Goal: Task Accomplishment & Management: Manage account settings

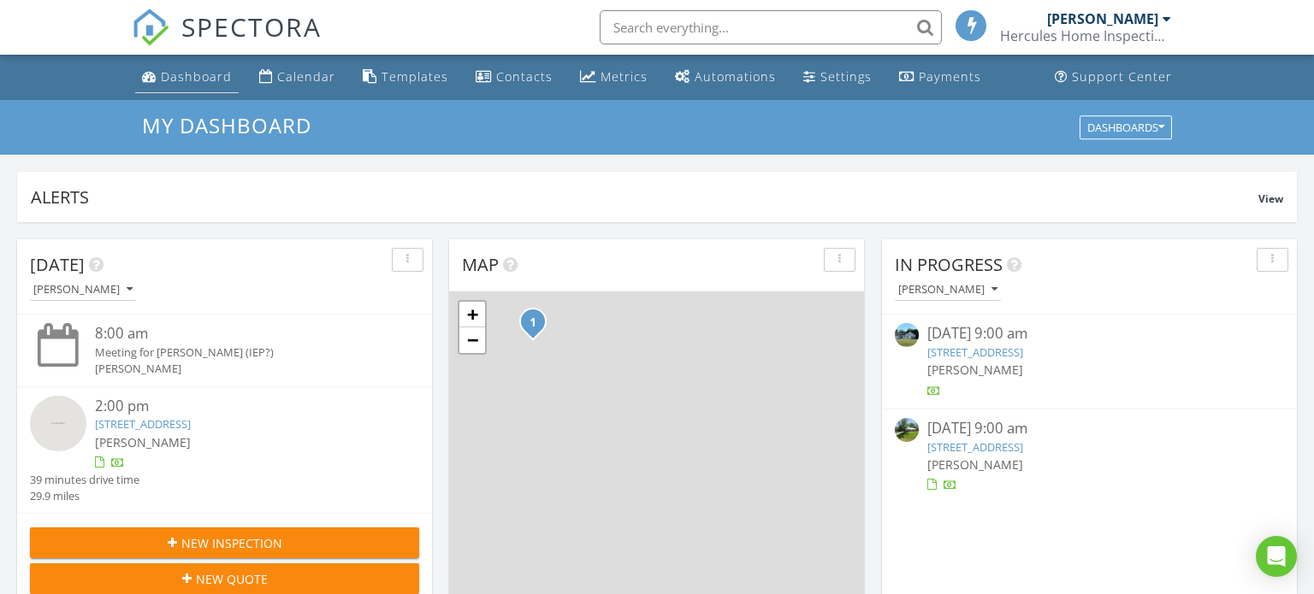
click at [197, 82] on div "Dashboard" at bounding box center [196, 76] width 71 height 16
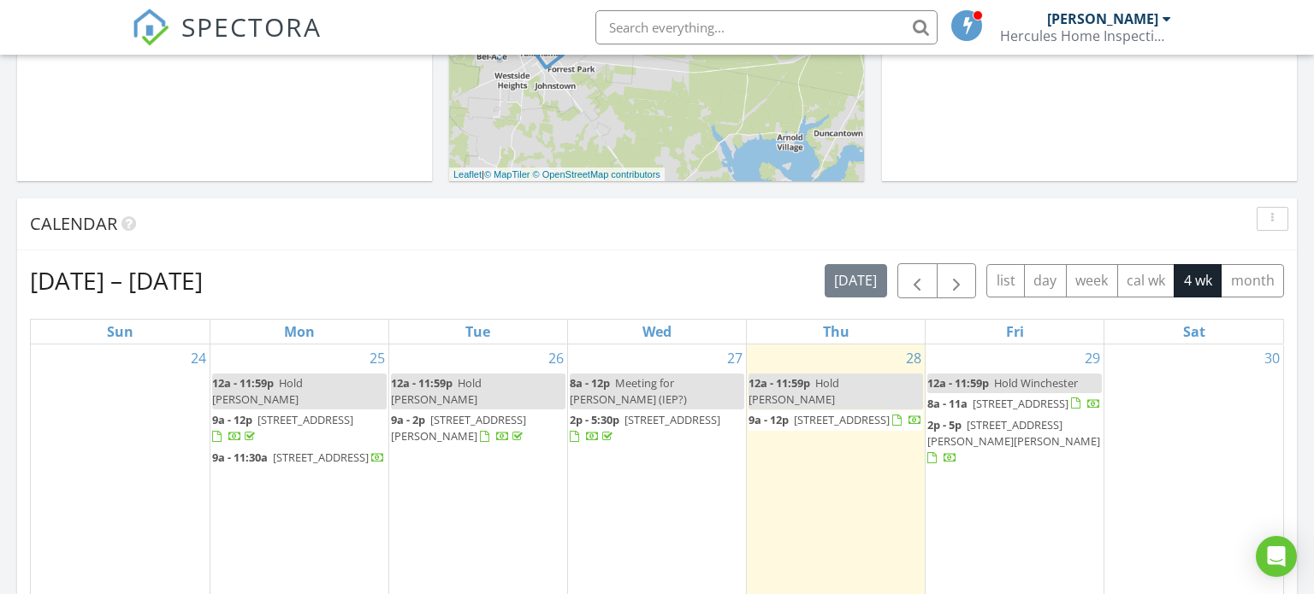
scroll to position [663, 0]
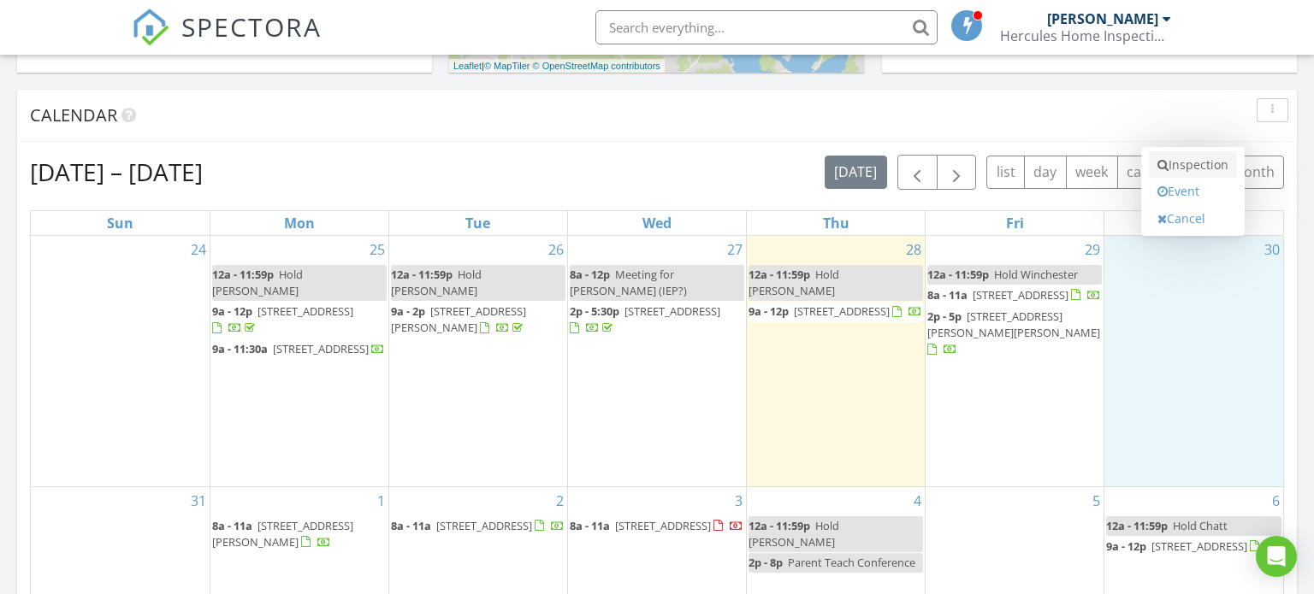
click at [1209, 164] on link "Inspection" at bounding box center [1193, 164] width 88 height 27
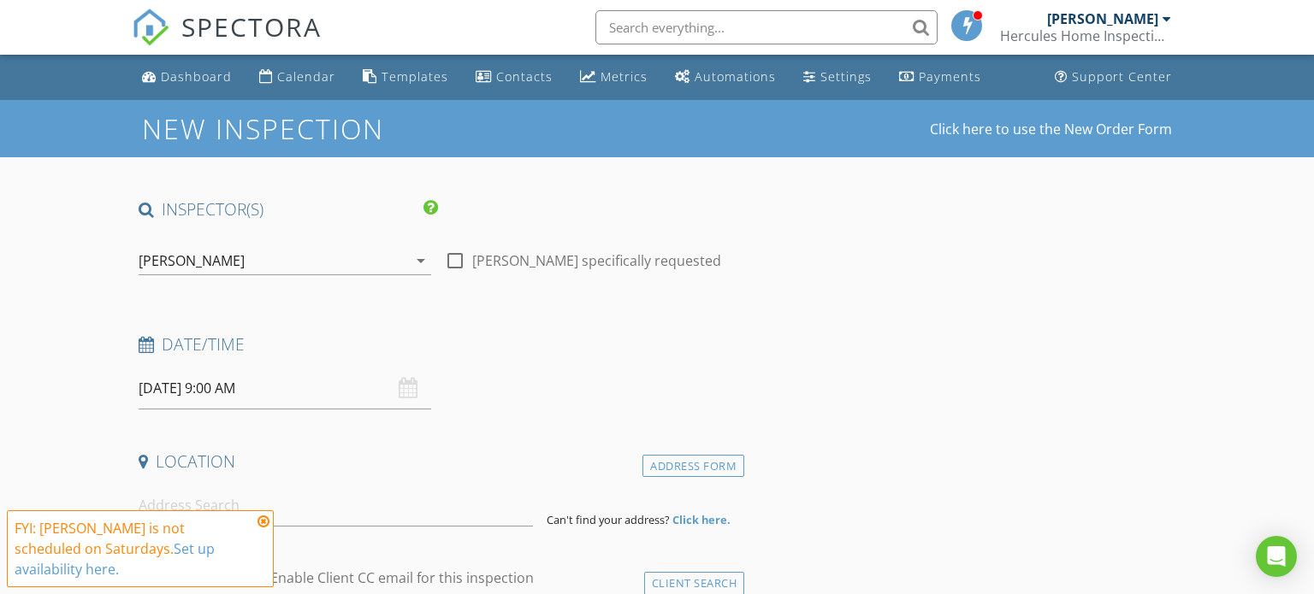
click at [267, 529] on icon at bounding box center [263, 522] width 12 height 14
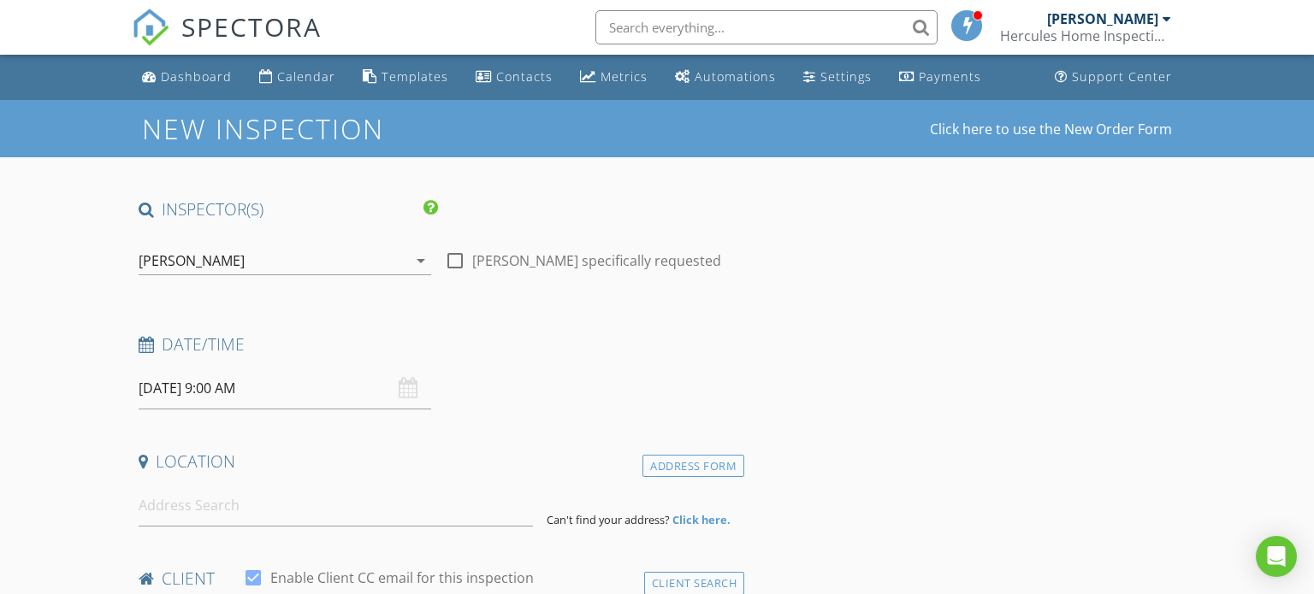
click at [229, 394] on input "08/30/2025 9:00 AM" at bounding box center [285, 389] width 293 height 42
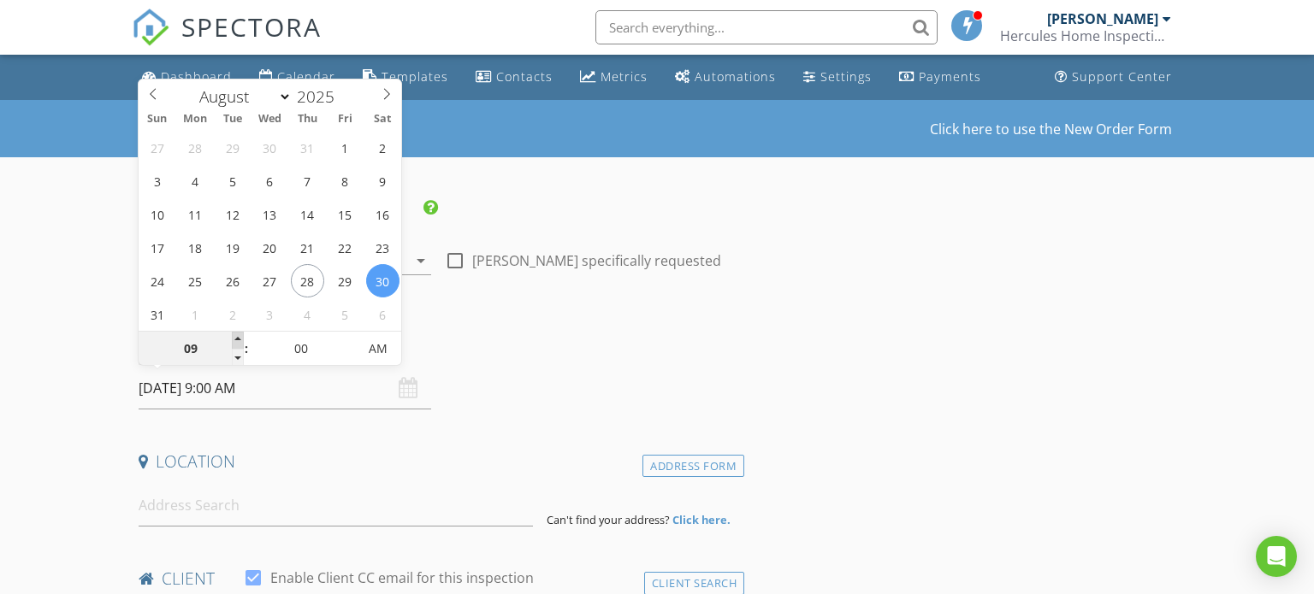
click at [243, 334] on span at bounding box center [238, 340] width 12 height 17
type input "10"
type input "08/30/2025 10:00 AM"
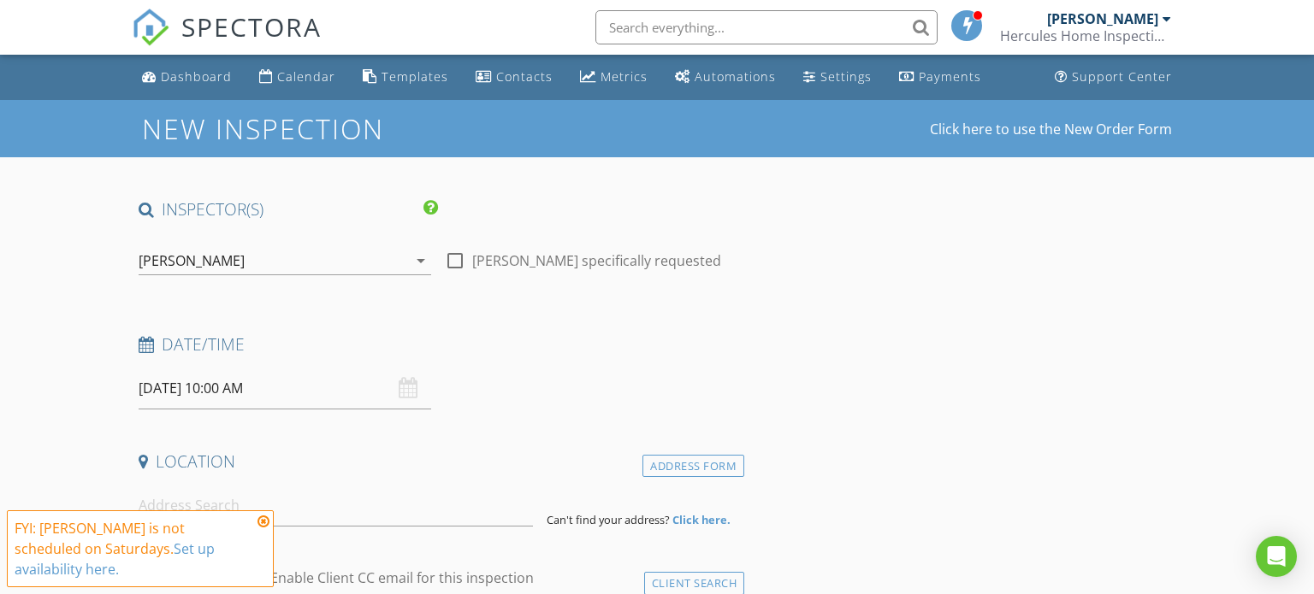
click at [265, 529] on icon at bounding box center [263, 522] width 12 height 14
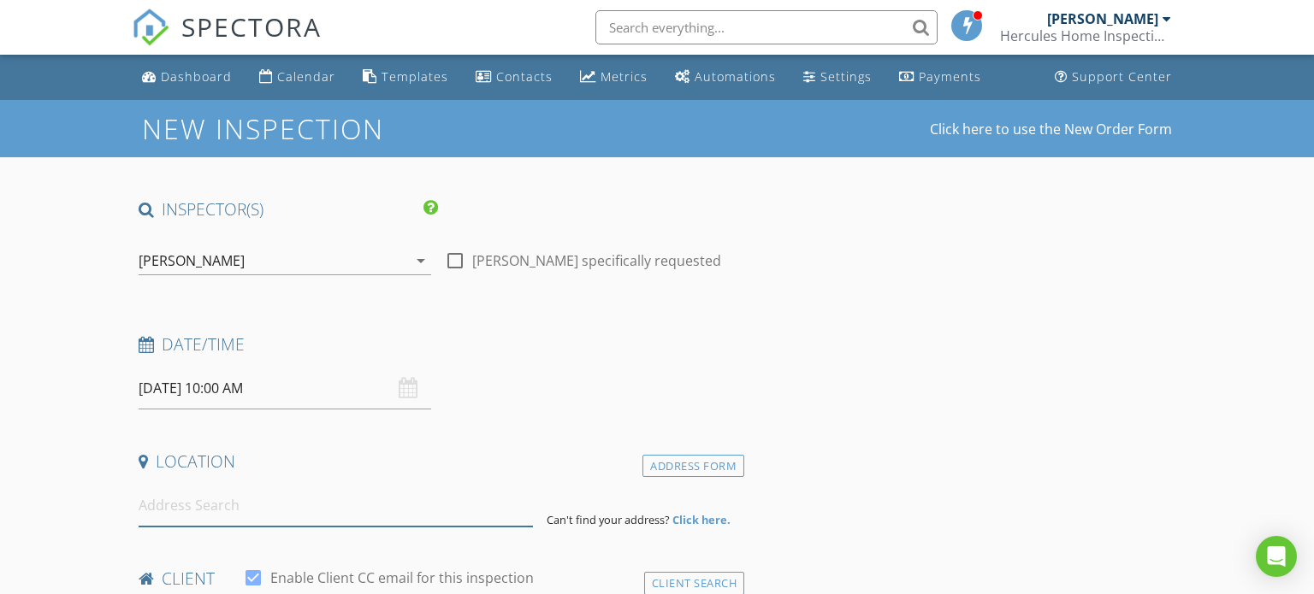
click at [265, 508] on input at bounding box center [336, 506] width 395 height 42
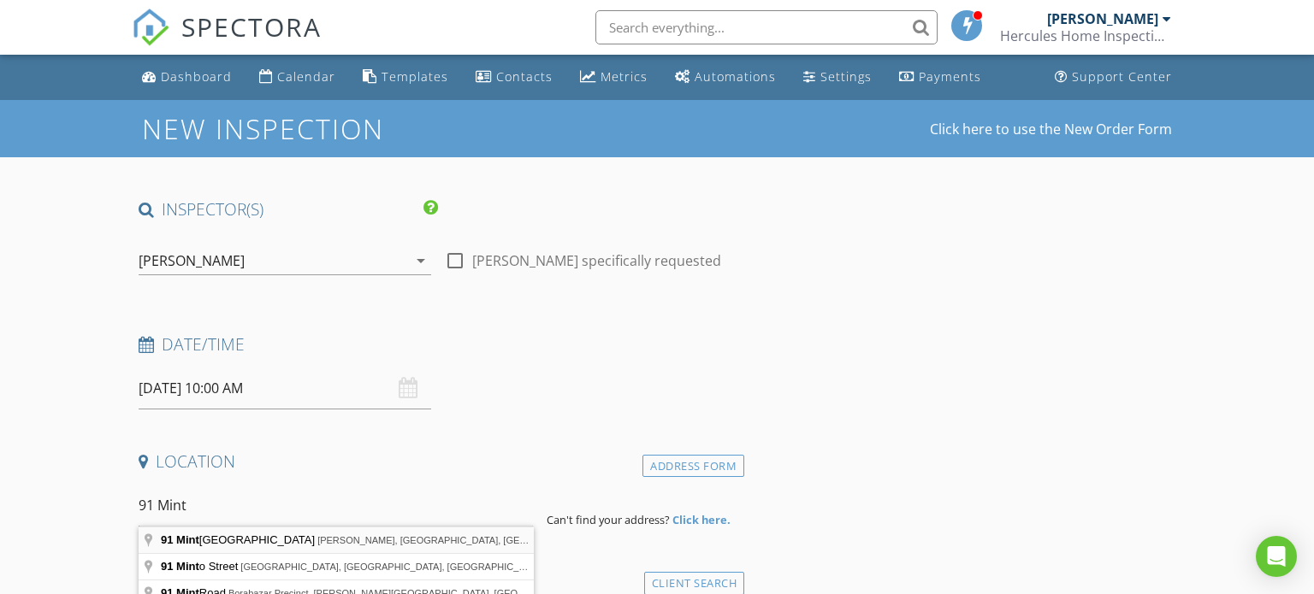
type input "91 Mint Springs Road, Ethridge, TN, USA"
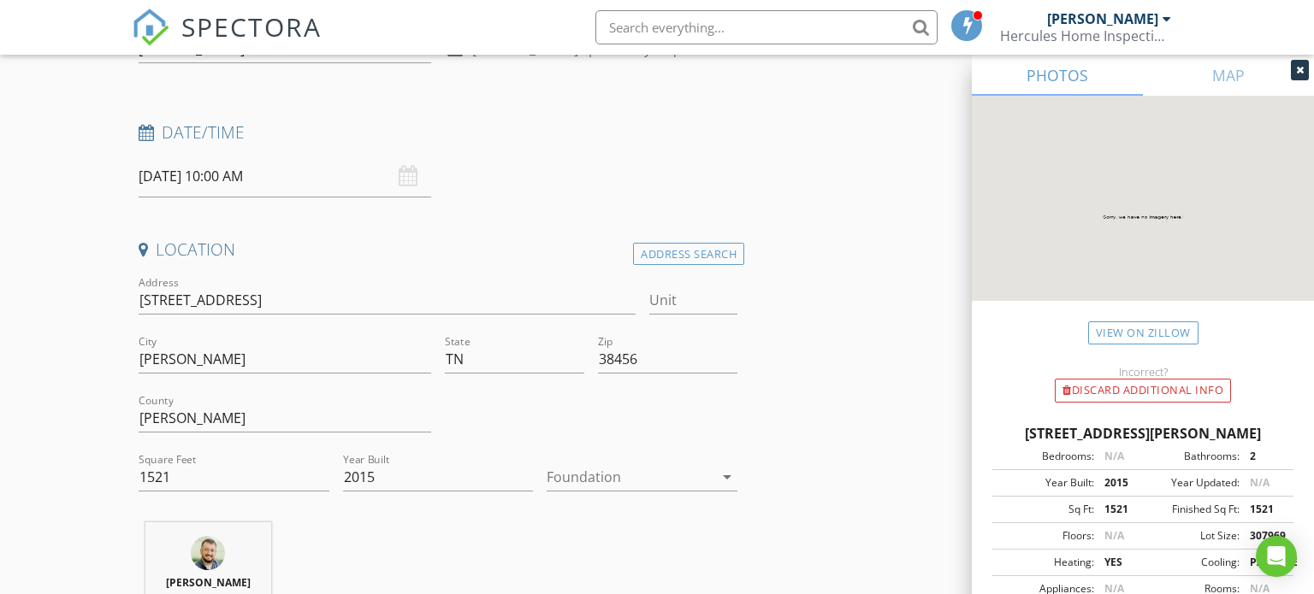
scroll to position [240, 0]
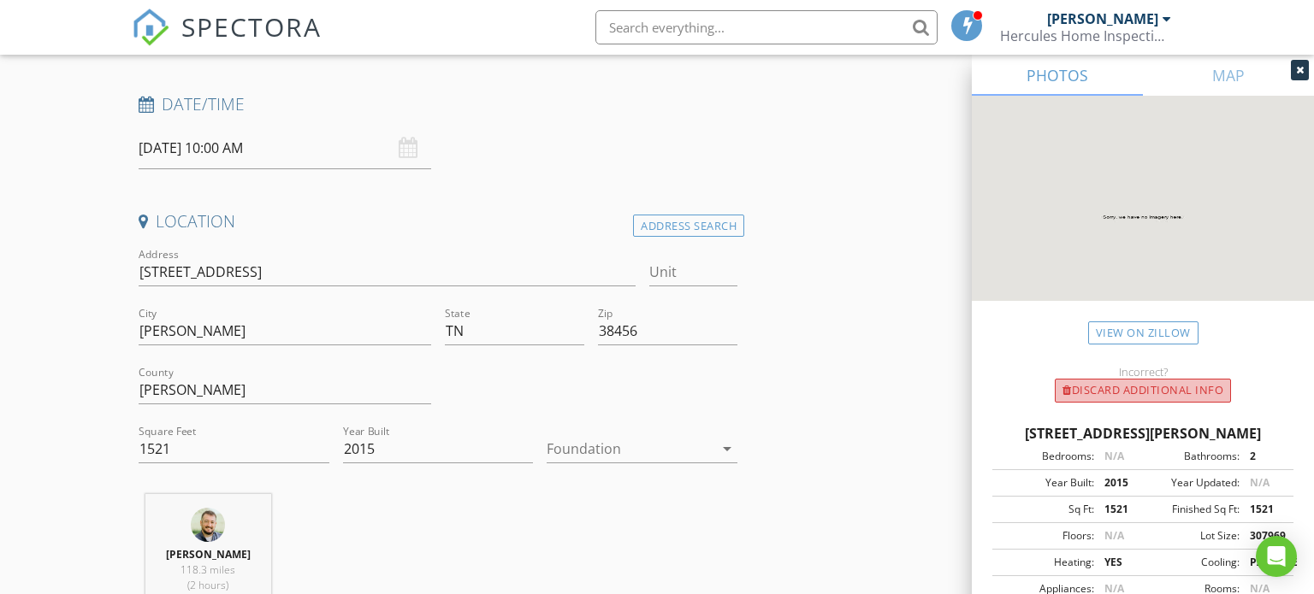
click at [1163, 392] on div "Discard Additional info" at bounding box center [1143, 391] width 176 height 24
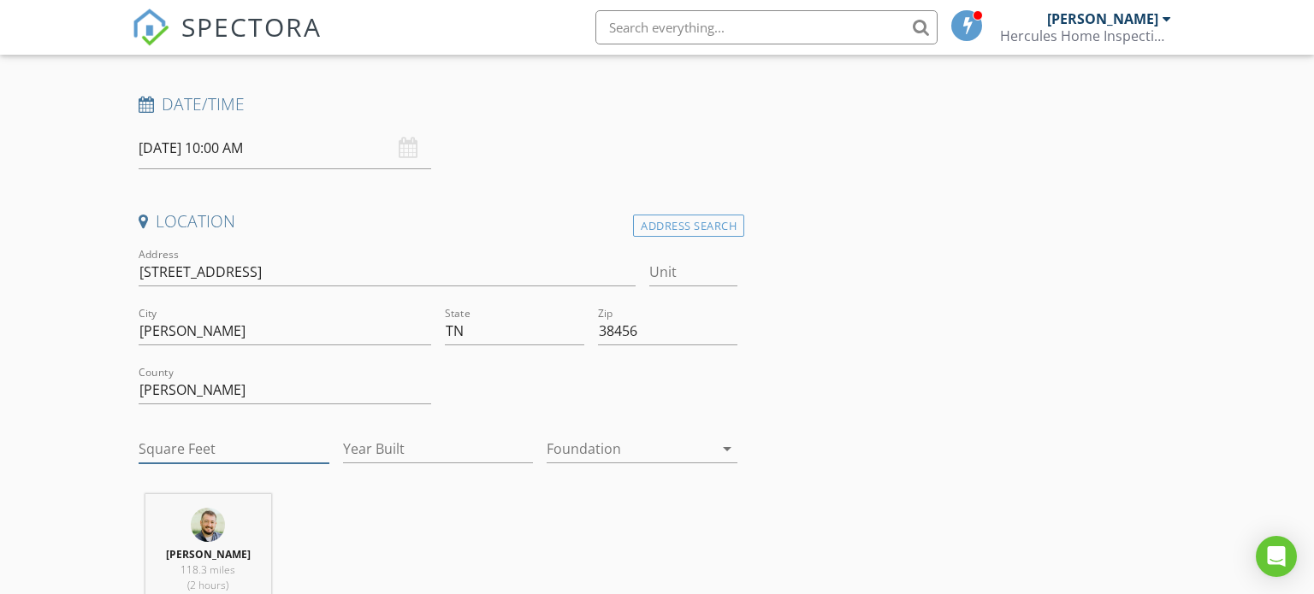
click at [160, 445] on input "Square Feet" at bounding box center [234, 449] width 191 height 28
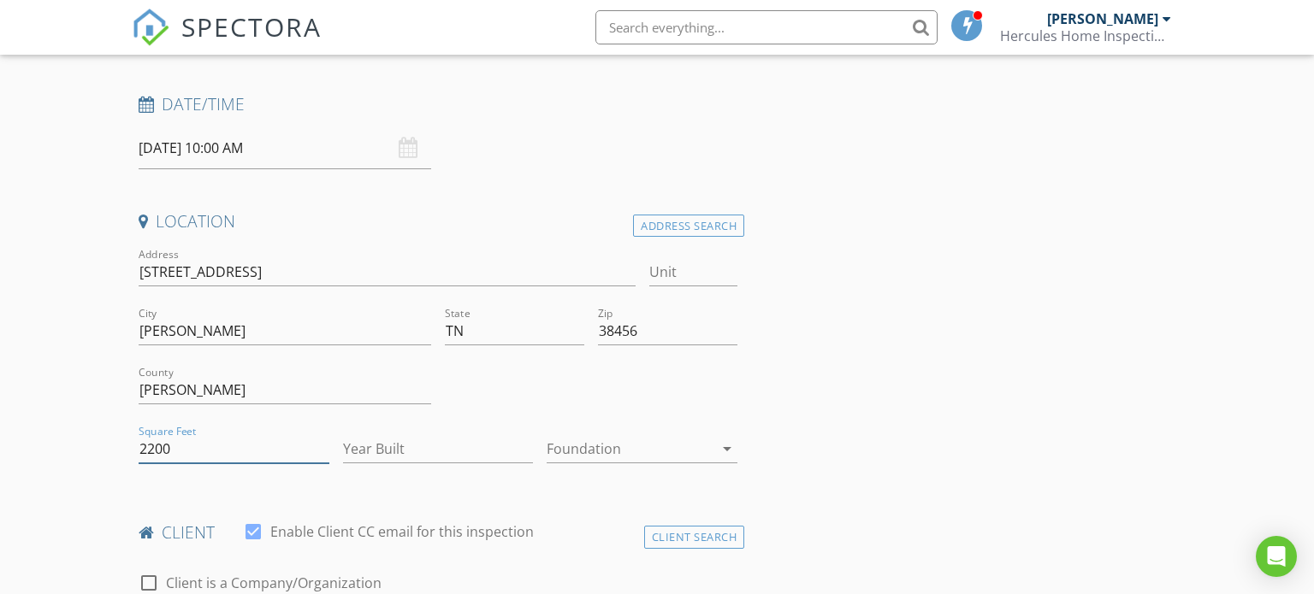
type input "2200"
type input "2015"
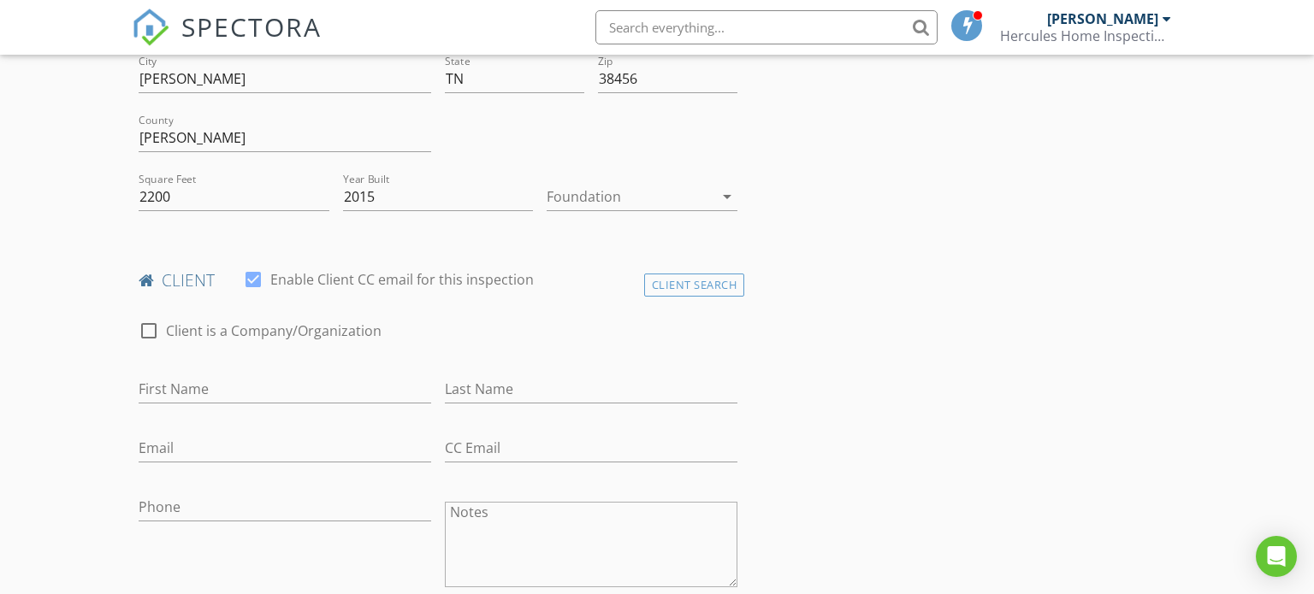
scroll to position [489, 0]
click at [216, 397] on input "First Name" at bounding box center [285, 393] width 293 height 28
type input "Austen"
type input "Sewell"
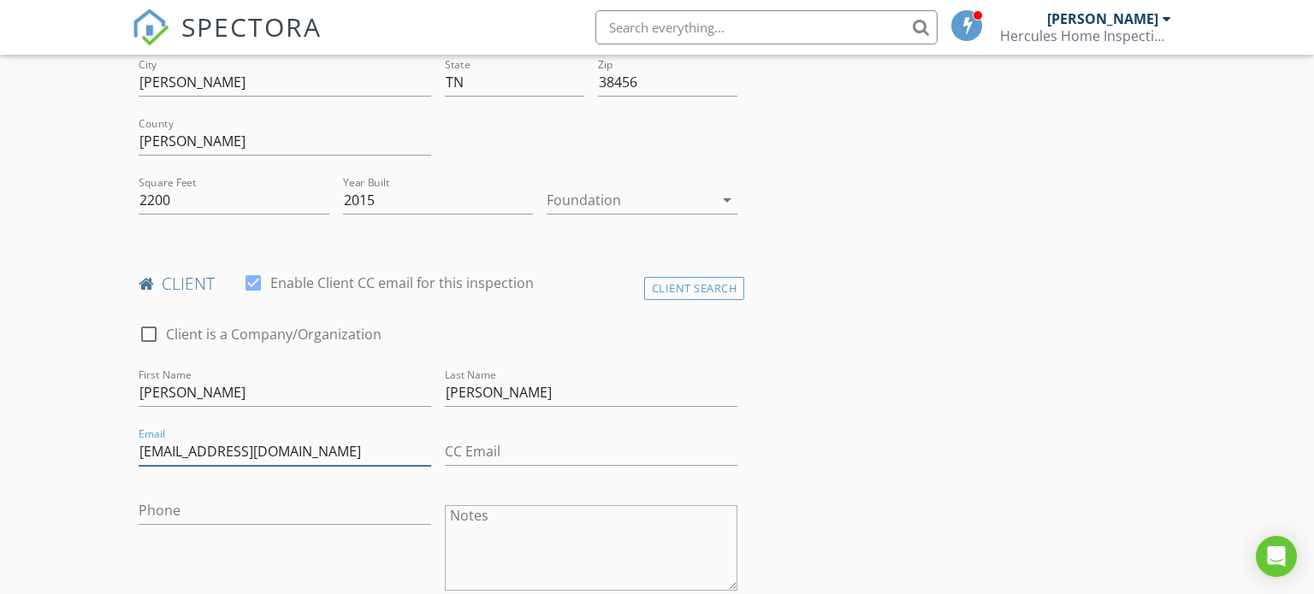
type input "derpydash30@gmail.com"
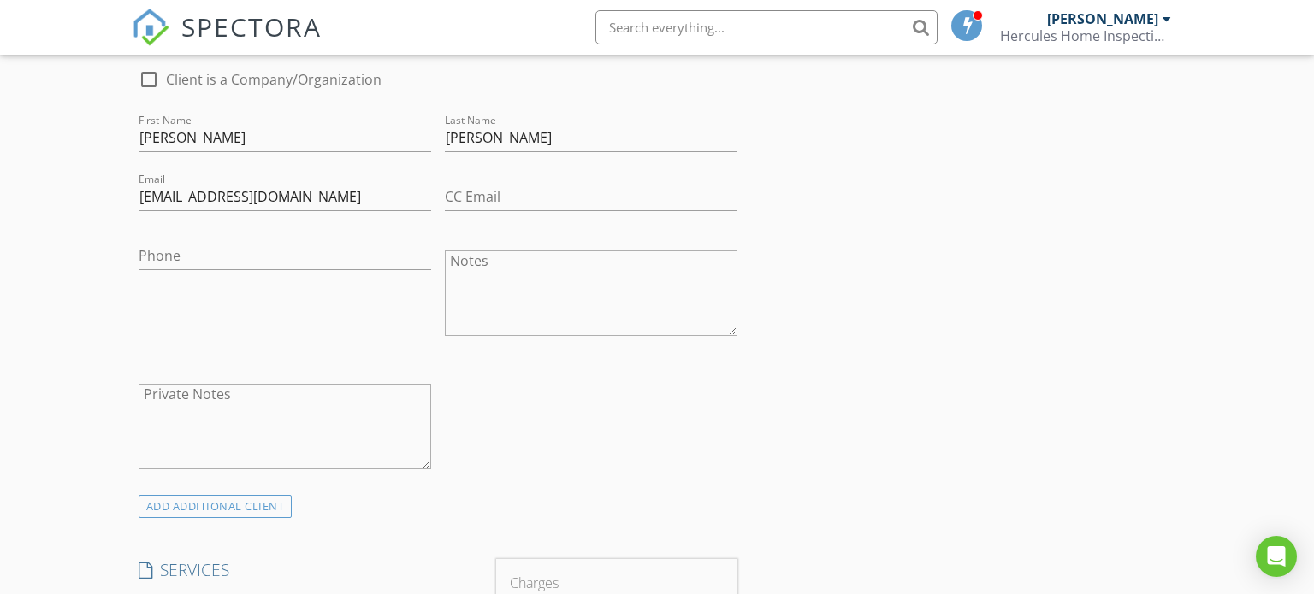
scroll to position [745, 0]
click at [247, 496] on div "ADD ADDITIONAL client" at bounding box center [216, 505] width 154 height 23
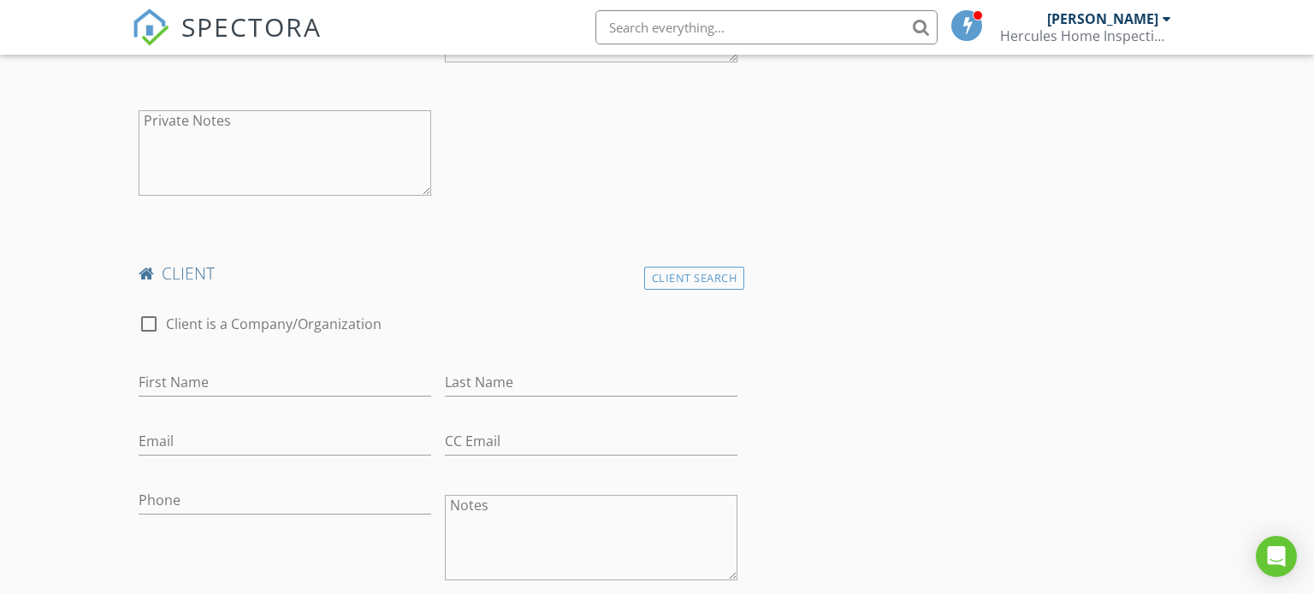
scroll to position [1020, 0]
click at [360, 385] on input "First Name" at bounding box center [285, 381] width 293 height 28
type input "Jessica"
type input "Bertman"
type input "jj"
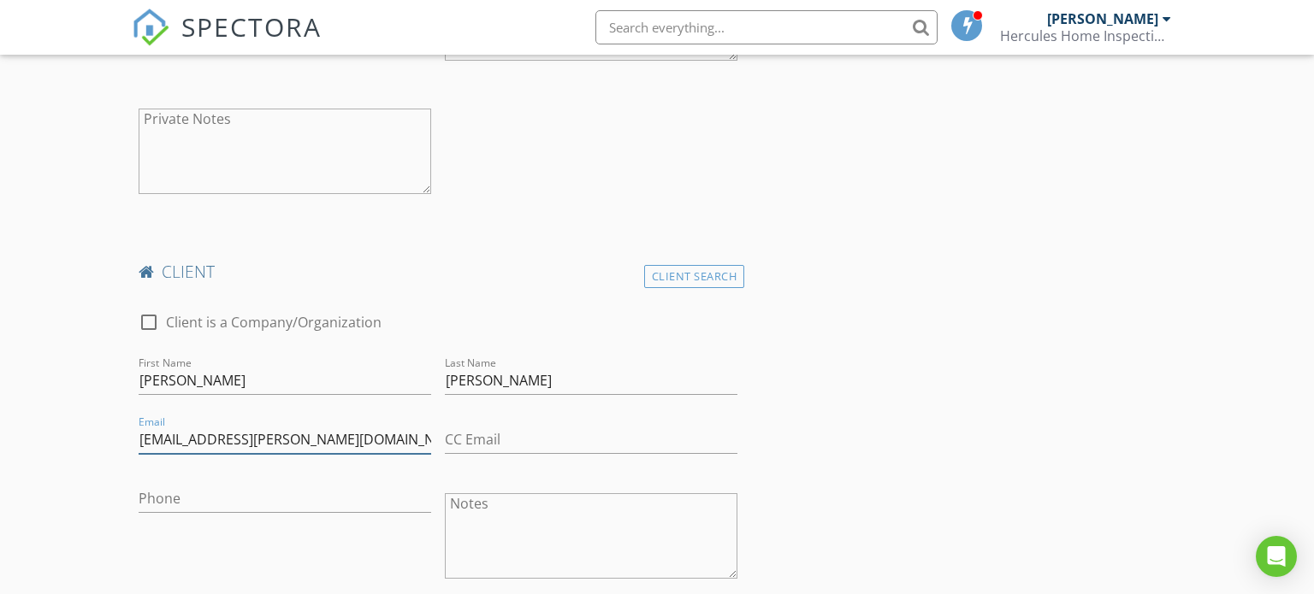
click at [153, 439] on input "JJ.bertman@gmail.com" at bounding box center [285, 440] width 293 height 28
type input "jj.bertman@gmail.com"
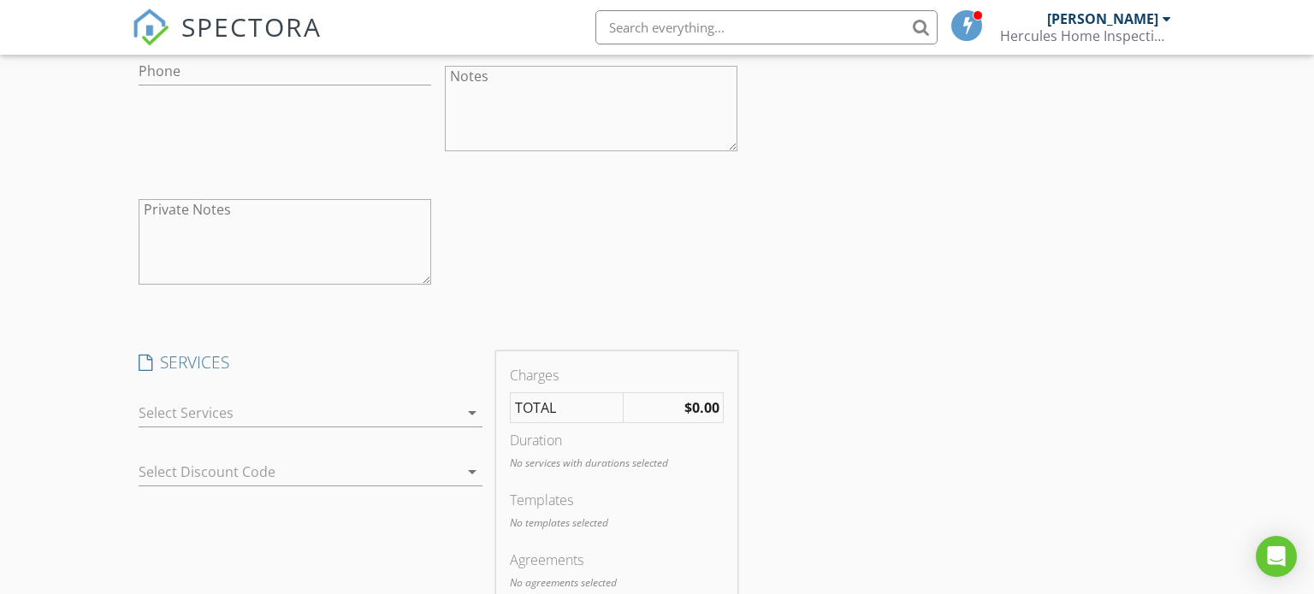
scroll to position [1489, 0]
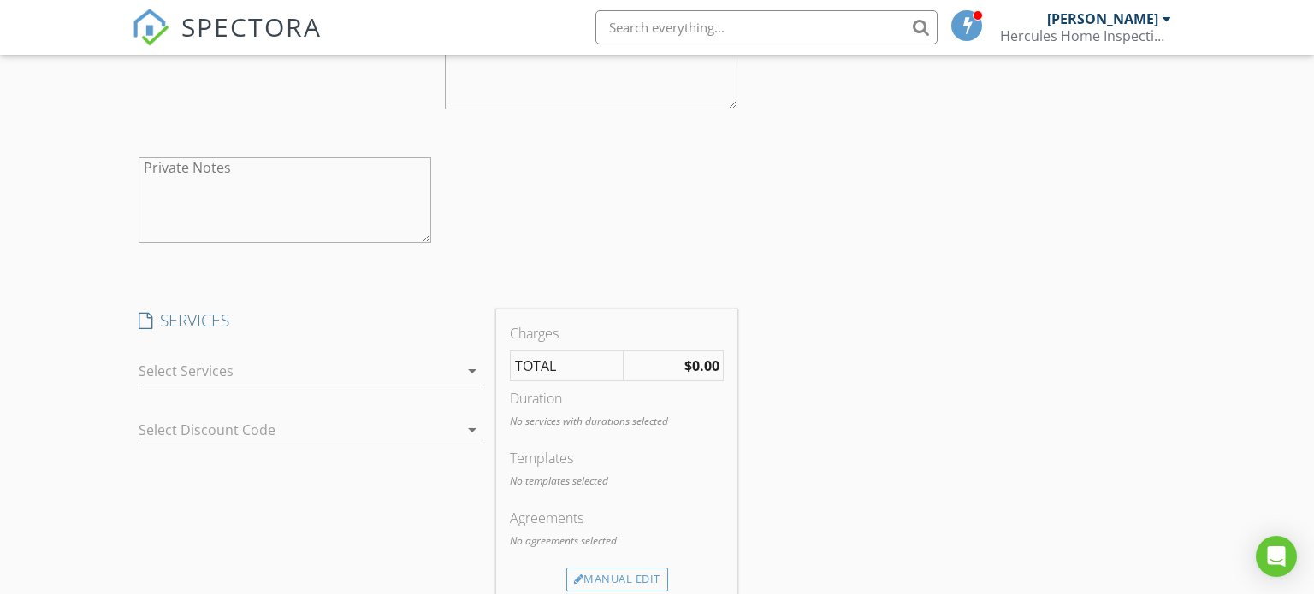
click at [427, 372] on div at bounding box center [299, 371] width 320 height 27
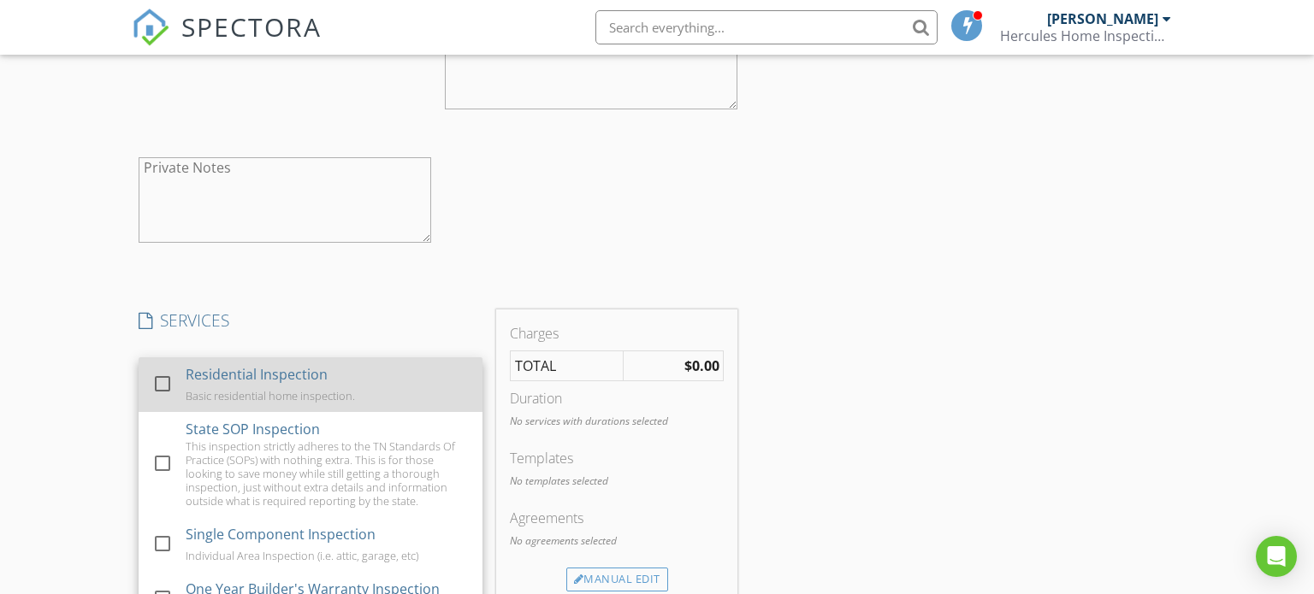
click at [161, 382] on div at bounding box center [162, 384] width 29 height 29
checkbox input "true"
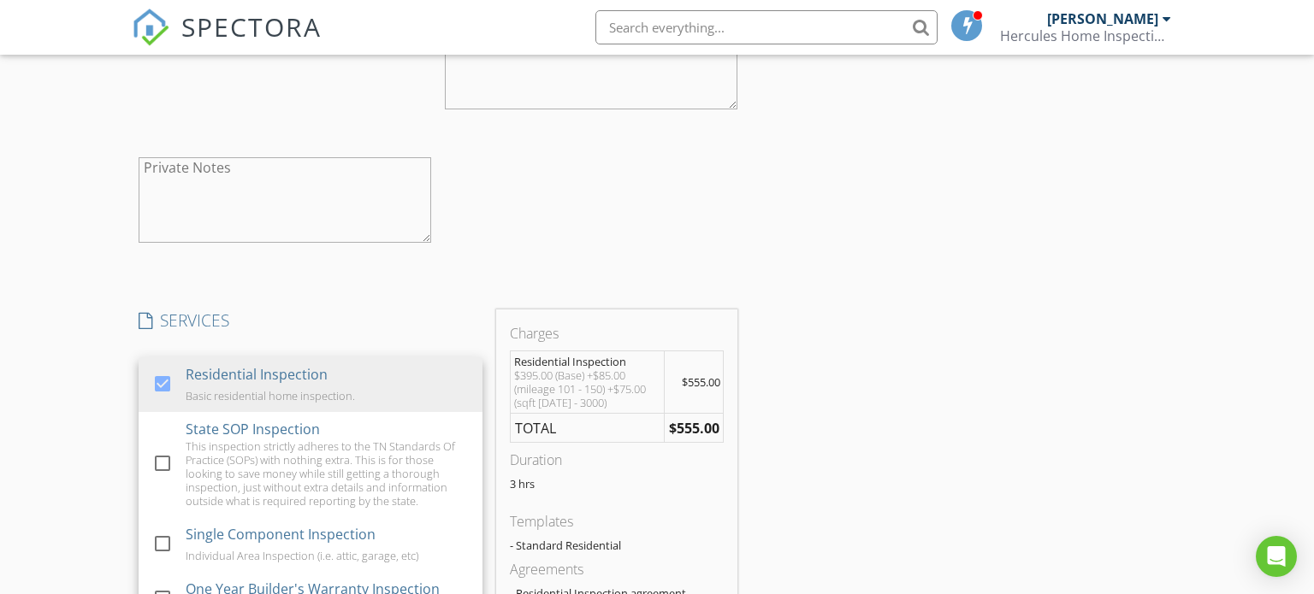
click at [835, 452] on div "INSPECTOR(S) check_box Lee Xixis PRIMARY Lee Xixis arrow_drop_down check_box_ou…" at bounding box center [657, 367] width 1051 height 3317
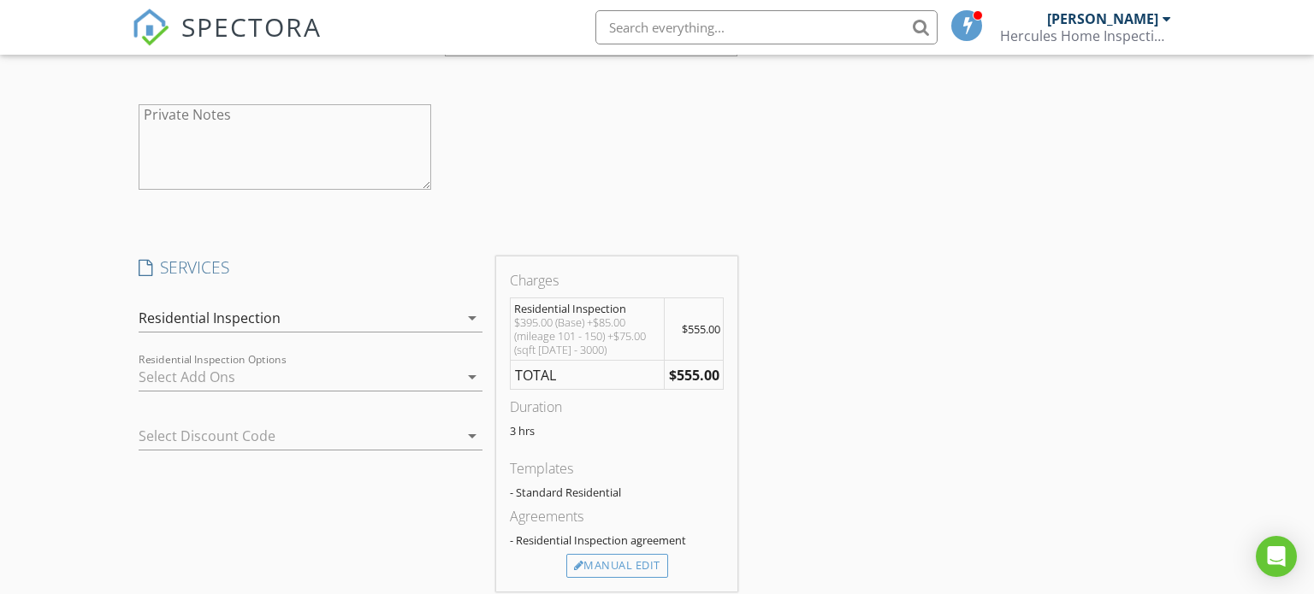
scroll to position [1628, 0]
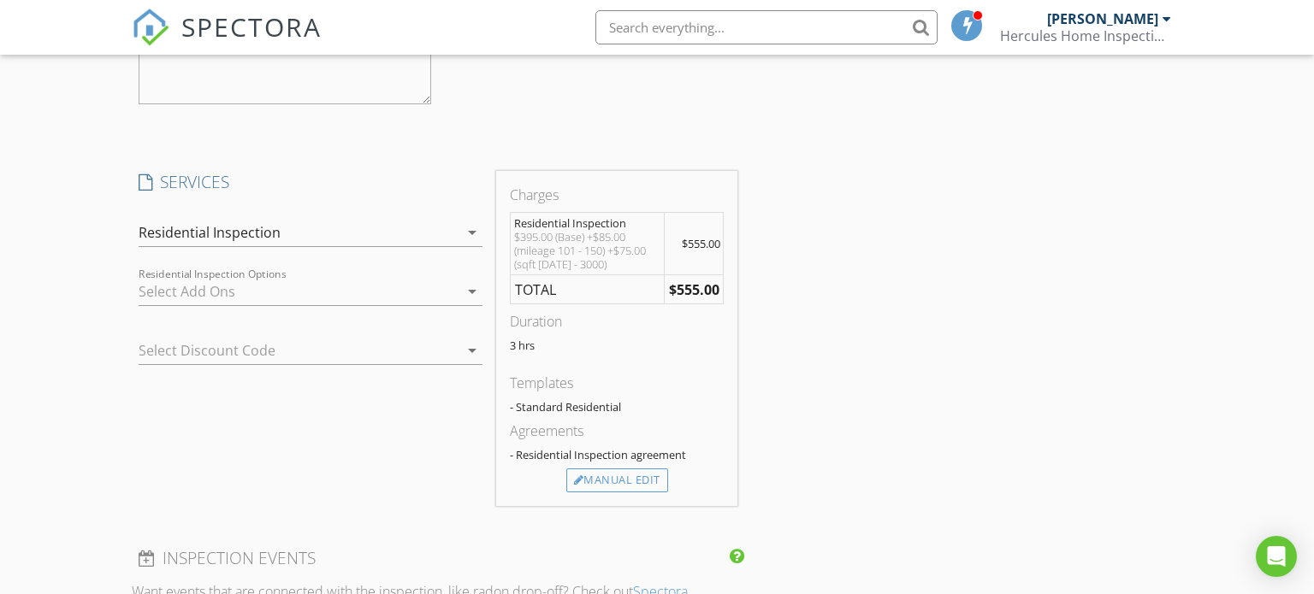
click at [464, 291] on icon "arrow_drop_down" at bounding box center [472, 291] width 21 height 21
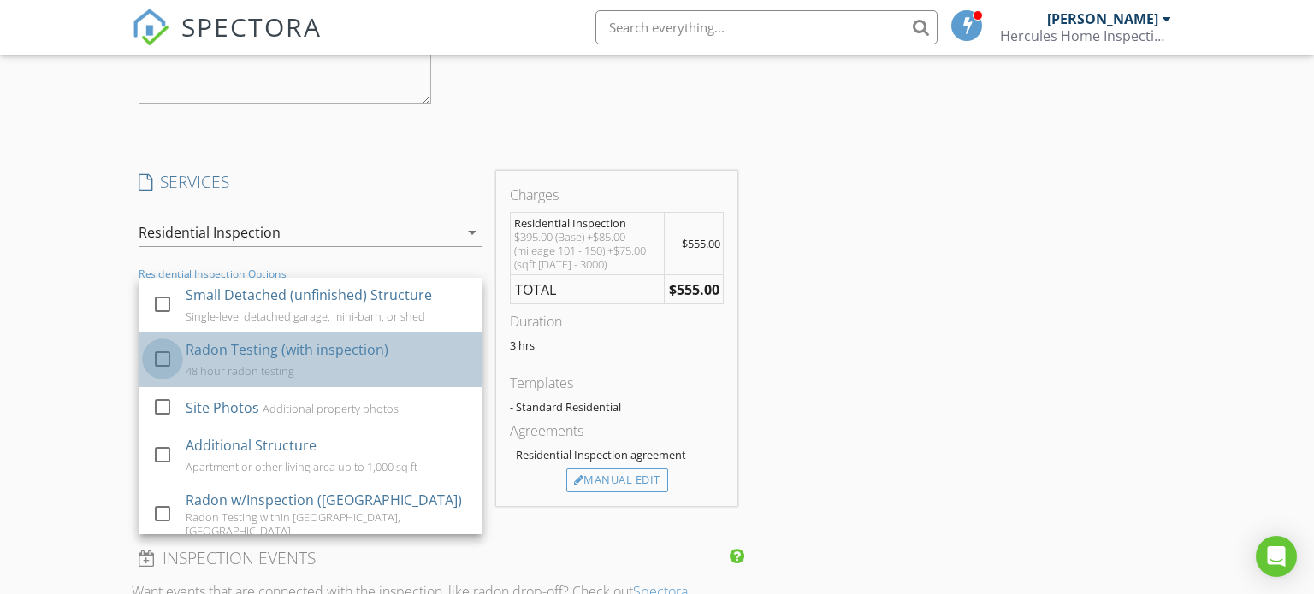
click at [164, 354] on div at bounding box center [162, 359] width 29 height 29
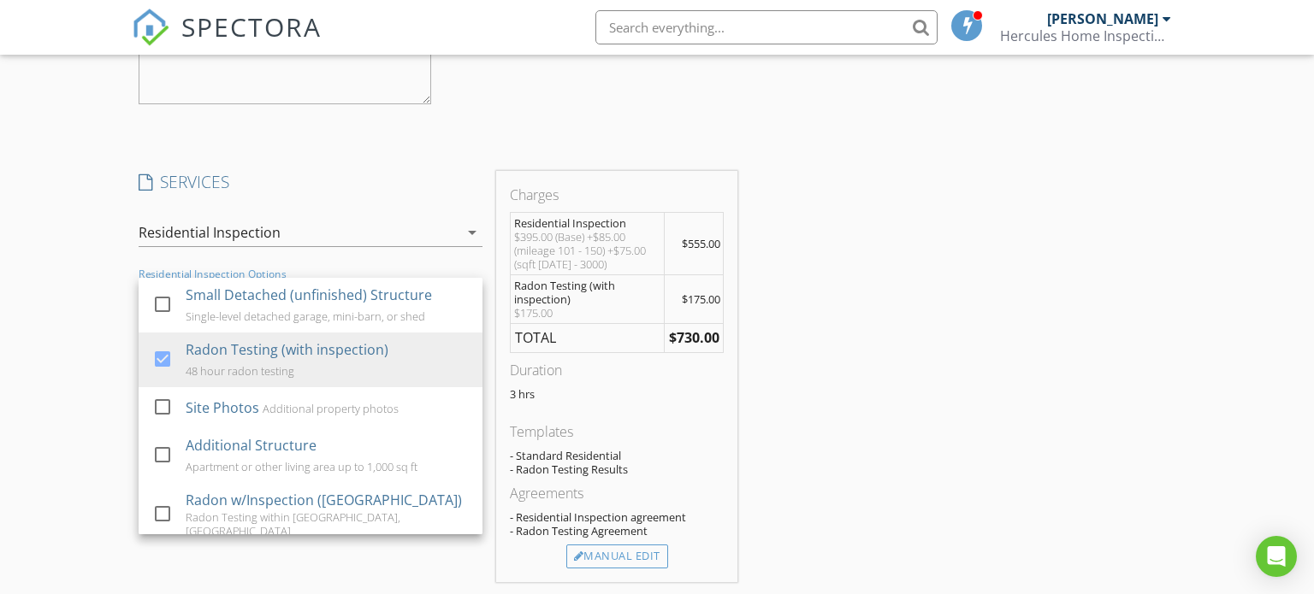
click at [813, 439] on div "INSPECTOR(S) check_box Lee Xixis PRIMARY Lee Xixis arrow_drop_down check_box_ou…" at bounding box center [657, 267] width 1051 height 3393
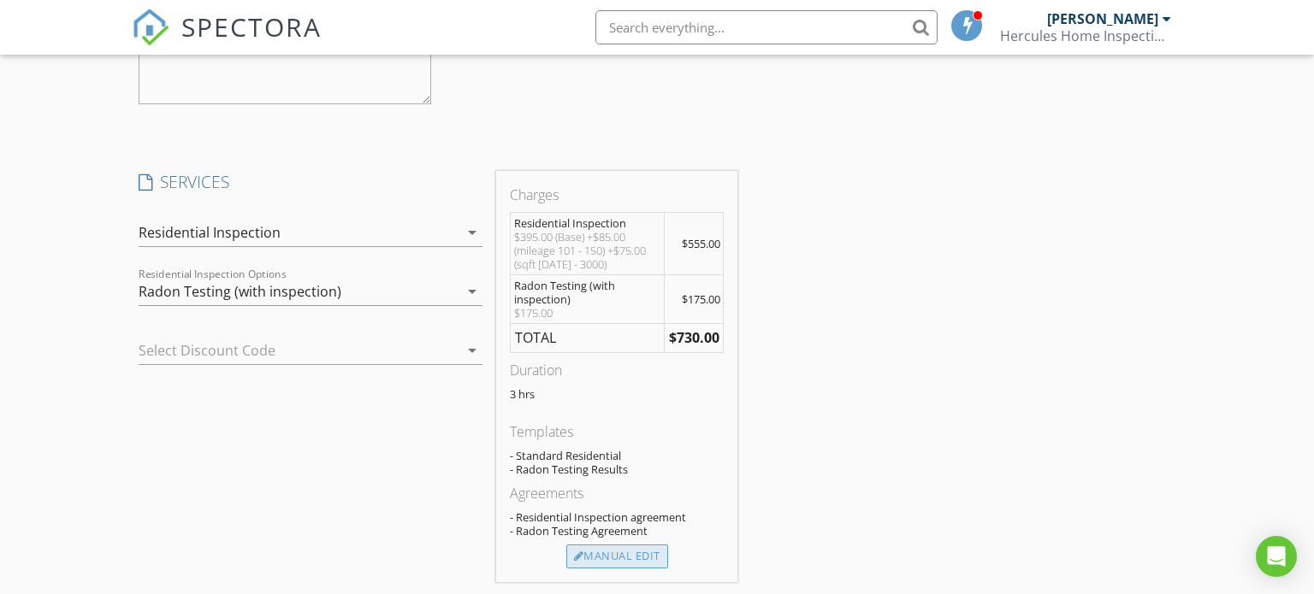
click at [625, 551] on div "Manual Edit" at bounding box center [617, 557] width 102 height 24
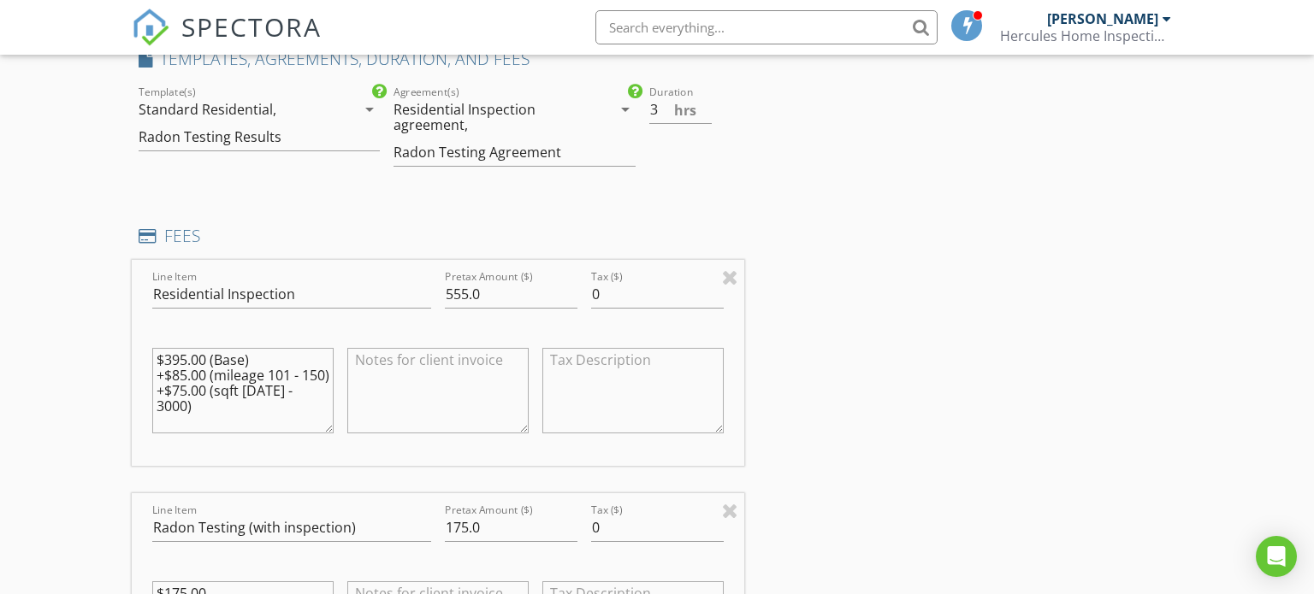
scroll to position [1750, 0]
click at [463, 283] on input "555.0" at bounding box center [511, 295] width 133 height 28
click at [522, 296] on input "850" at bounding box center [511, 295] width 133 height 28
type input "850"
click at [185, 359] on textarea "$395.00 (Base) +$85.00 (mileage 101 - 150) +$75.00 (sqft 2000 - 3000)" at bounding box center [242, 392] width 181 height 86
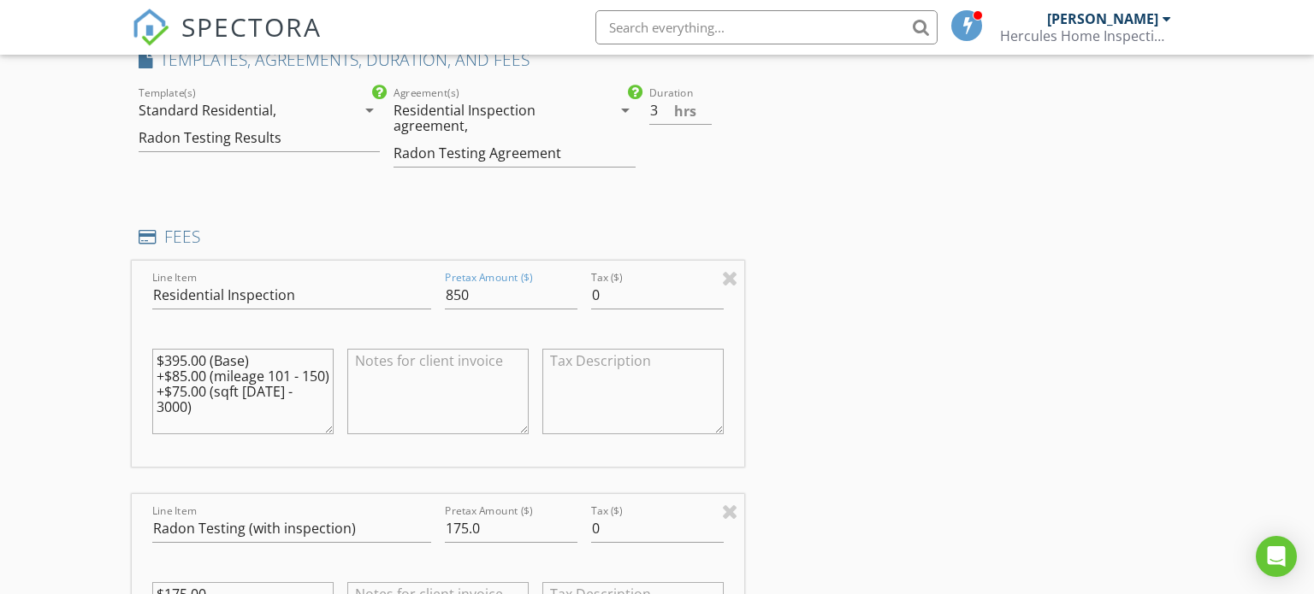
click at [185, 354] on textarea "$395.00 (Base) +$85.00 (mileage 101 - 150) +$75.00 (sqft 2000 - 3000)" at bounding box center [242, 392] width 181 height 86
click at [186, 364] on textarea "$395.00 (Base) +$85.00 (mileage 101 - 150) +$75.00 (sqft 2000 - 3000)" at bounding box center [242, 392] width 181 height 86
type textarea "$"
click at [819, 446] on div "INSPECTOR(S) check_box Lee Xixis PRIMARY Lee Xixis arrow_drop_down check_box_ou…" at bounding box center [657, 318] width 1051 height 3740
click at [842, 448] on div "INSPECTOR(S) check_box Lee Xixis PRIMARY Lee Xixis arrow_drop_down check_box_ou…" at bounding box center [657, 318] width 1051 height 3740
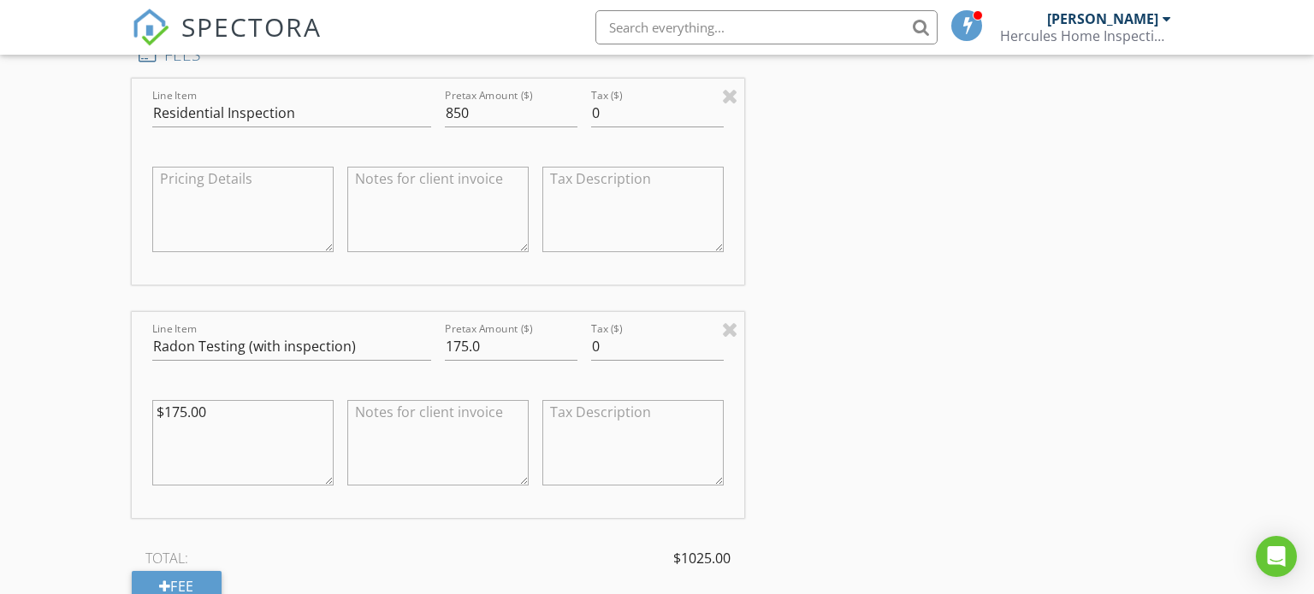
scroll to position [1930, 0]
click at [506, 350] on input "175.0" at bounding box center [511, 349] width 133 height 28
type input "1"
type input "0"
click at [279, 429] on textarea "$175.00" at bounding box center [242, 446] width 181 height 86
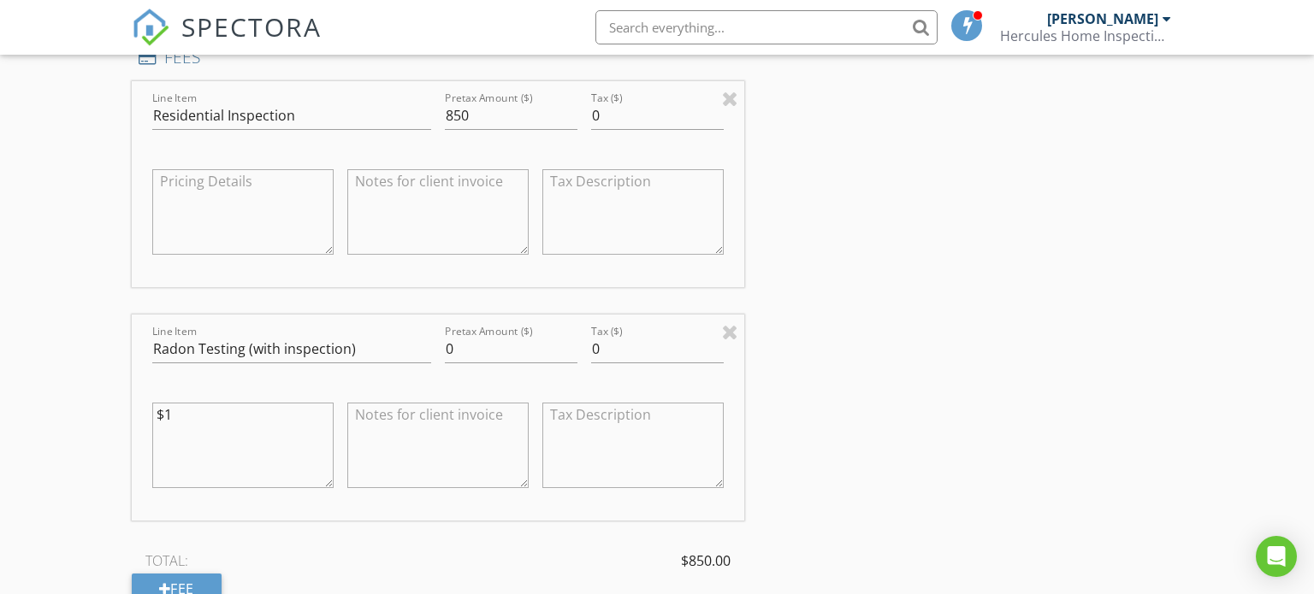
type textarea "$"
click at [826, 472] on div "INSPECTOR(S) check_box Lee Xixis PRIMARY Lee Xixis arrow_drop_down check_box_ou…" at bounding box center [657, 139] width 1051 height 3740
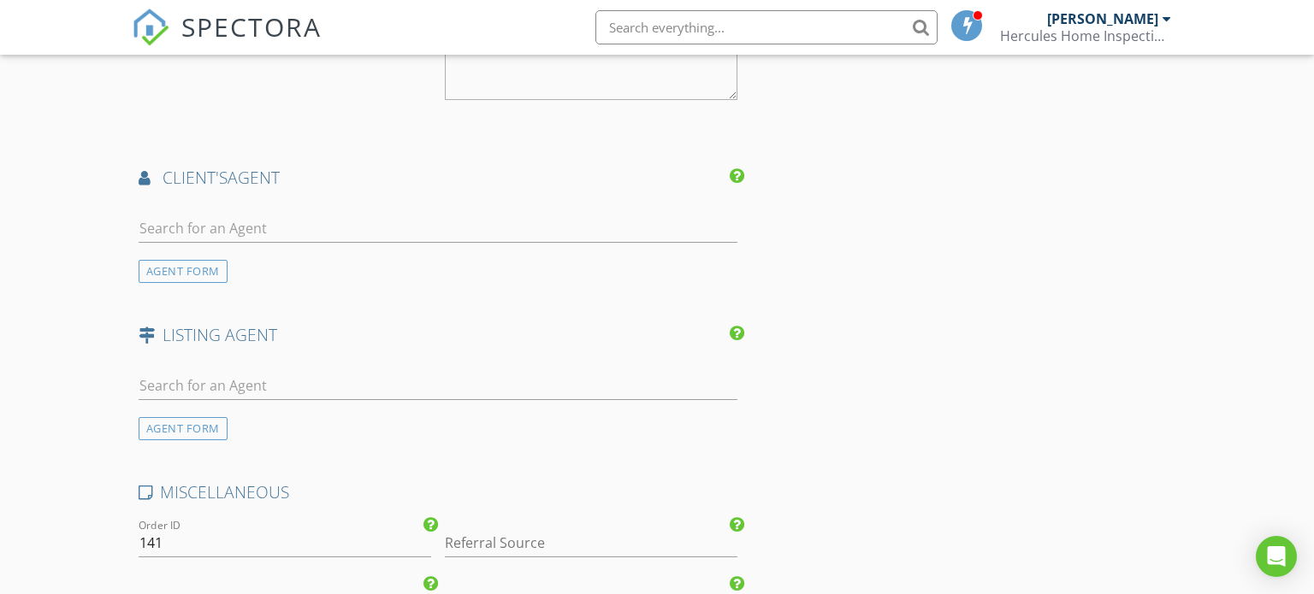
scroll to position [2802, 0]
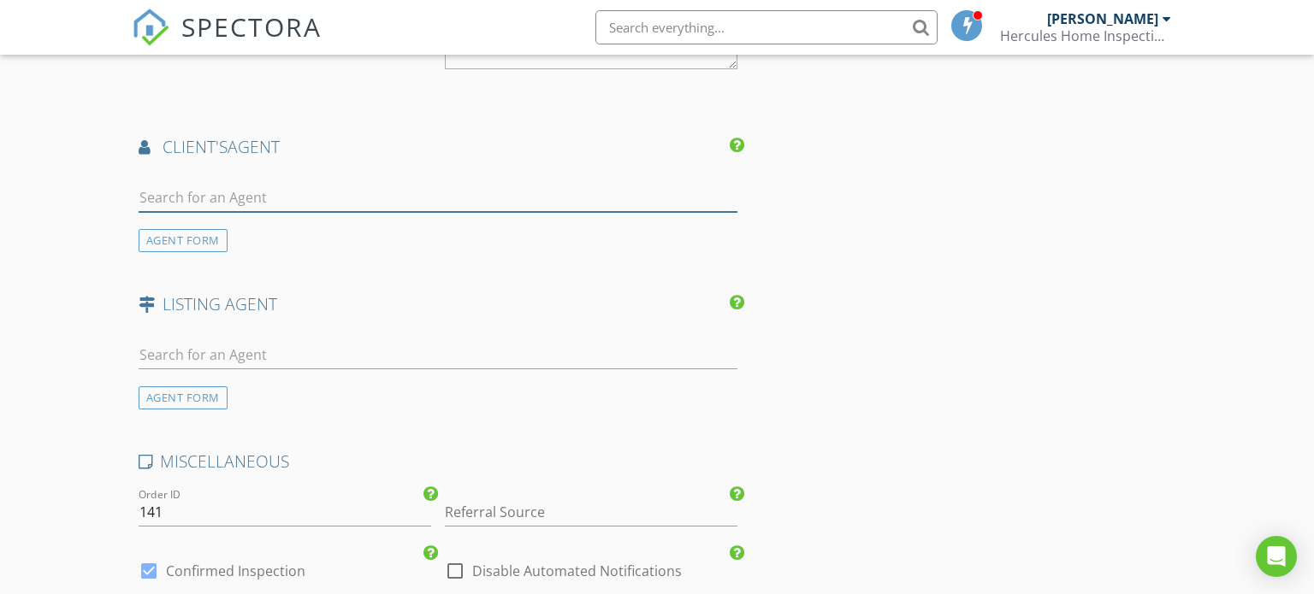
click at [589, 202] on input "text" at bounding box center [439, 198] width 600 height 28
type input "jessica"
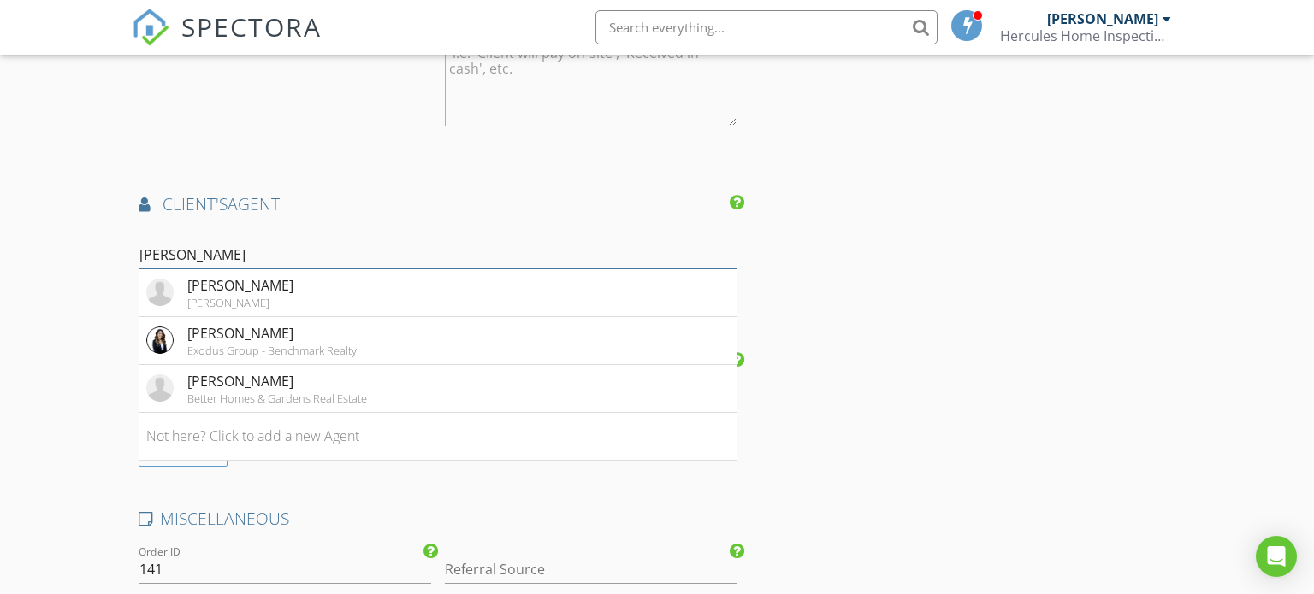
scroll to position [2723, 0]
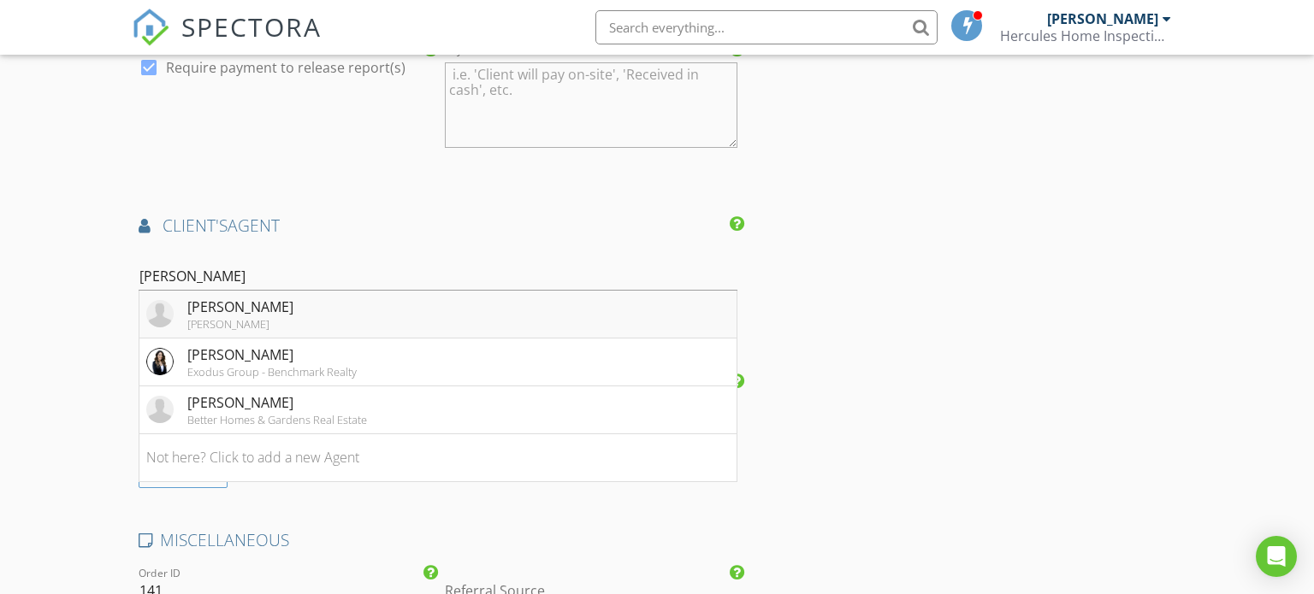
click at [637, 311] on li "Jessica London Keller Williams" at bounding box center [438, 315] width 598 height 48
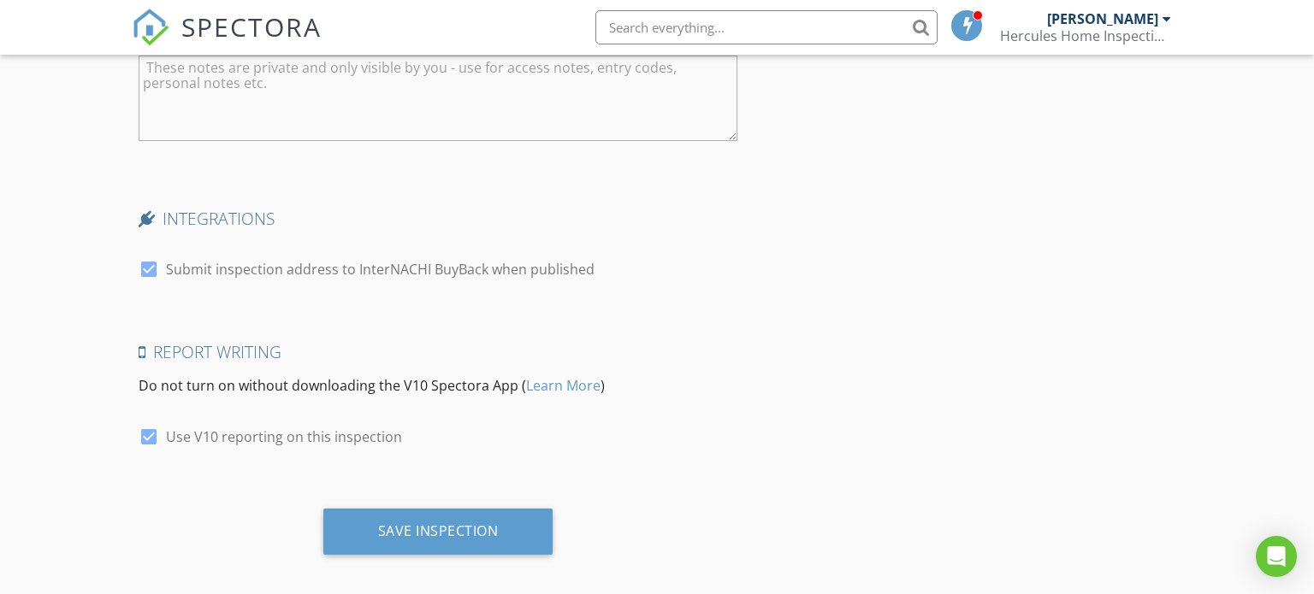
scroll to position [3758, 0]
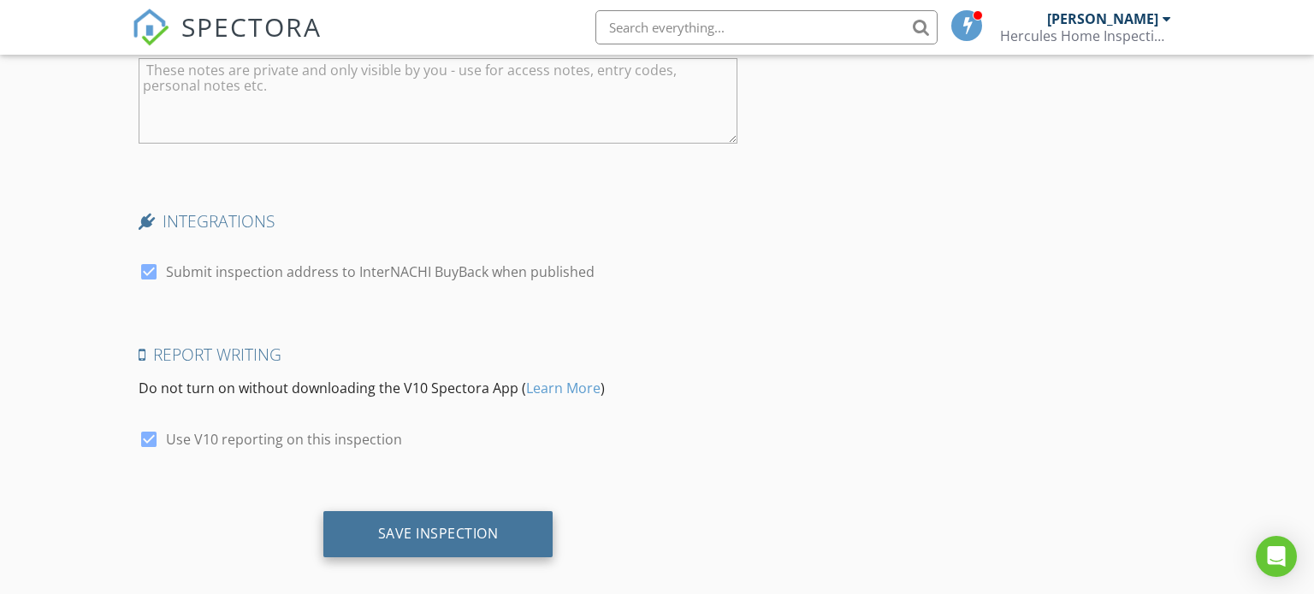
click at [482, 530] on div "Save Inspection" at bounding box center [438, 533] width 121 height 17
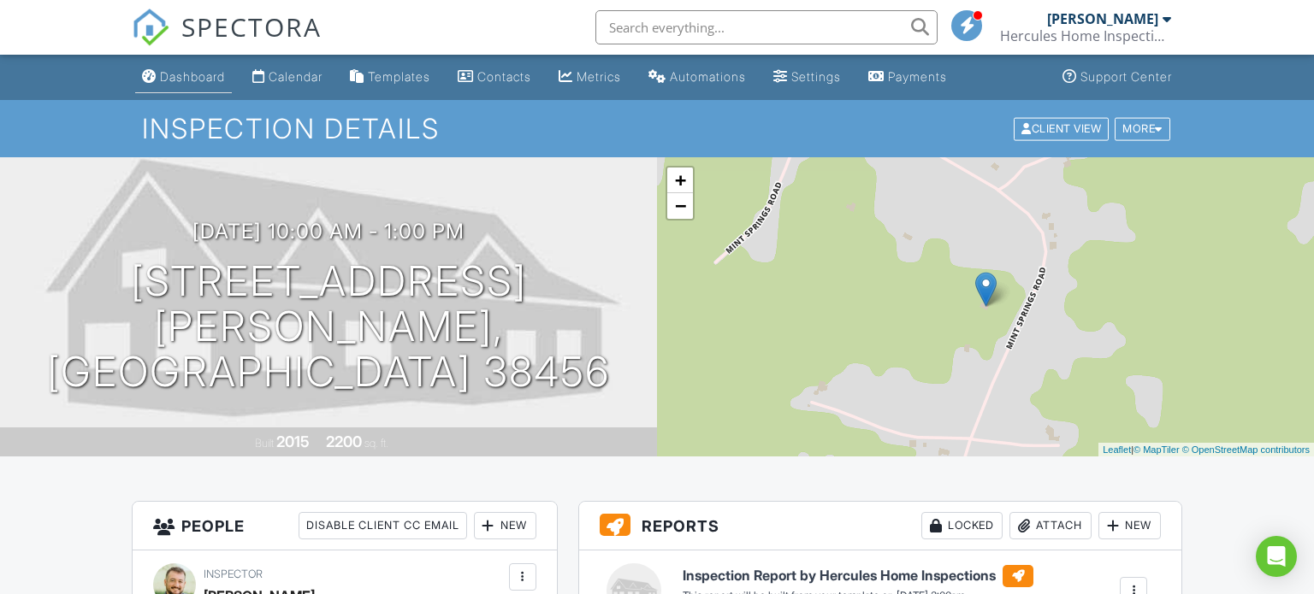
click at [195, 78] on div "Dashboard" at bounding box center [192, 76] width 65 height 15
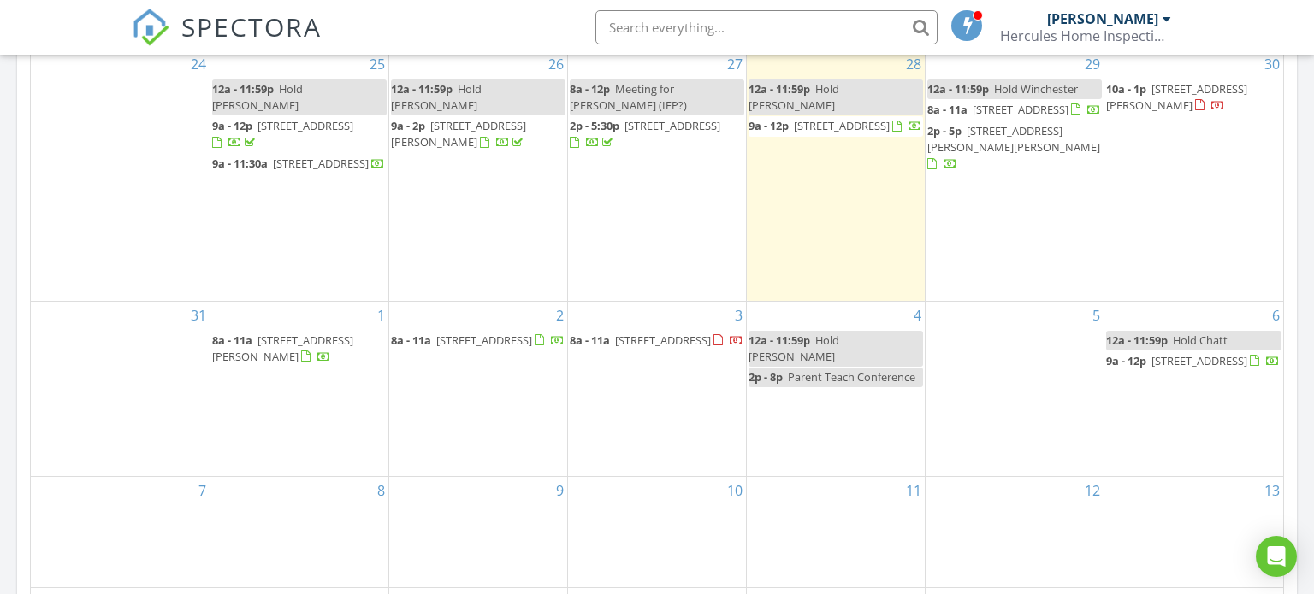
scroll to position [849, 0]
click at [658, 423] on div "3 8a - 11a 1701 E Lincoln St, Tullahoma 37388" at bounding box center [657, 388] width 178 height 174
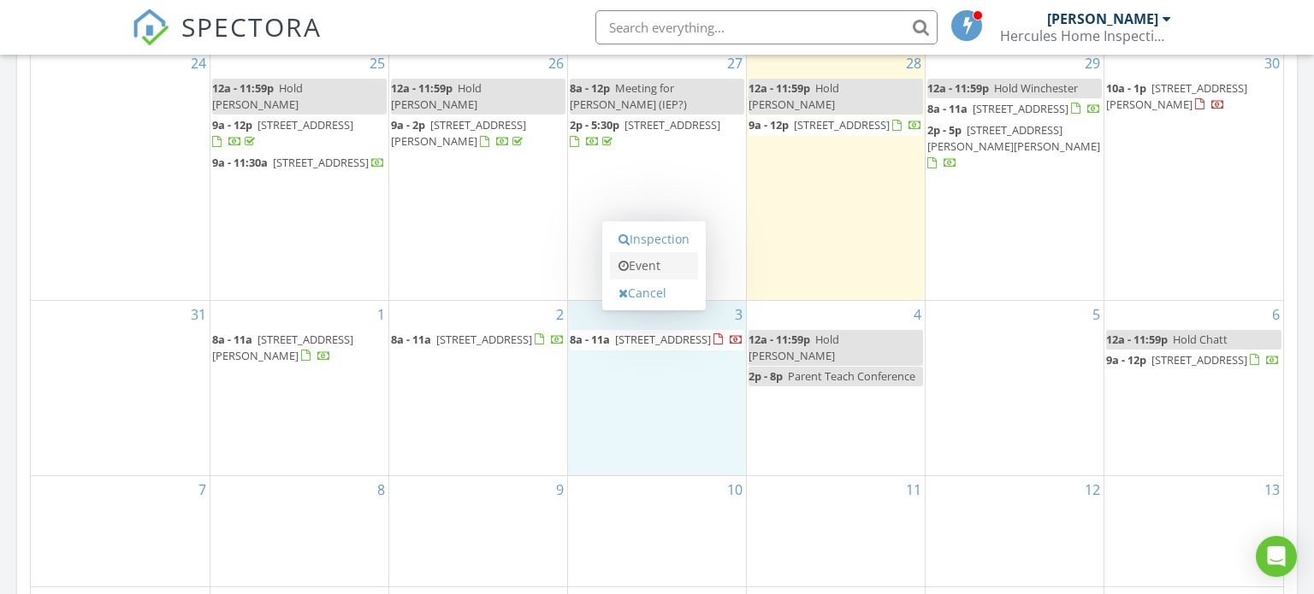
click at [652, 267] on link "Event" at bounding box center [654, 265] width 88 height 27
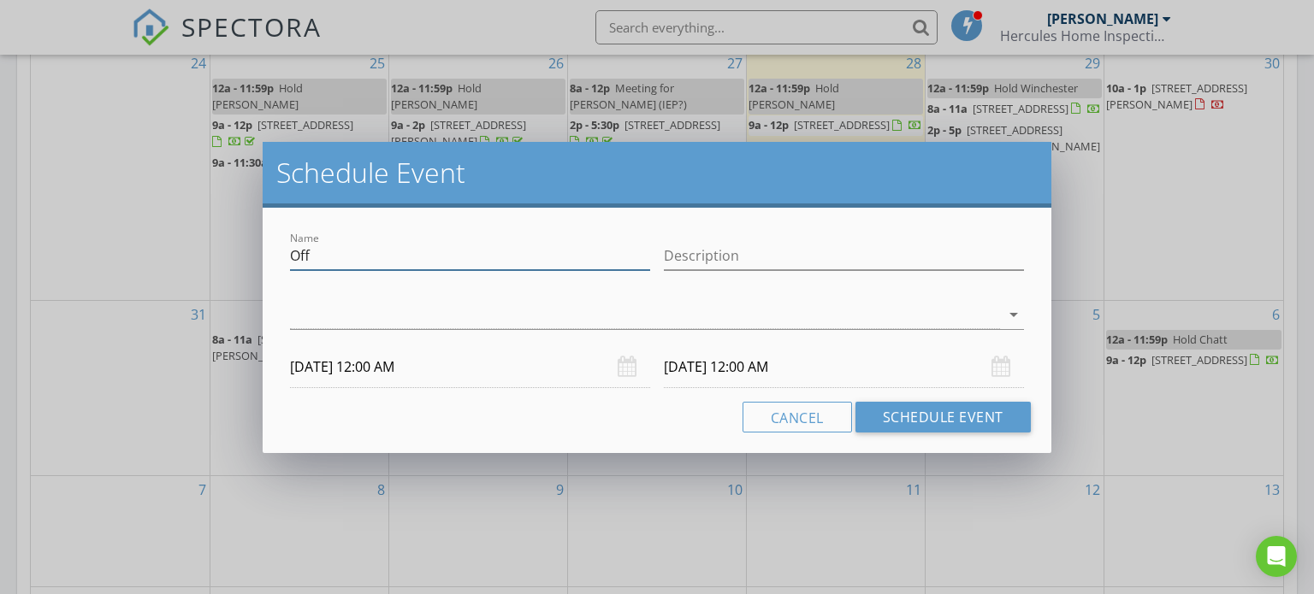
click at [400, 253] on input "Off" at bounding box center [470, 256] width 360 height 28
type input "O"
type input "NEED ENTRY CODE"
click at [959, 328] on div "arrow_drop_down" at bounding box center [657, 315] width 734 height 28
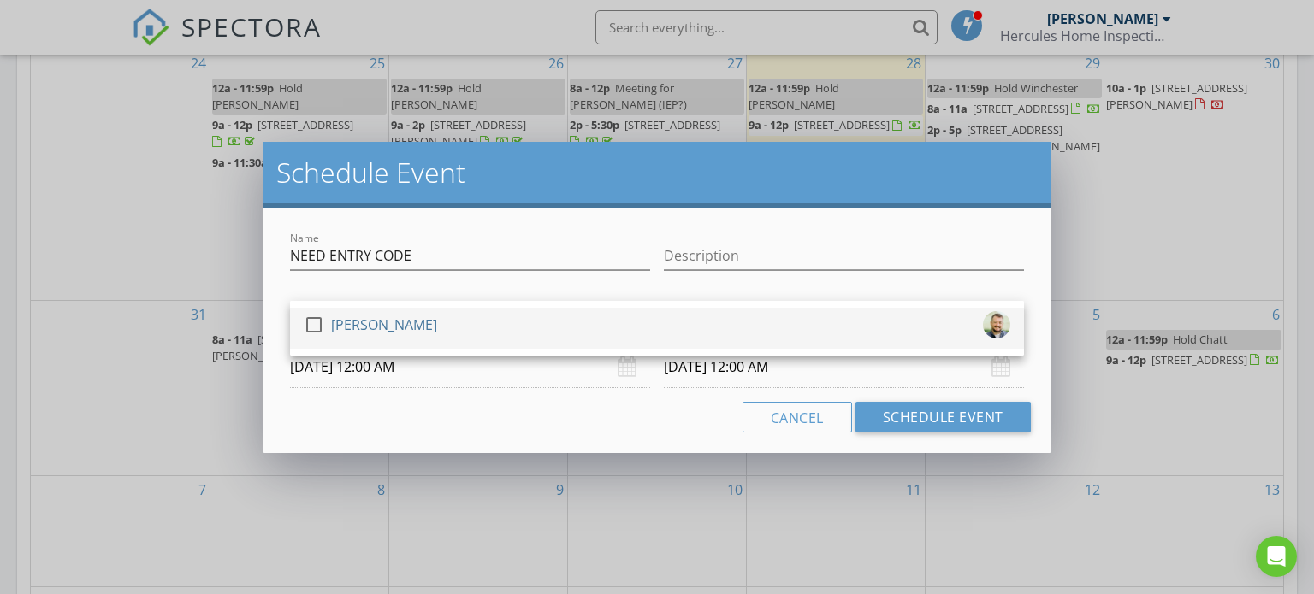
click at [953, 332] on div "check_box_outline_blank Lee Xixis" at bounding box center [657, 328] width 707 height 34
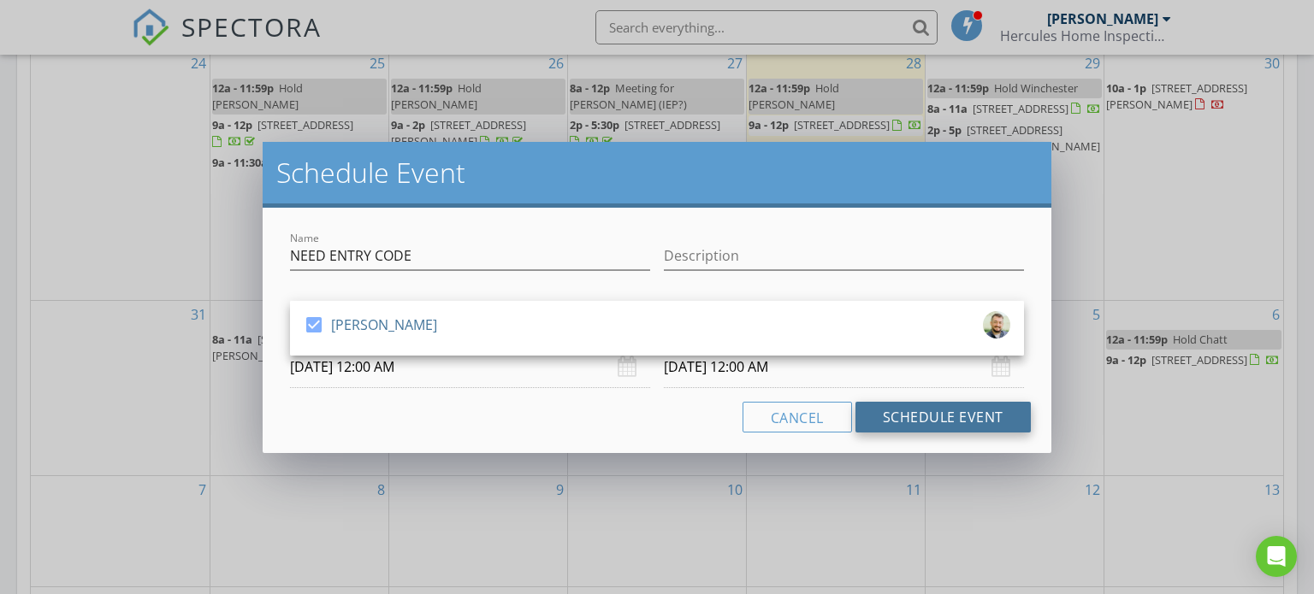
click at [977, 423] on button "Schedule Event" at bounding box center [942, 417] width 175 height 31
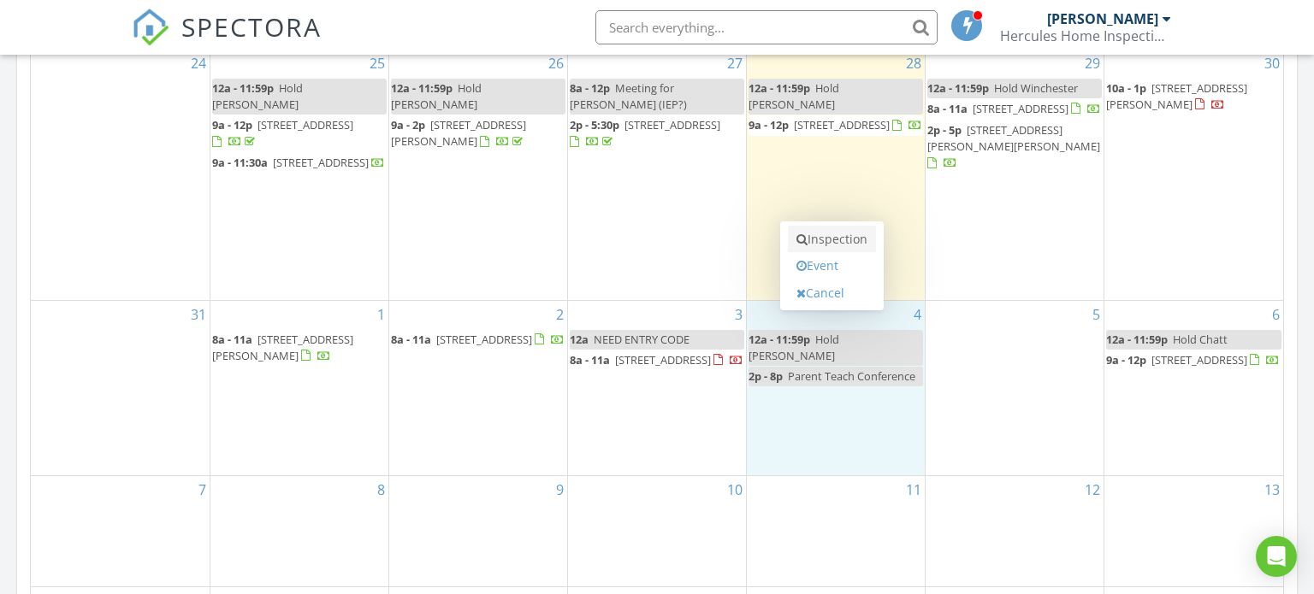
click at [847, 236] on link "Inspection" at bounding box center [832, 239] width 88 height 27
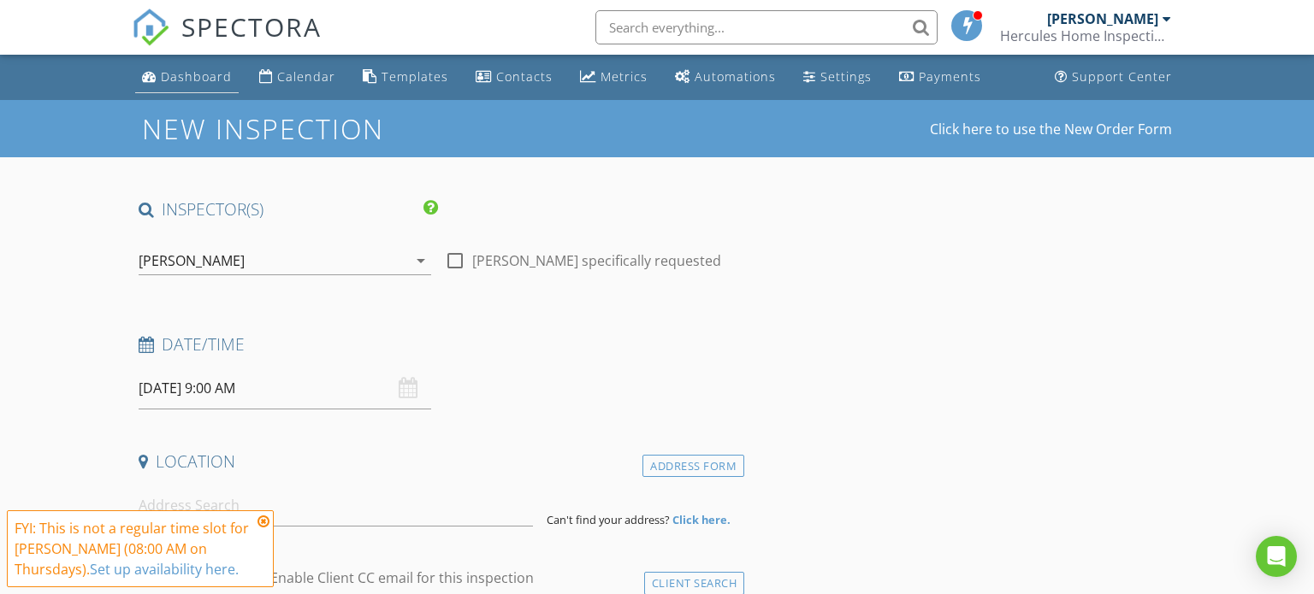
click at [198, 87] on link "Dashboard" at bounding box center [186, 78] width 103 height 32
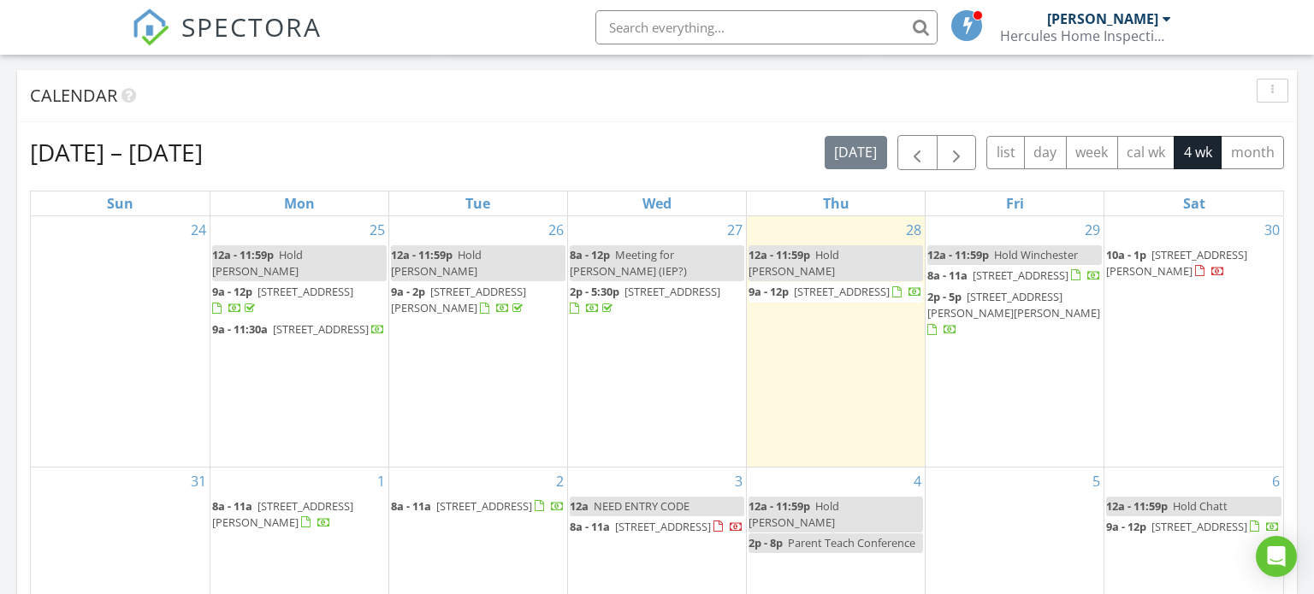
scroll to position [683, 0]
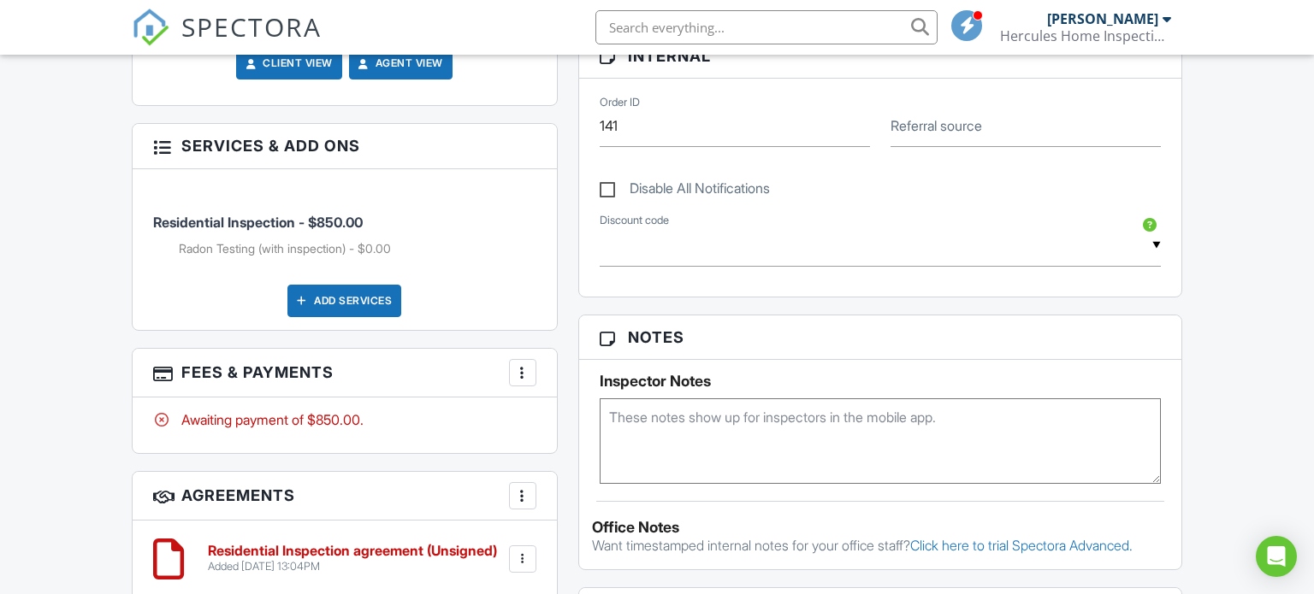
scroll to position [907, 0]
click at [854, 444] on textarea at bounding box center [881, 441] width 562 height 86
click at [780, 408] on textarea "code 0000 or 1000, but may be unlocked" at bounding box center [881, 441] width 562 height 86
click at [777, 406] on textarea "code 0000 or 1000, but may be unlocked" at bounding box center [881, 441] width 562 height 86
type textarea "code 0000 or 1000, but probably will be unlocked"
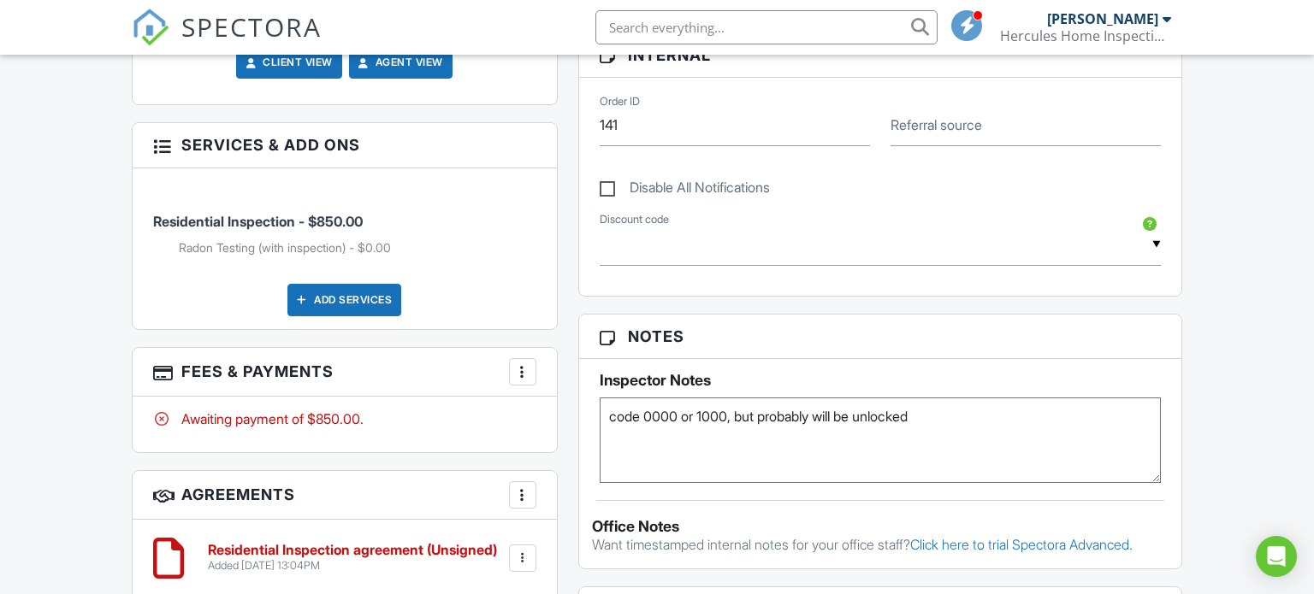
click at [1238, 427] on div "Dashboard Calendar Templates Contacts Metrics Automations Settings Payments Sup…" at bounding box center [657, 491] width 1314 height 2686
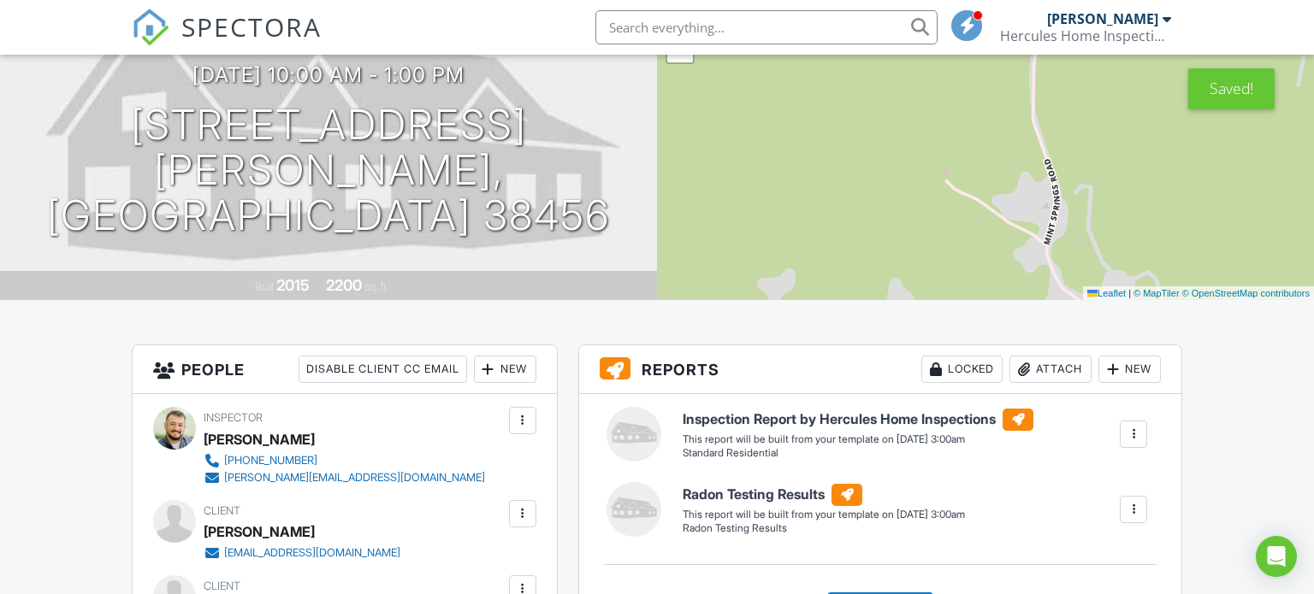
scroll to position [0, 0]
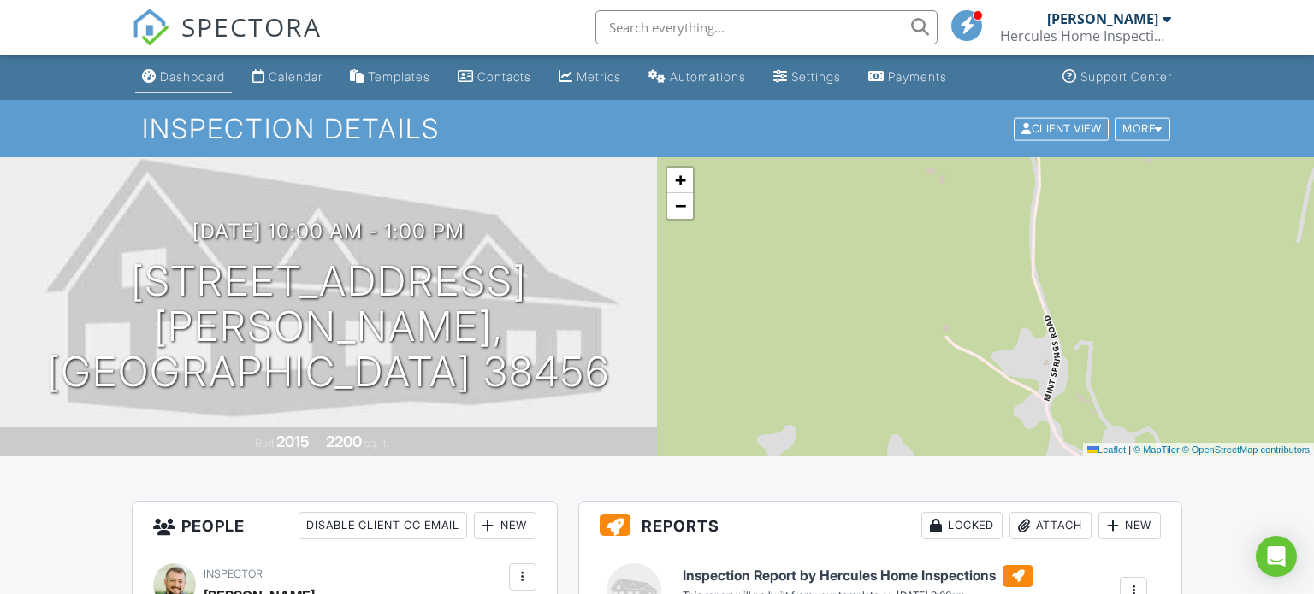
click at [189, 78] on div "Dashboard" at bounding box center [192, 76] width 65 height 15
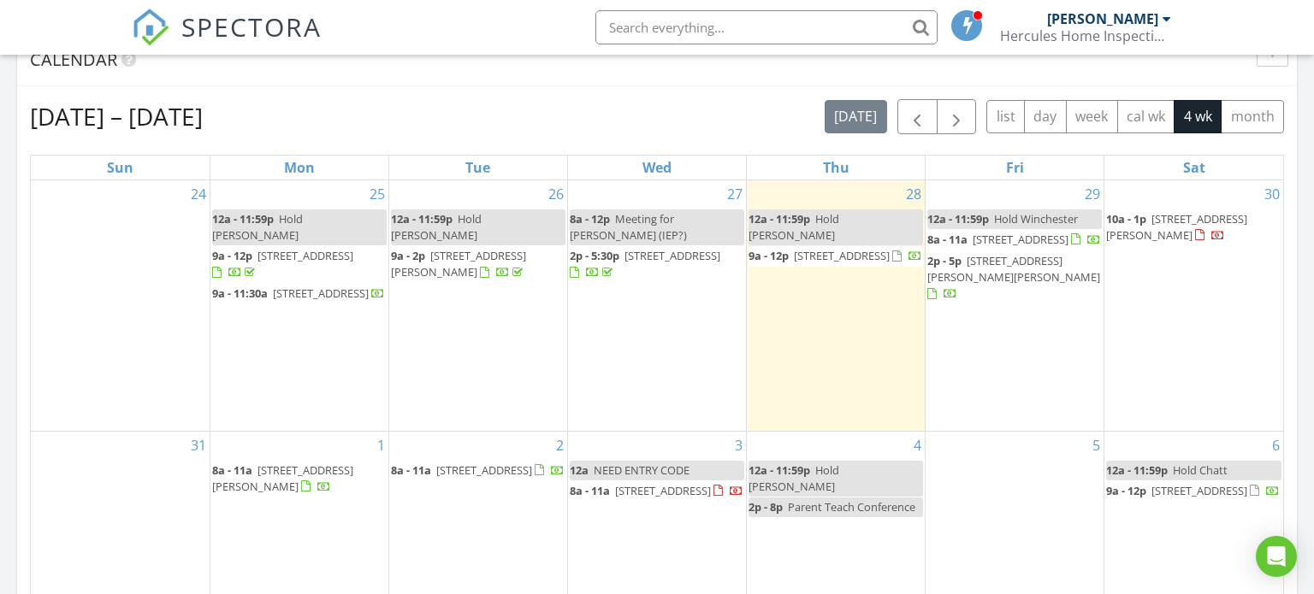
scroll to position [792, 0]
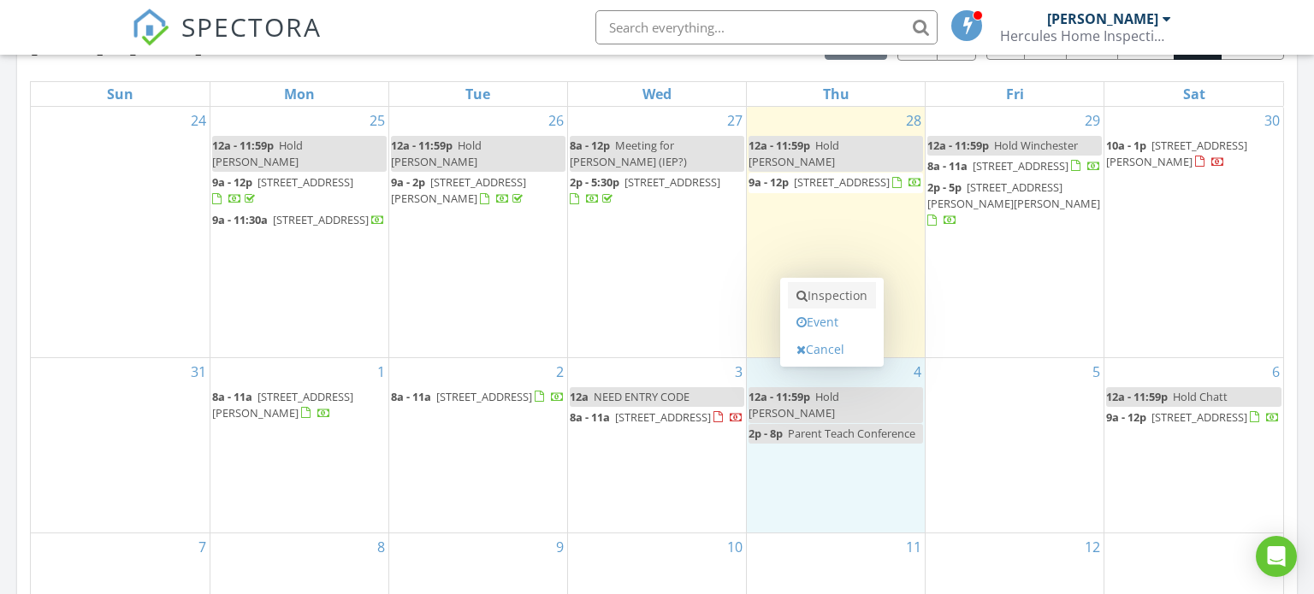
click at [850, 292] on link "Inspection" at bounding box center [832, 295] width 88 height 27
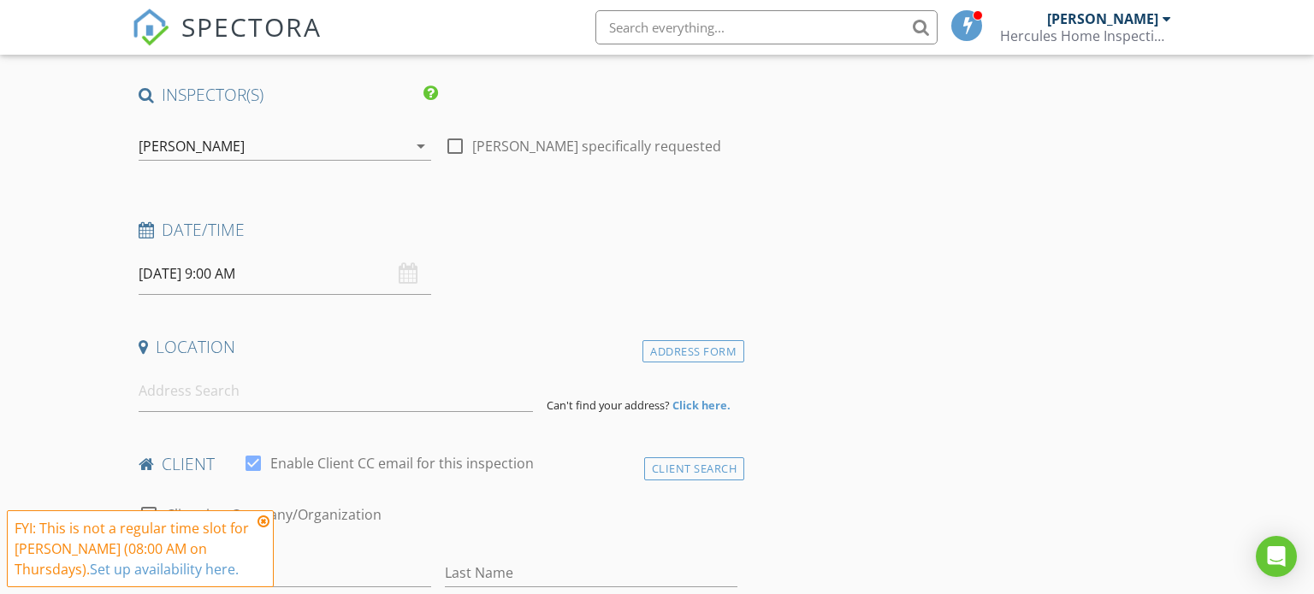
scroll to position [129, 0]
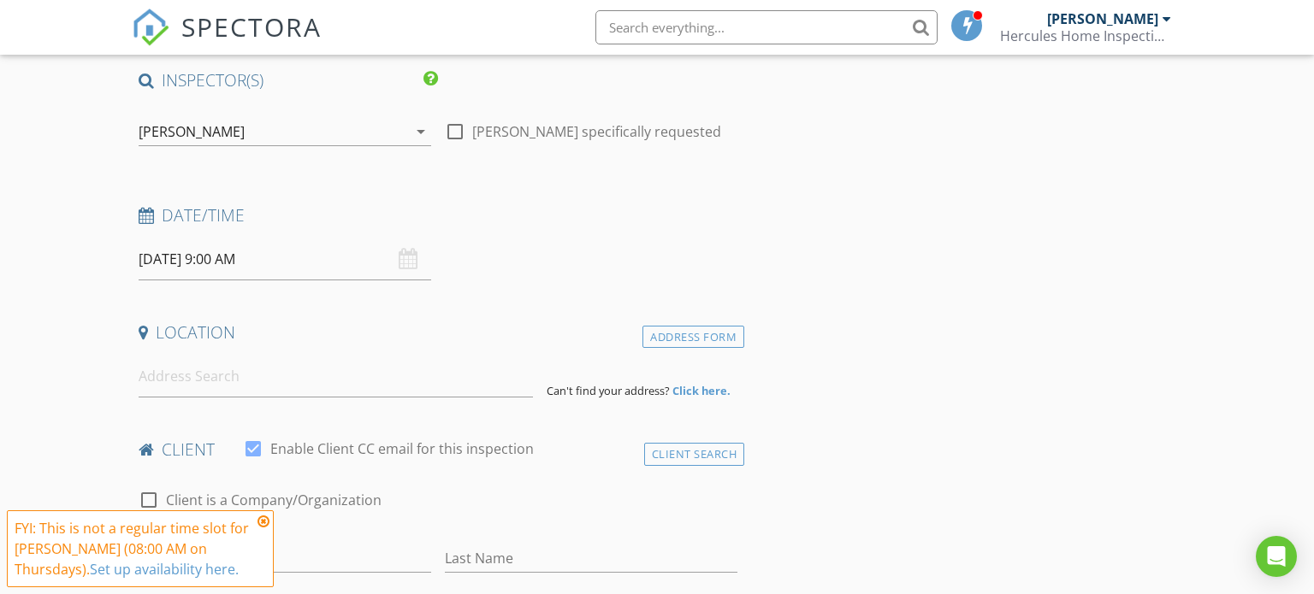
click at [263, 526] on icon at bounding box center [263, 522] width 12 height 14
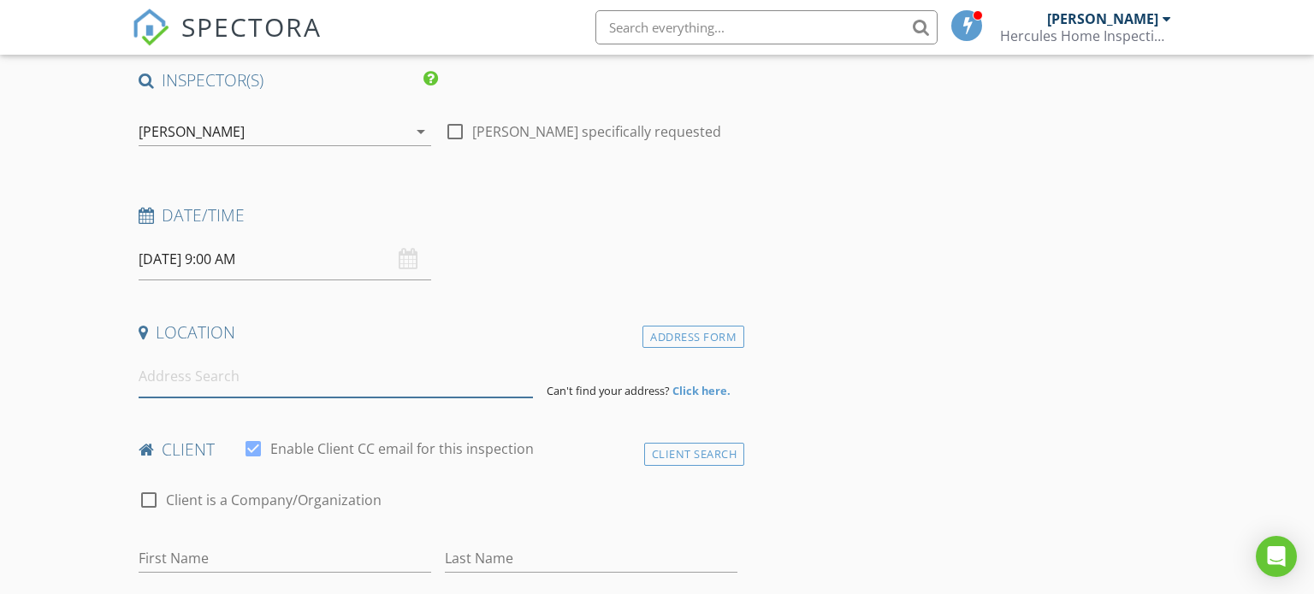
click at [256, 384] on input at bounding box center [336, 377] width 395 height 42
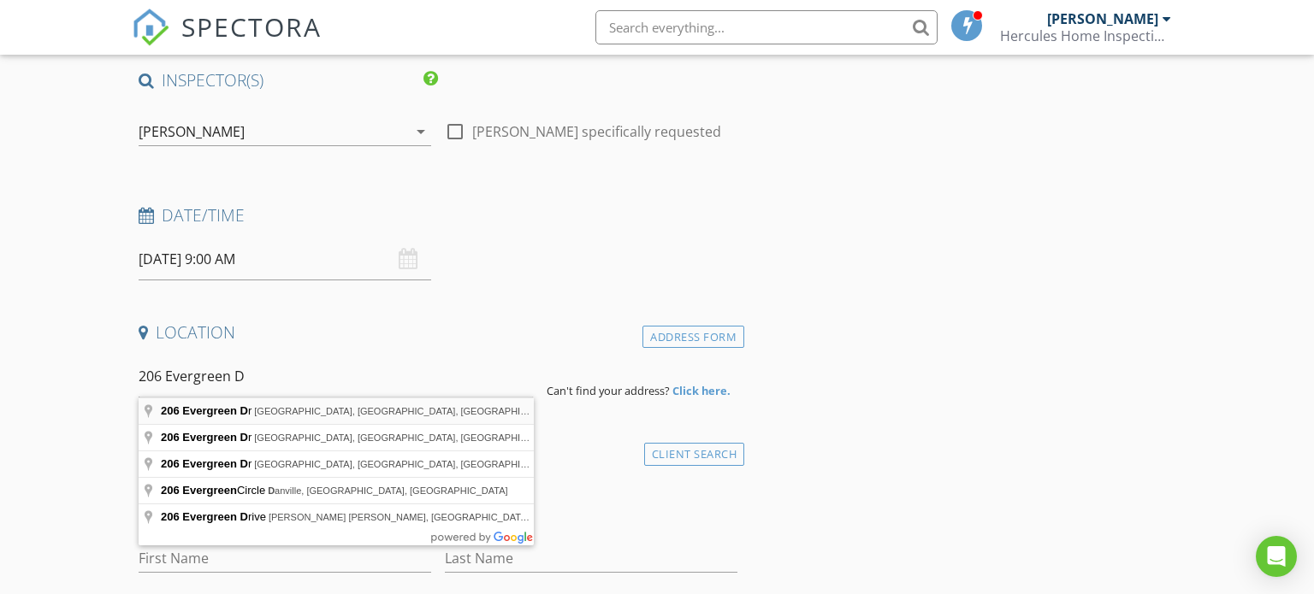
type input "[STREET_ADDRESS]"
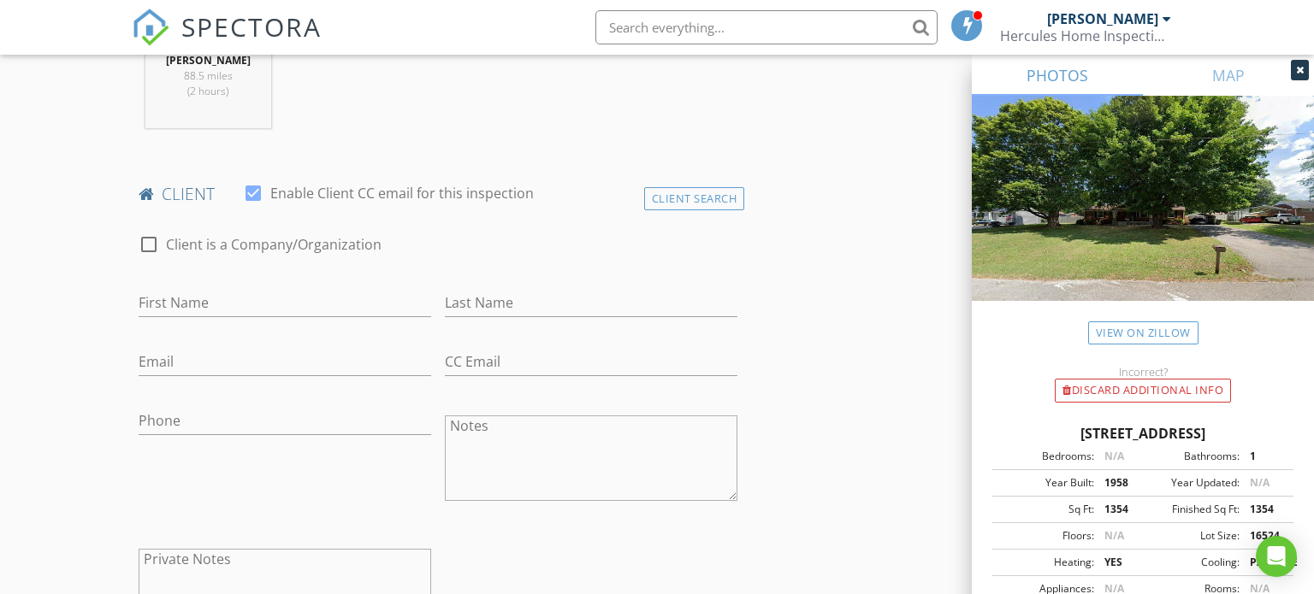
scroll to position [736, 0]
click at [342, 308] on input "First Name" at bounding box center [285, 302] width 293 height 28
type input "[PERSON_NAME] & [PERSON_NAME]"
type input "[PERSON_NAME]"
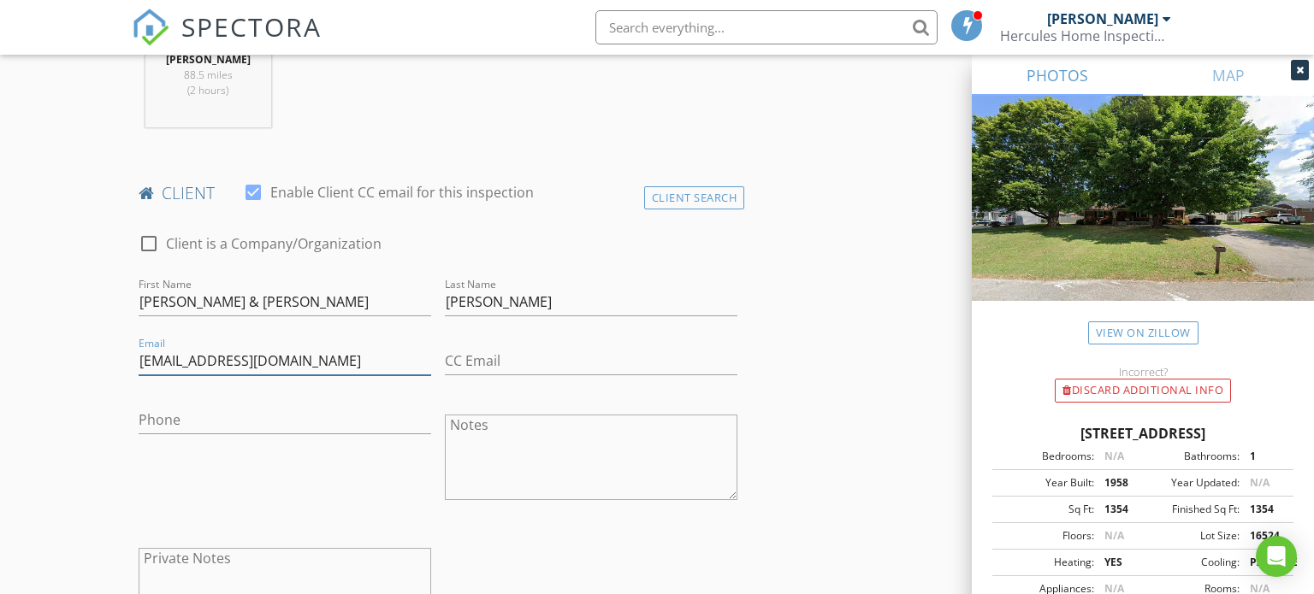
type input "[EMAIL_ADDRESS][DOMAIN_NAME]"
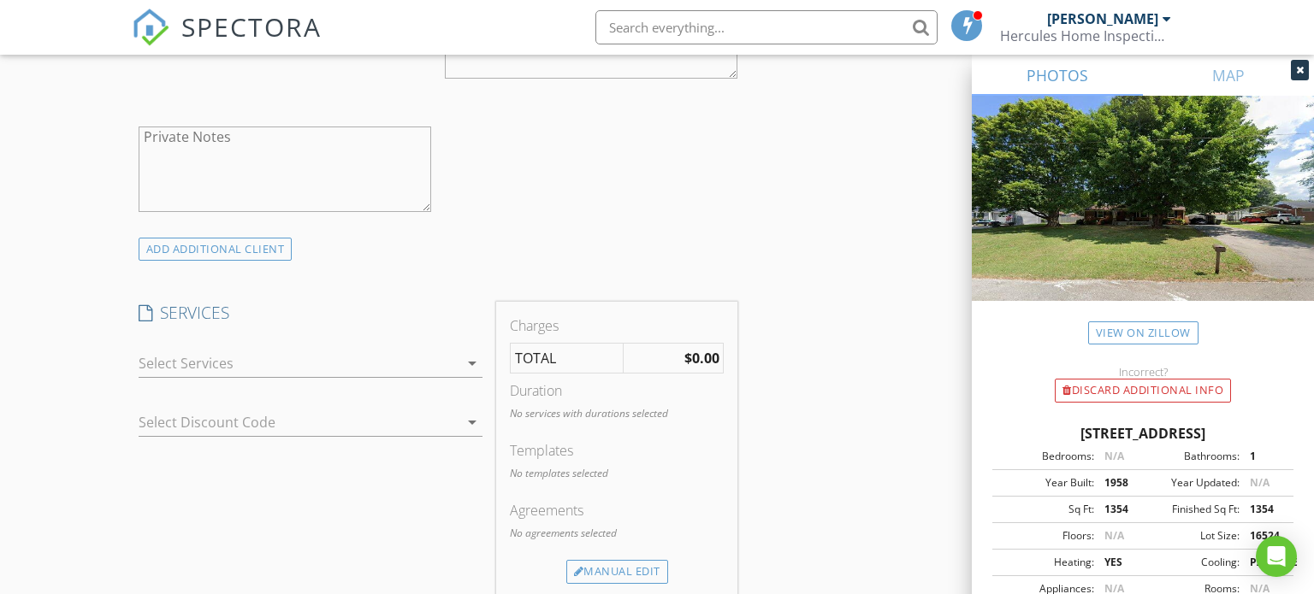
type input "sarahbenderman@gmail.com"
click at [454, 359] on div at bounding box center [299, 363] width 320 height 27
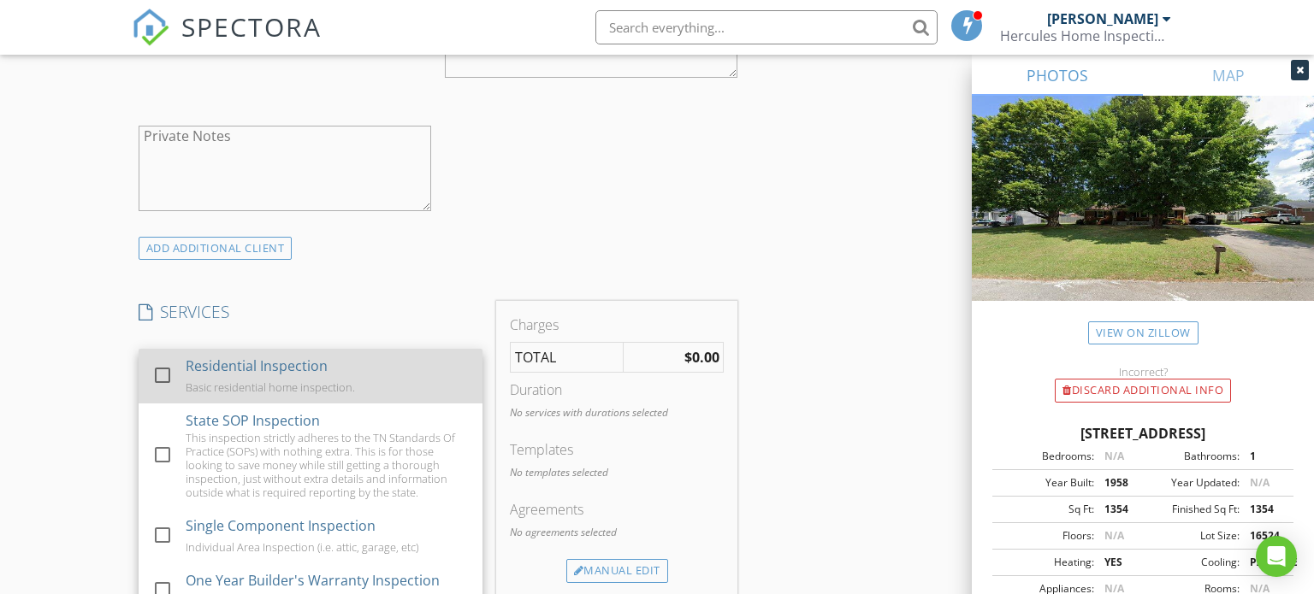
click at [159, 372] on div at bounding box center [162, 375] width 29 height 29
checkbox input "true"
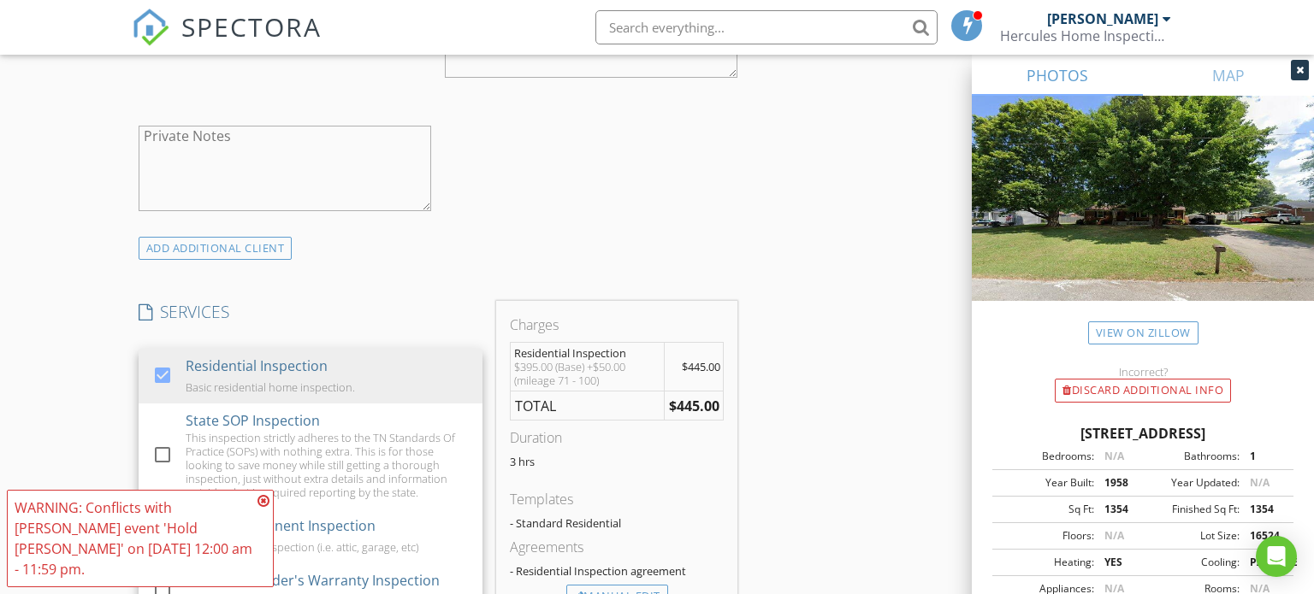
click at [798, 461] on div "INSPECTOR(S) check_box Lee Xixis PRIMARY Lee Xixis arrow_drop_down check_box_ou…" at bounding box center [657, 522] width 1051 height 2964
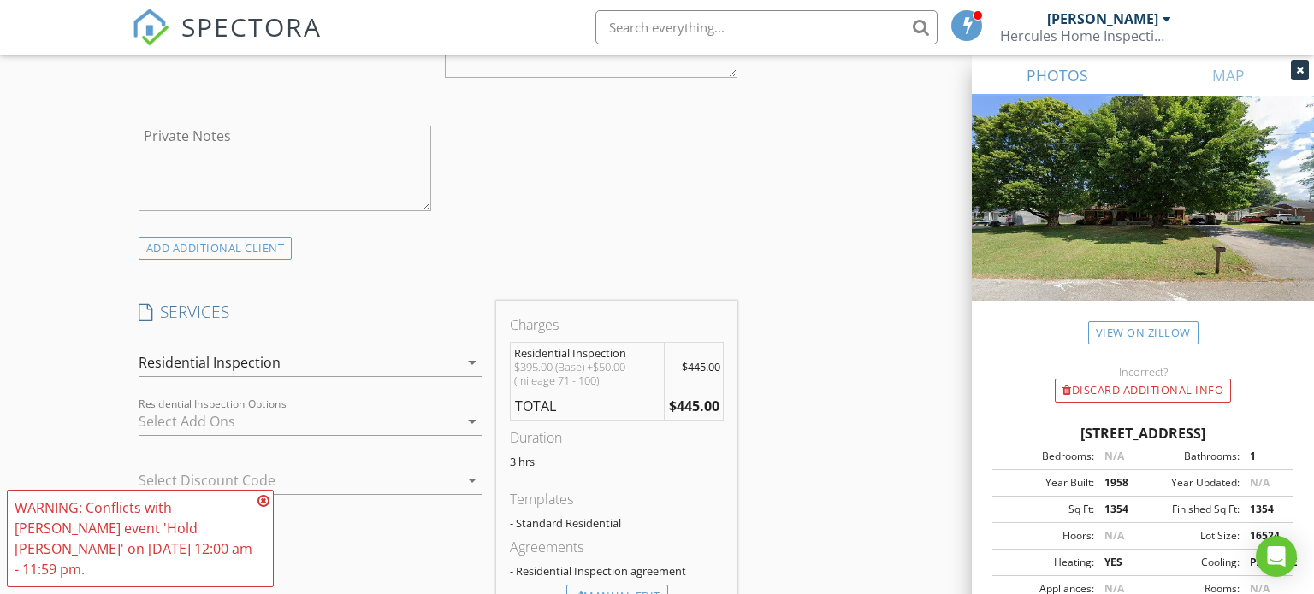
click at [261, 508] on icon at bounding box center [263, 501] width 12 height 14
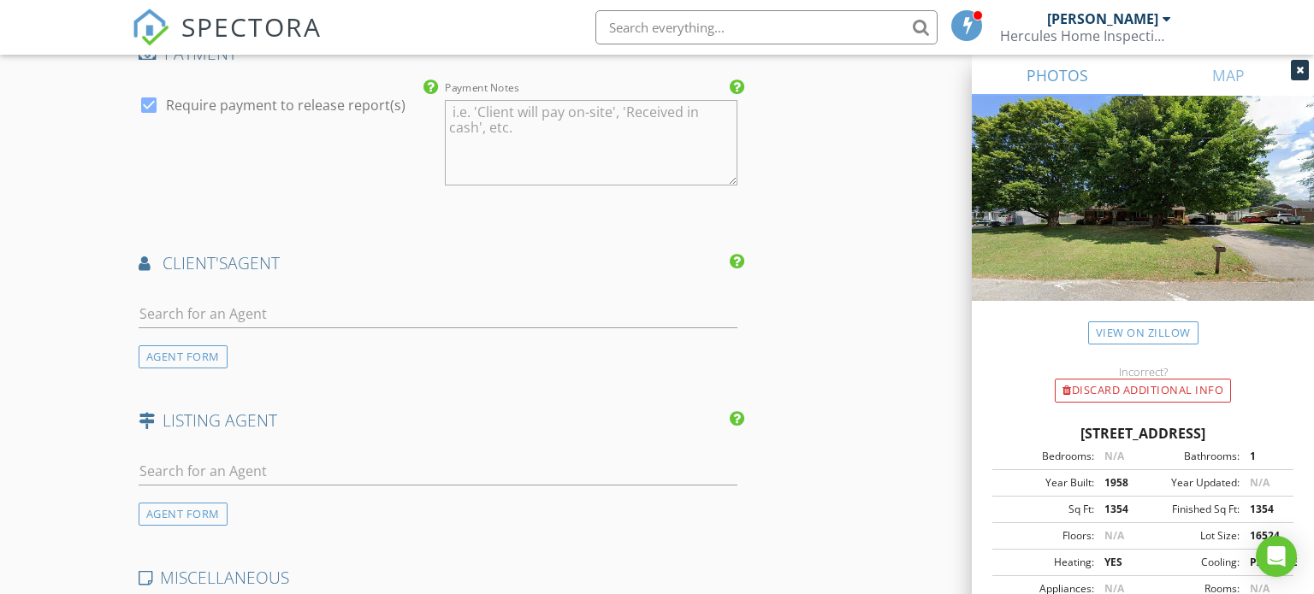
scroll to position [1916, 0]
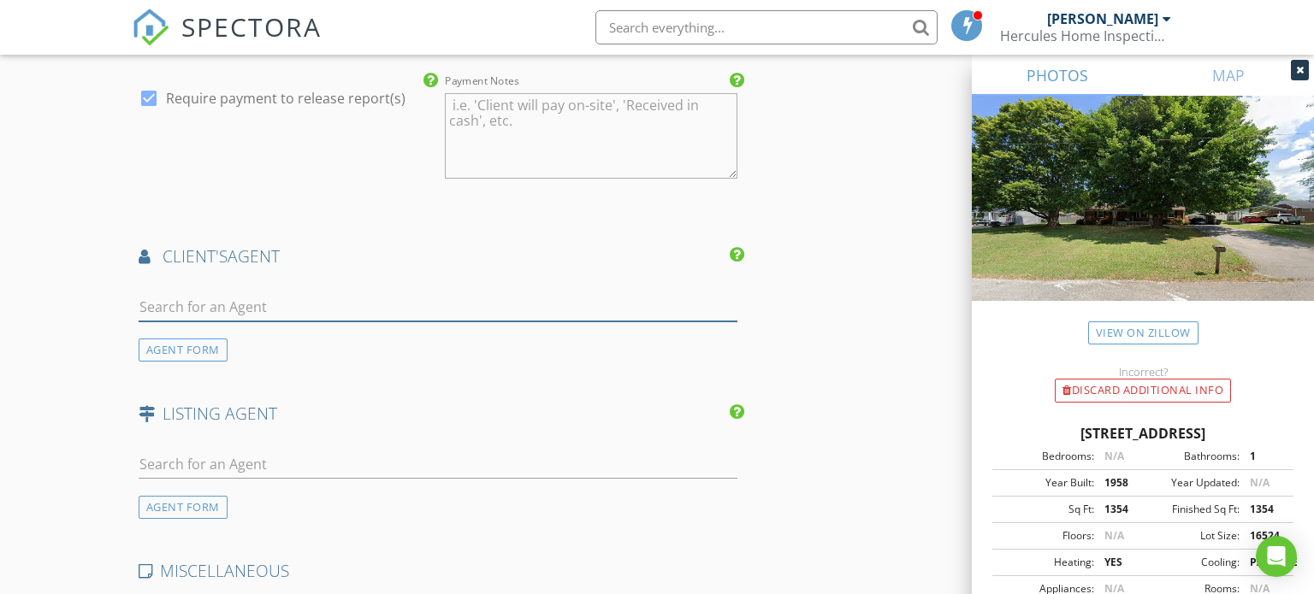
click at [388, 311] on input "text" at bounding box center [439, 307] width 600 height 28
type input "rachel"
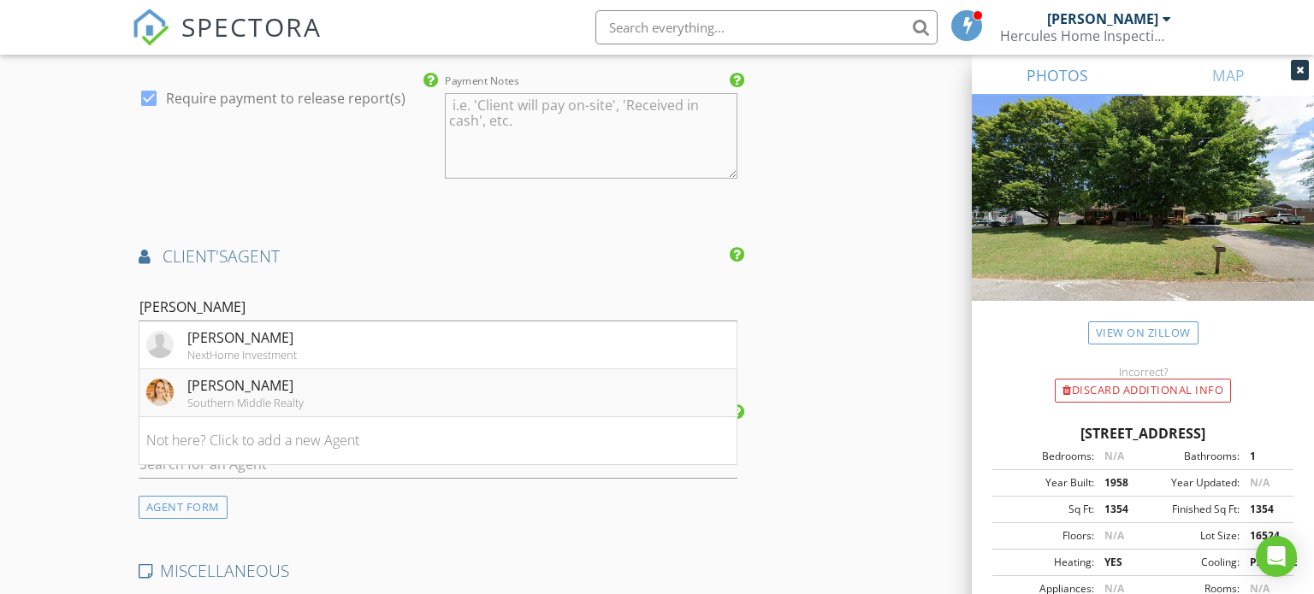
click at [462, 393] on li "Rachel Ferrell Southern Middle Realty" at bounding box center [438, 394] width 598 height 48
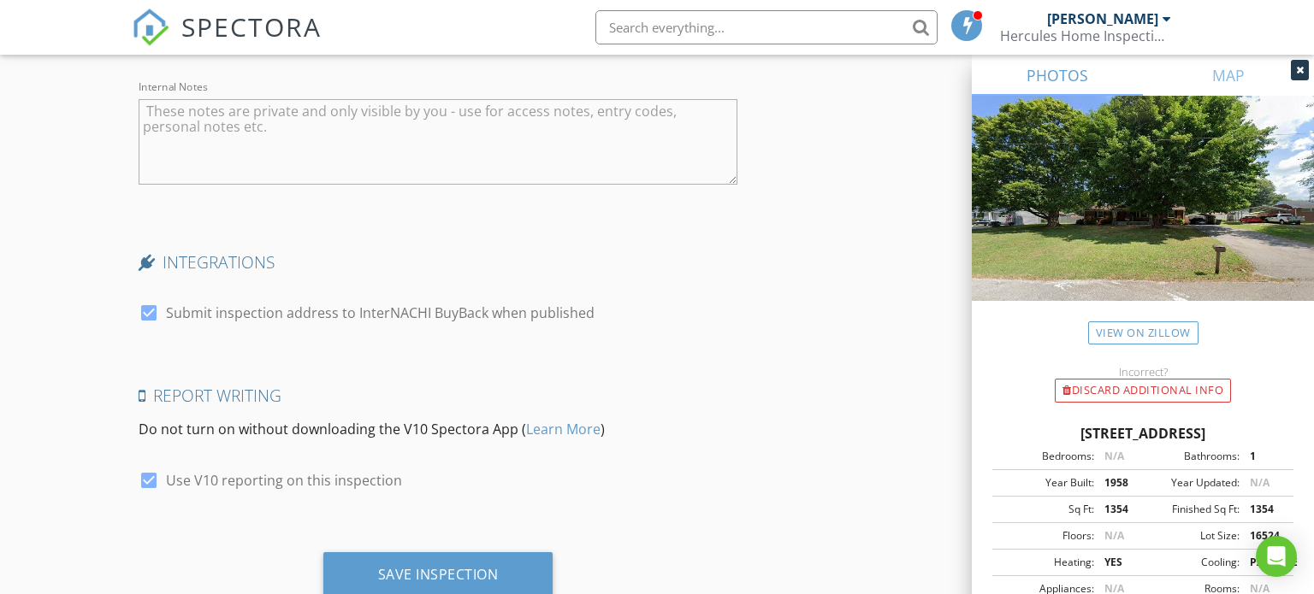
scroll to position [2994, 0]
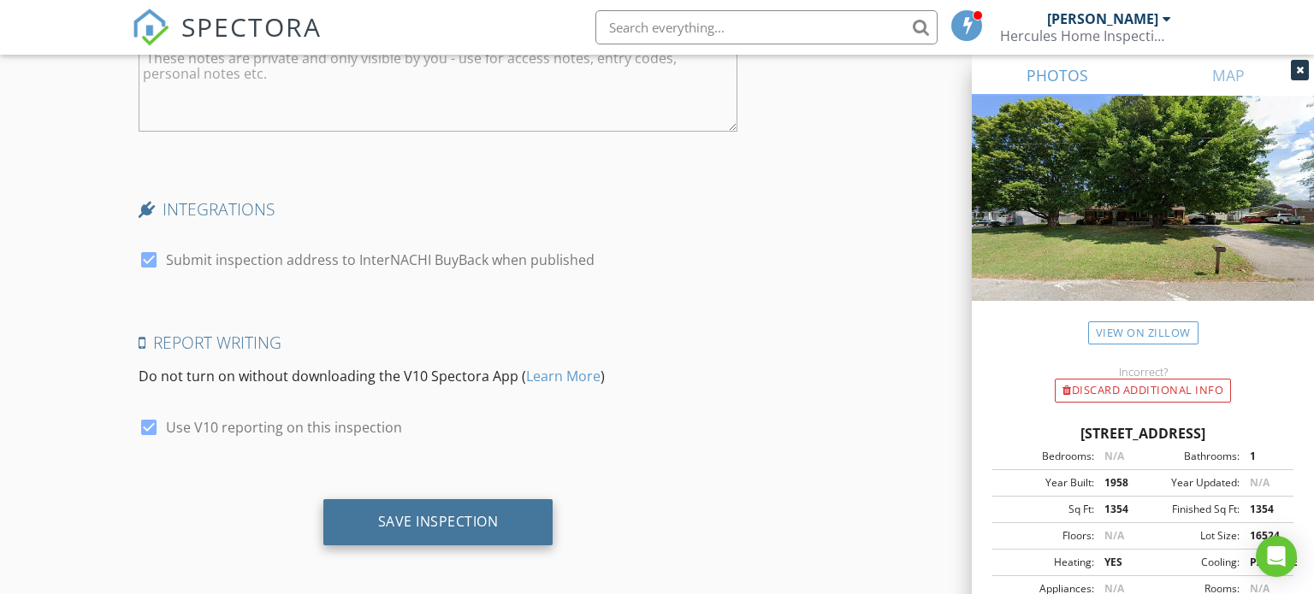
click at [448, 522] on div "Save Inspection" at bounding box center [438, 521] width 121 height 17
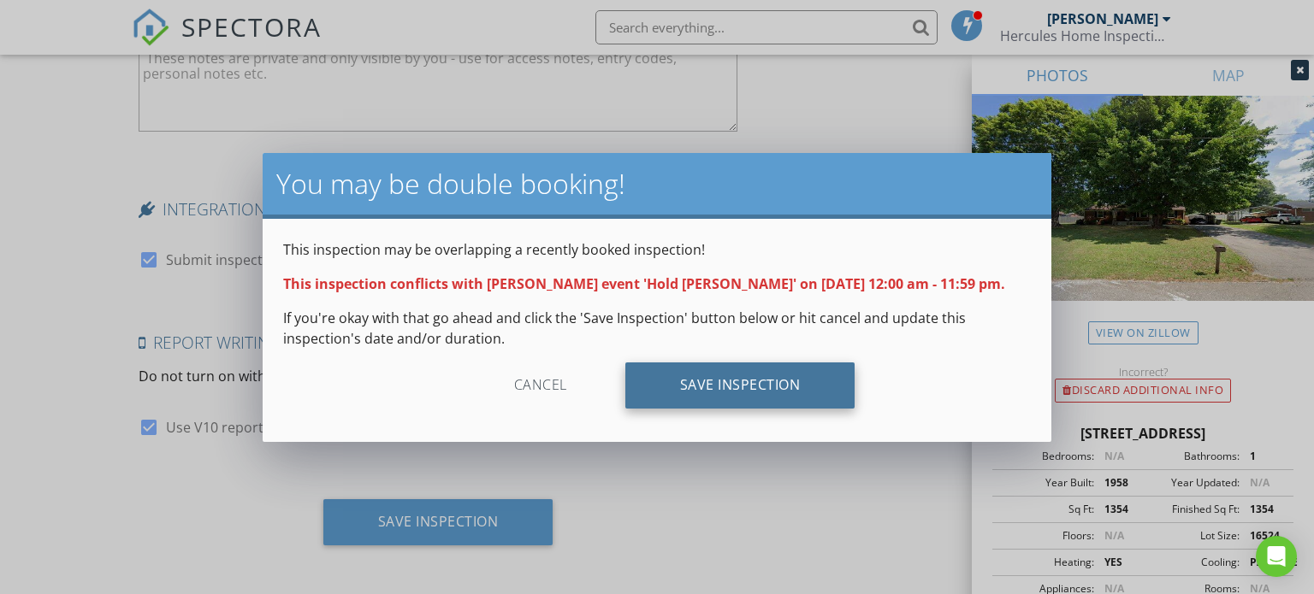
click at [819, 395] on div "Save Inspection" at bounding box center [740, 386] width 230 height 46
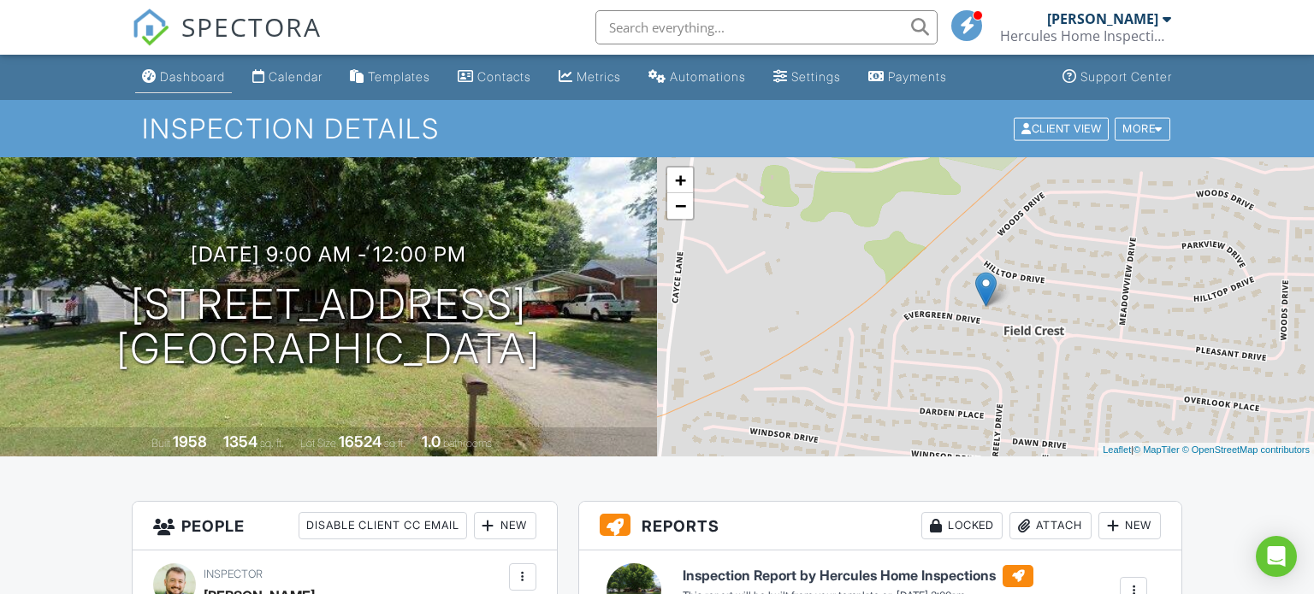
click at [174, 83] on div "Dashboard" at bounding box center [192, 76] width 65 height 15
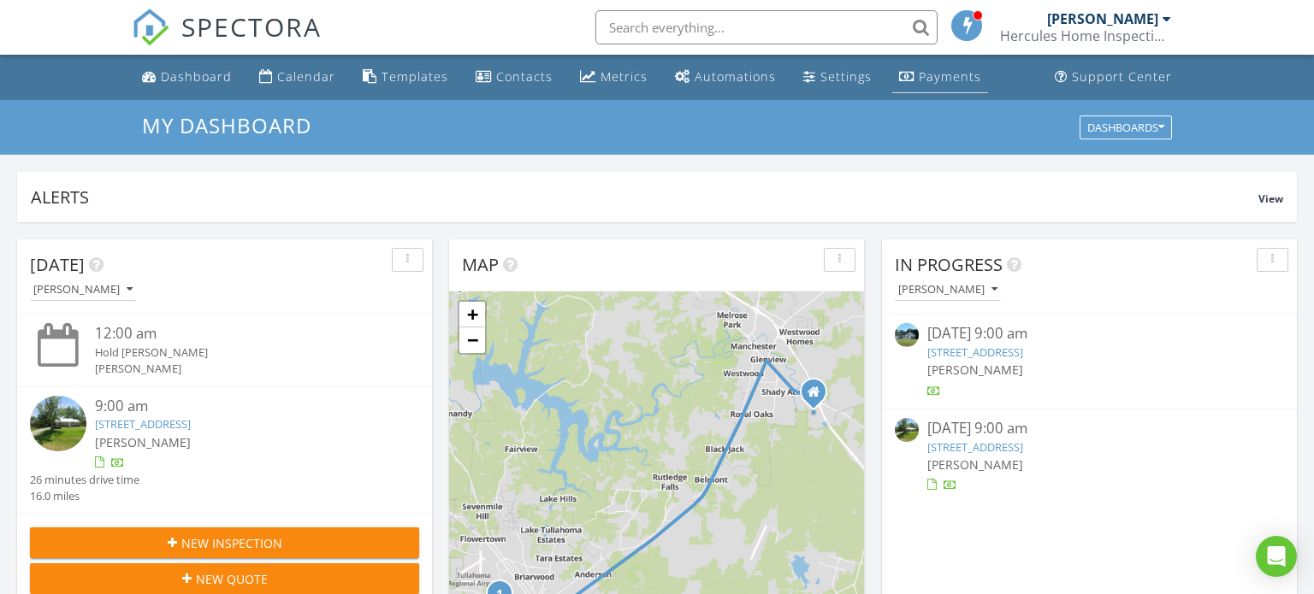
click at [922, 74] on div "Payments" at bounding box center [950, 76] width 62 height 16
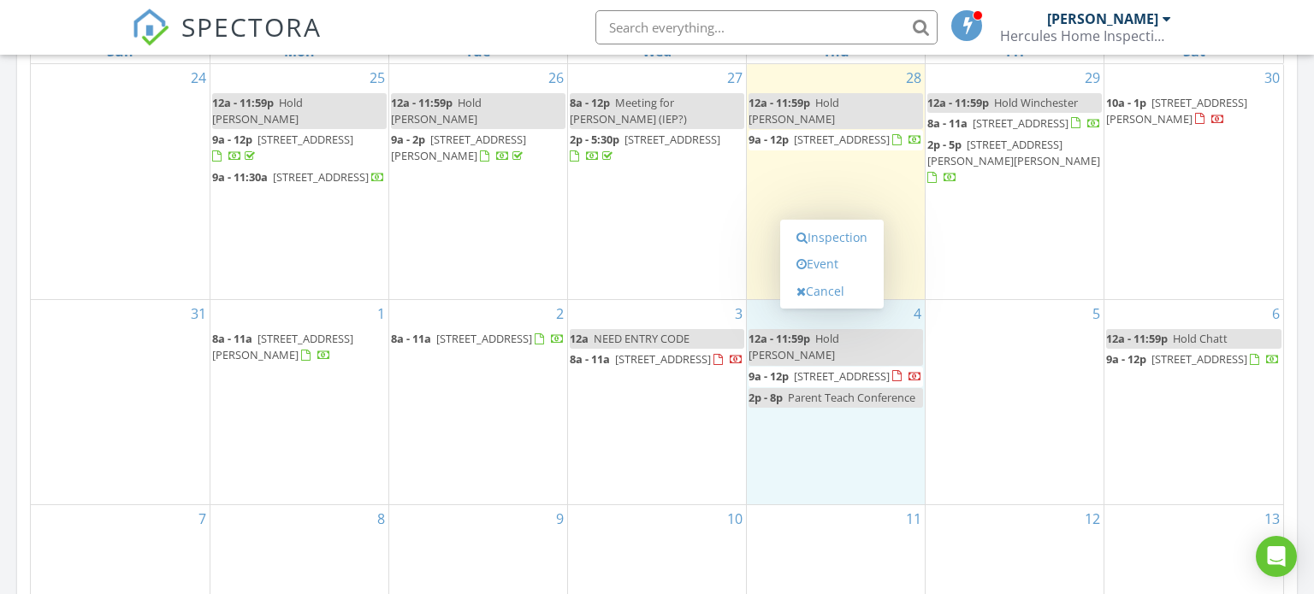
scroll to position [828, 0]
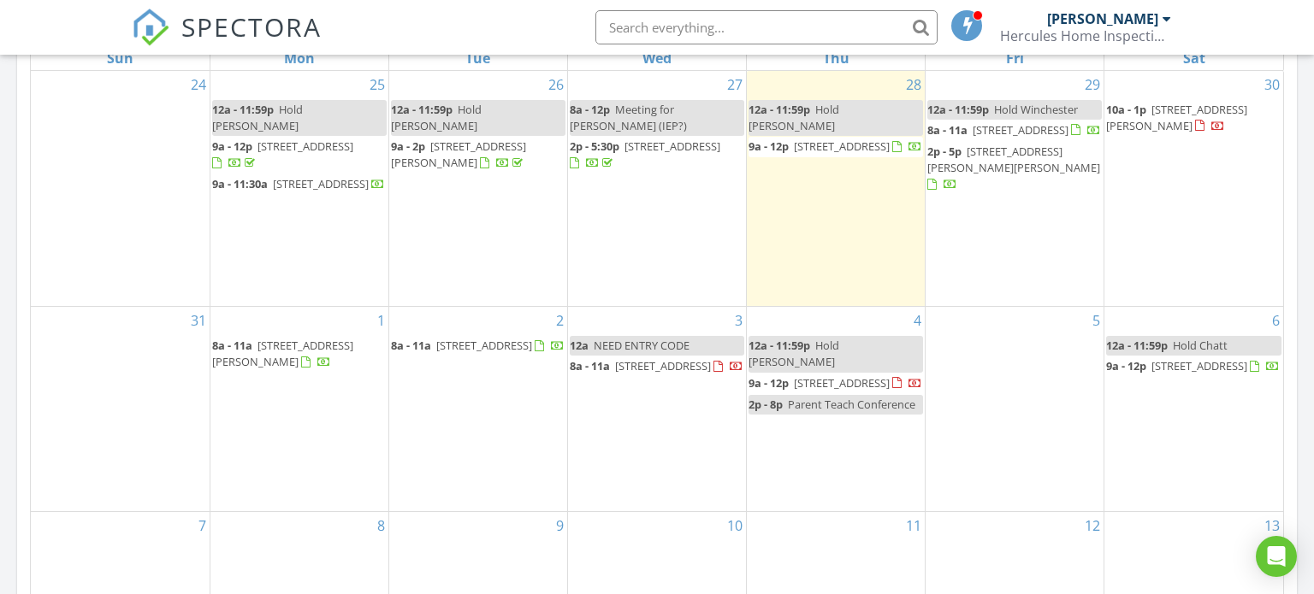
click at [837, 441] on div "4 12a - 11:59p Hold Rachel 9a - 12p 206 Evergreen Dr, Columbia 38401 2p - 8p Pa…" at bounding box center [836, 409] width 178 height 204
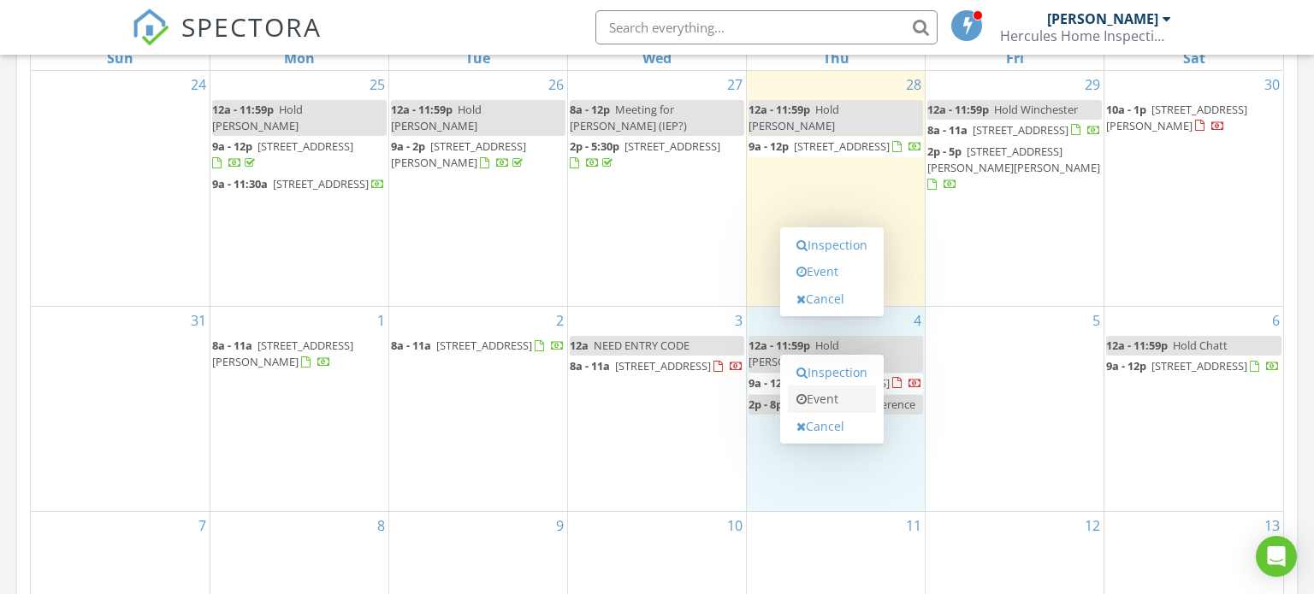
click at [839, 403] on link "Event" at bounding box center [832, 399] width 88 height 27
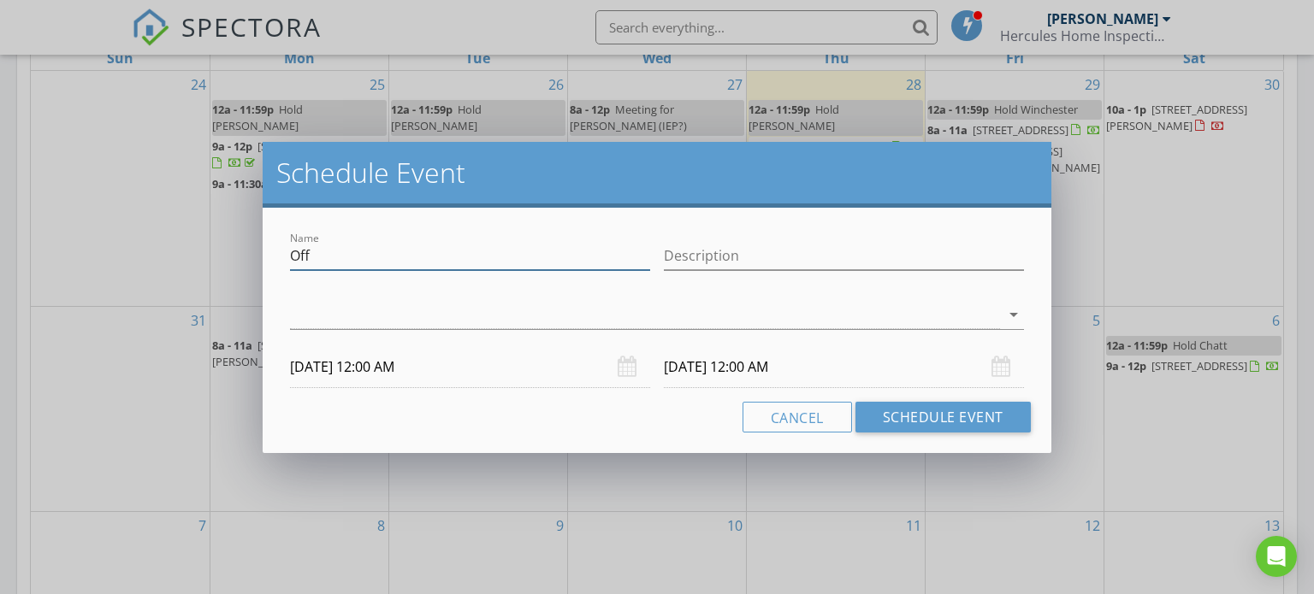
click at [612, 258] on input "Off" at bounding box center [470, 256] width 360 height 28
type input "NEED ENTRY CODE"
click at [943, 420] on button "Schedule Event" at bounding box center [942, 417] width 175 height 31
click at [797, 313] on div at bounding box center [645, 315] width 710 height 28
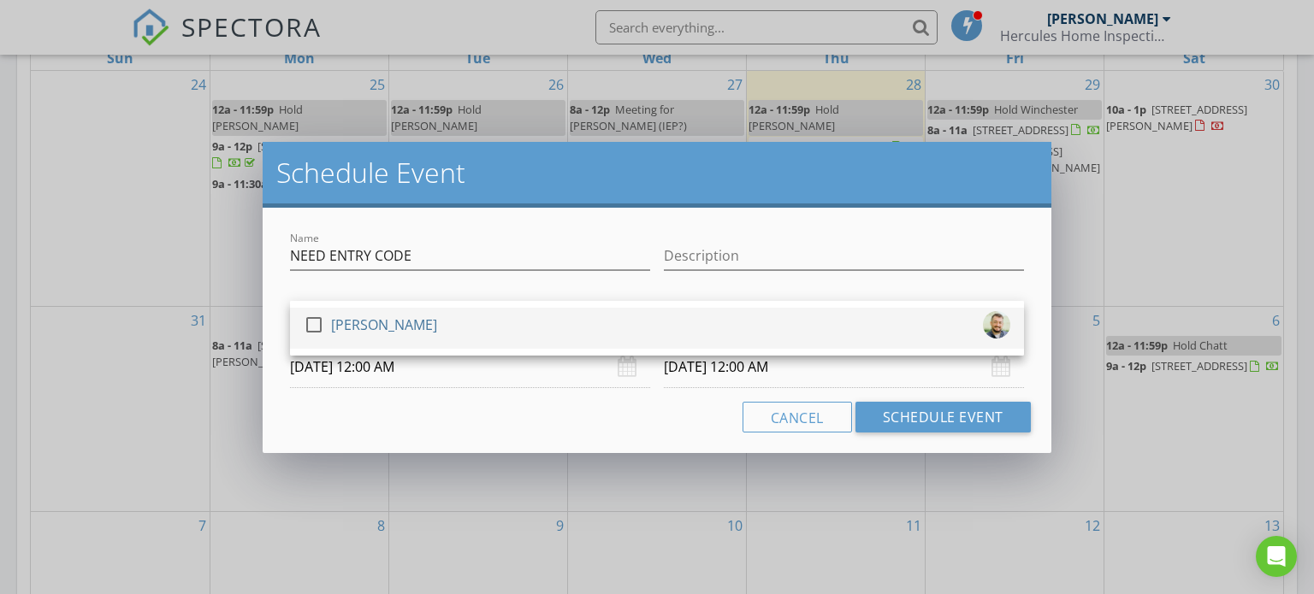
click at [792, 322] on div "check_box_outline_blank Lee Xixis" at bounding box center [657, 328] width 707 height 34
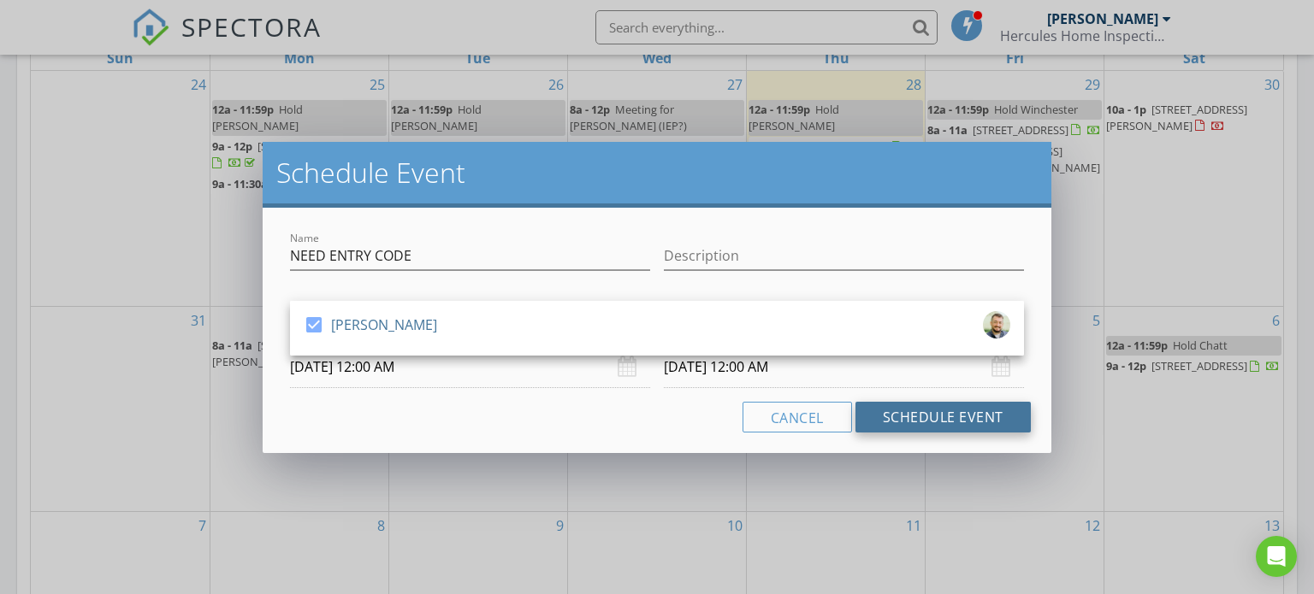
click at [907, 417] on button "Schedule Event" at bounding box center [942, 417] width 175 height 31
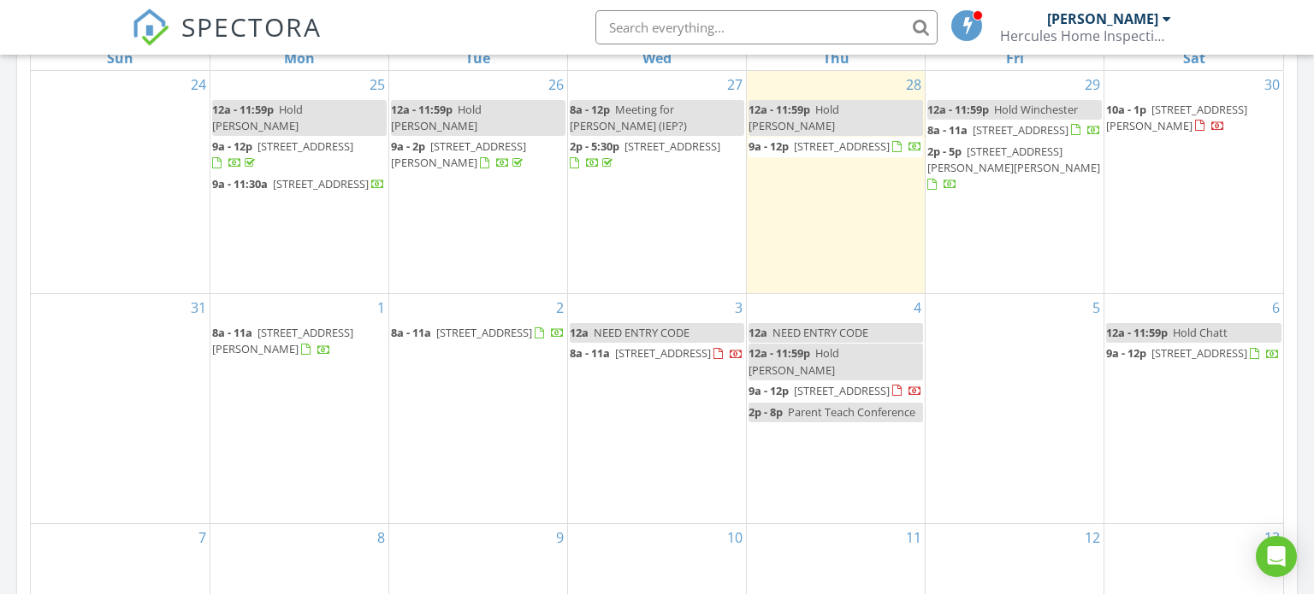
click at [1168, 455] on div "6 12a - 11:59p Hold Chatt 9a - 12p 8351 Wexford Ln, Chattanooga 37421" at bounding box center [1193, 408] width 179 height 229
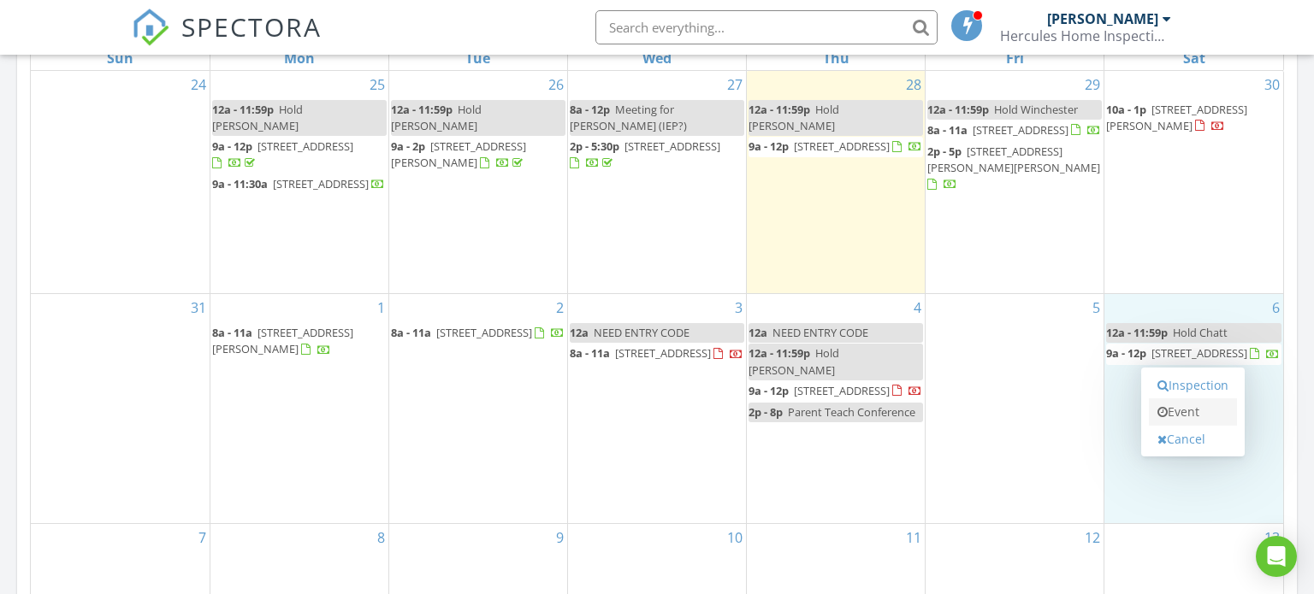
click at [1186, 417] on link "Event" at bounding box center [1193, 412] width 88 height 27
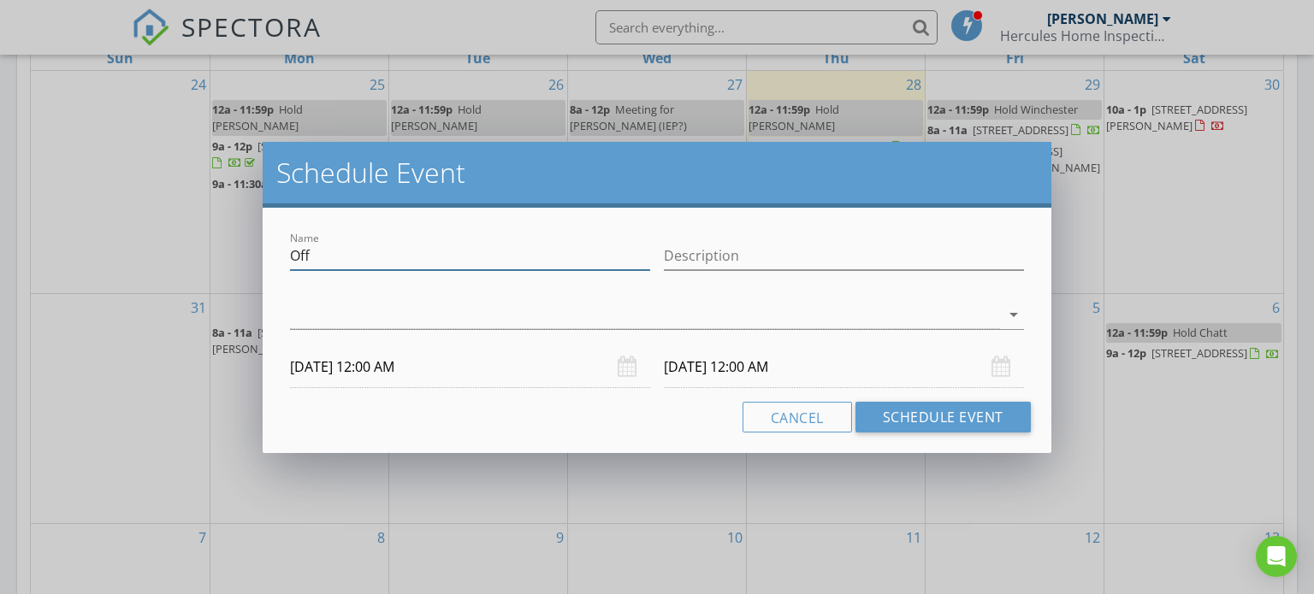
click at [594, 253] on input "Off" at bounding box center [470, 256] width 360 height 28
type input "NEED ENTRY CODE"
click at [681, 310] on div at bounding box center [645, 315] width 710 height 28
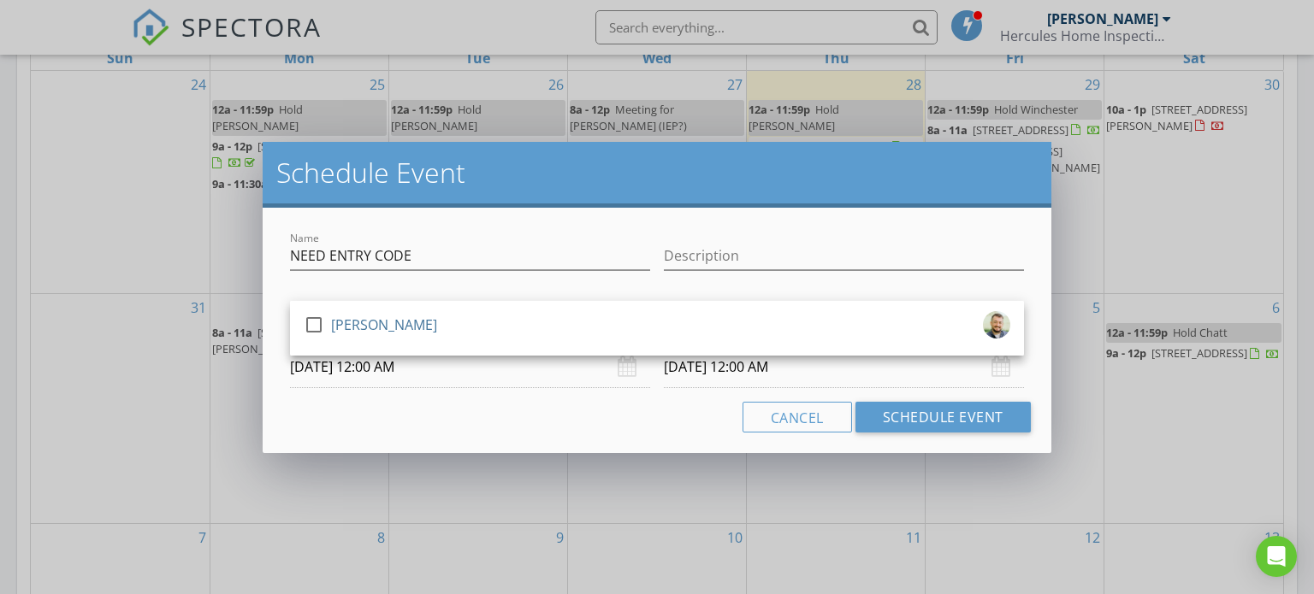
click at [681, 311] on div "check_box_outline_blank Lee Xixis" at bounding box center [657, 328] width 707 height 34
click at [879, 415] on button "Schedule Event" at bounding box center [942, 417] width 175 height 31
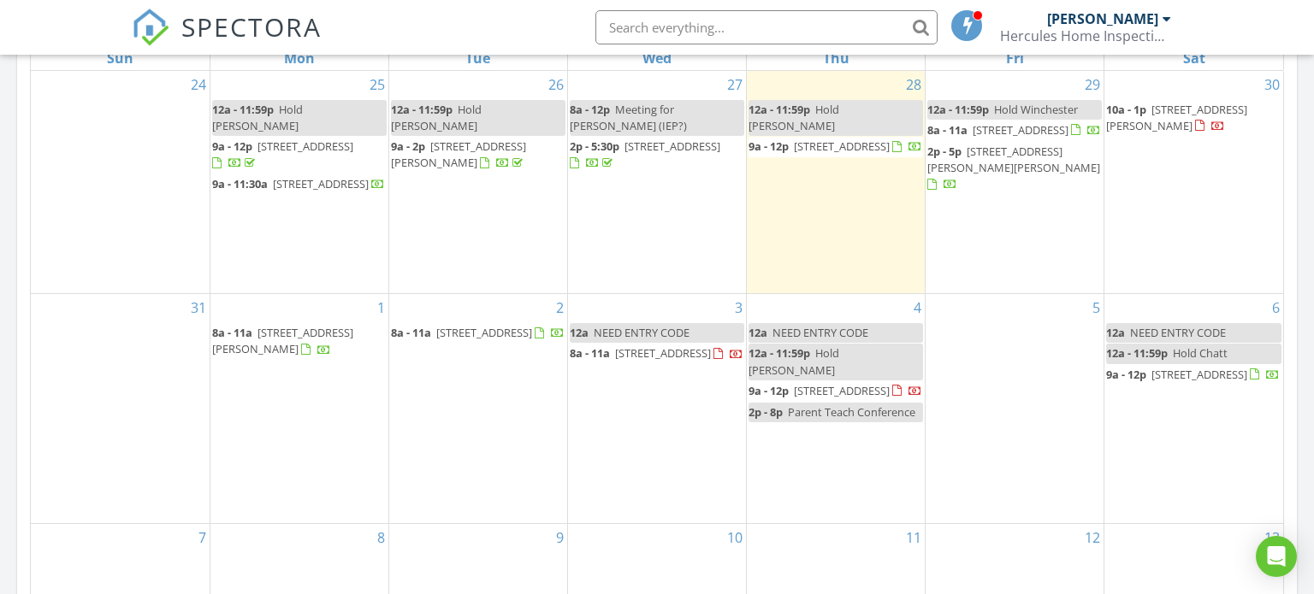
click at [1290, 235] on div "Aug 24 – Sep 20, 2025 today list day week cal wk 4 wk month Sun Mon Tue Wed Thu…" at bounding box center [657, 366] width 1280 height 778
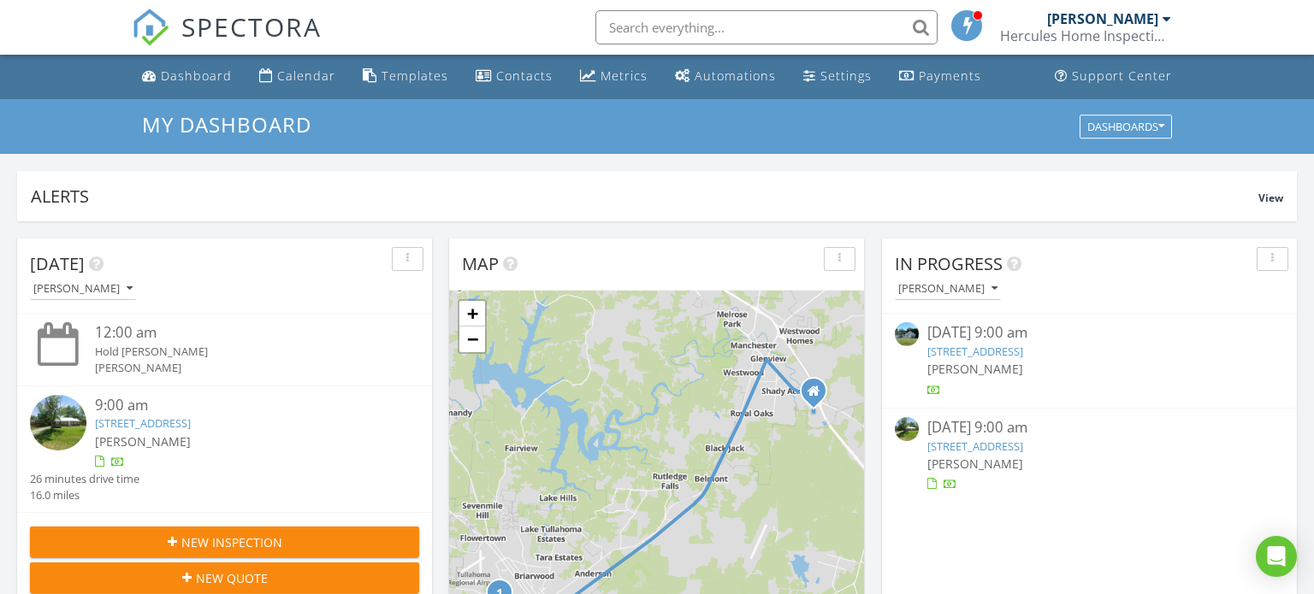
scroll to position [0, 0]
click at [604, 75] on div "Metrics" at bounding box center [623, 76] width 47 height 16
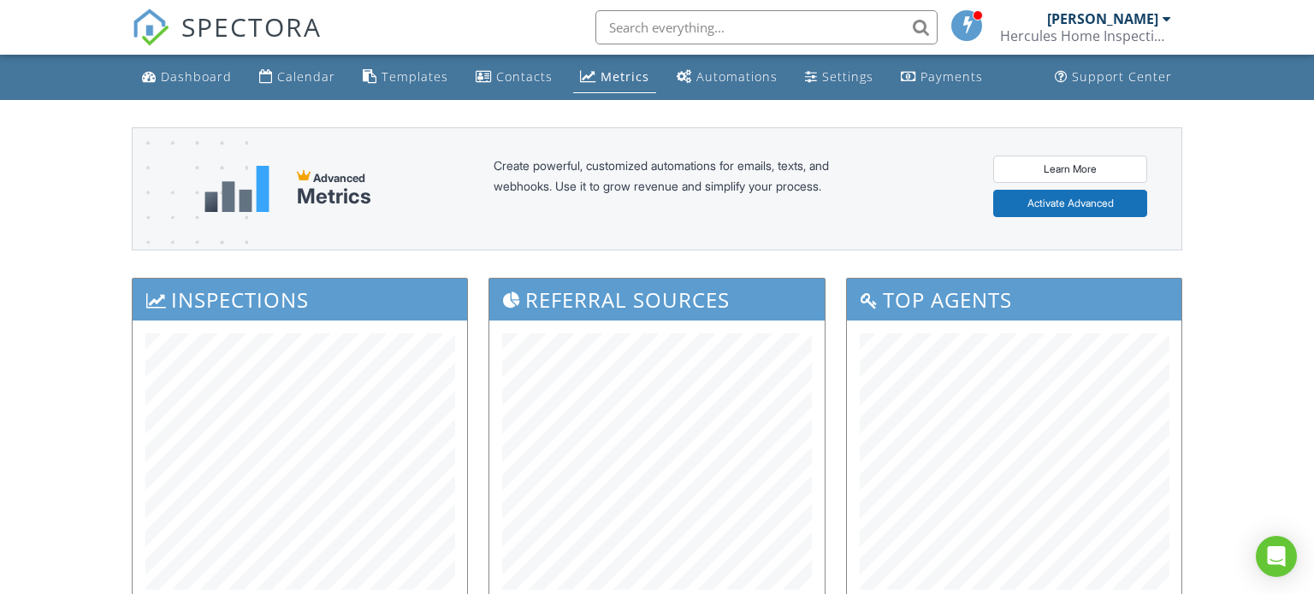
click at [175, 79] on div "Dashboard" at bounding box center [196, 76] width 71 height 16
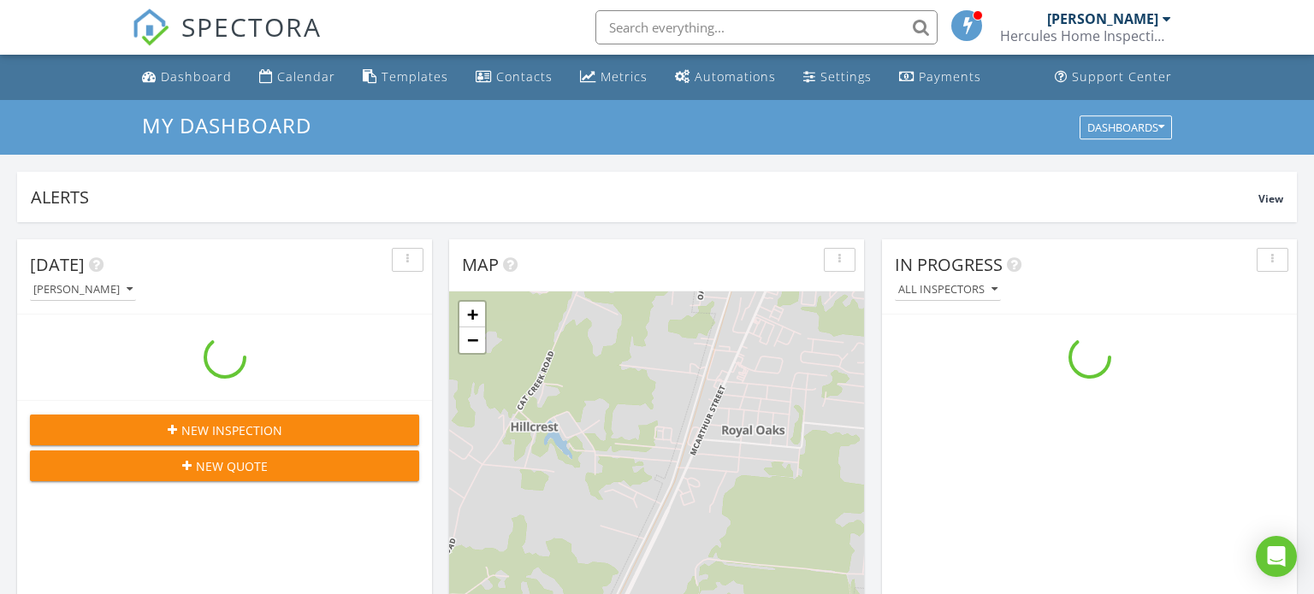
scroll to position [1558, 1315]
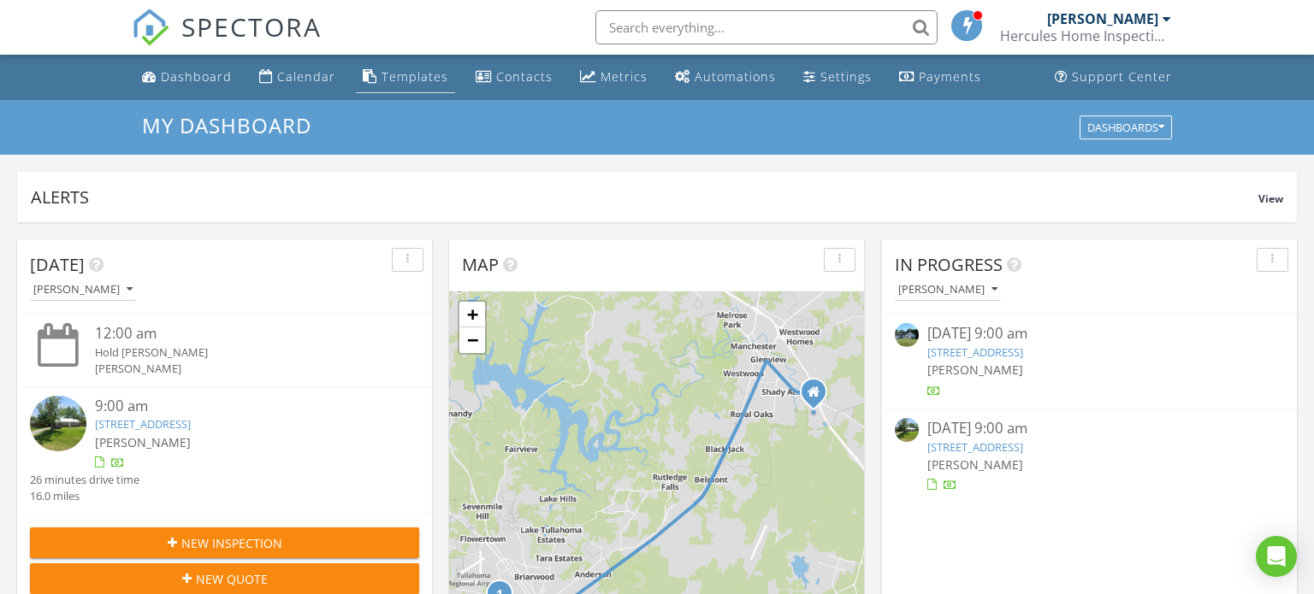
click at [425, 84] on div "Templates" at bounding box center [414, 76] width 67 height 16
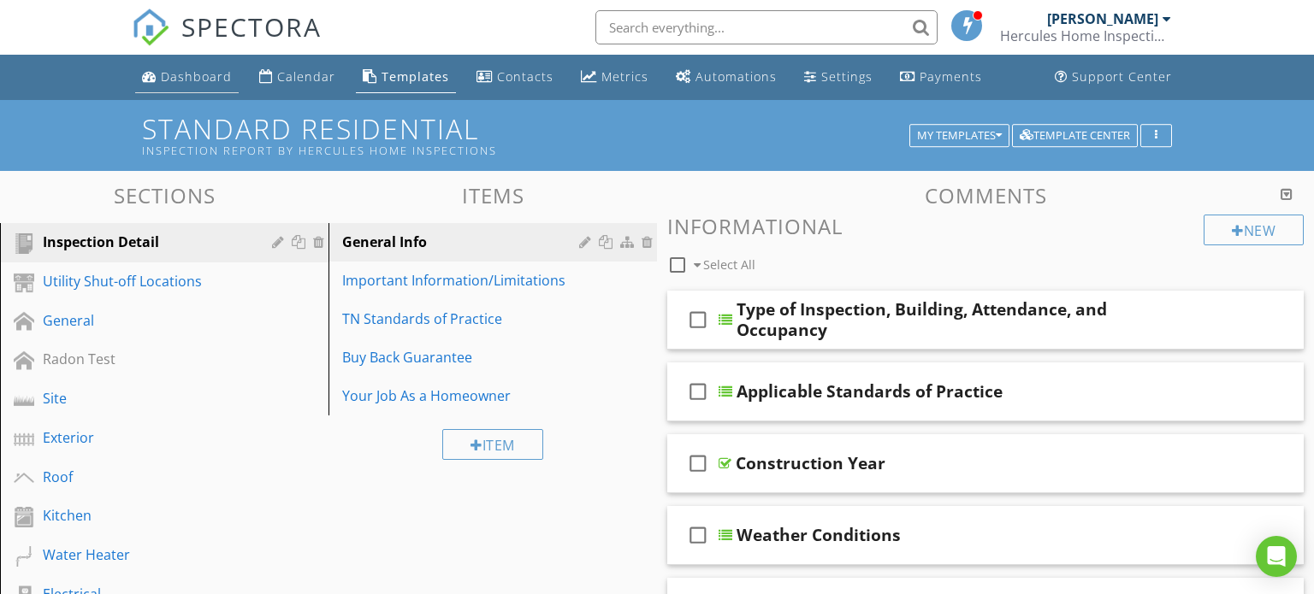
click at [192, 73] on div "Dashboard" at bounding box center [196, 76] width 71 height 16
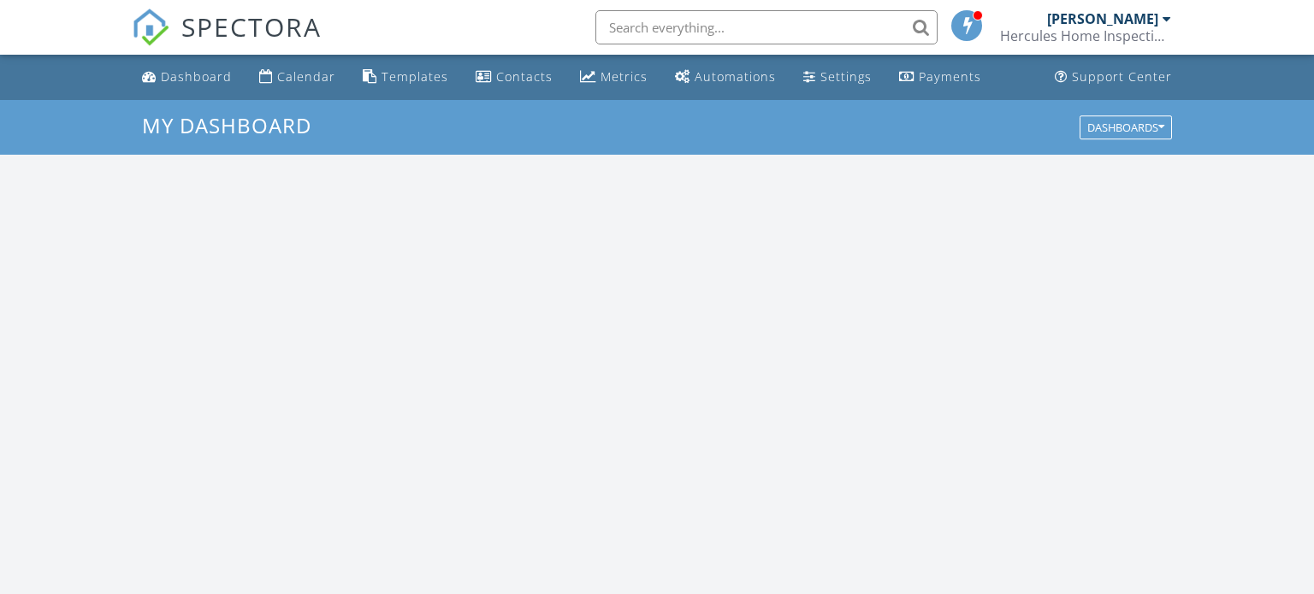
scroll to position [1558, 1315]
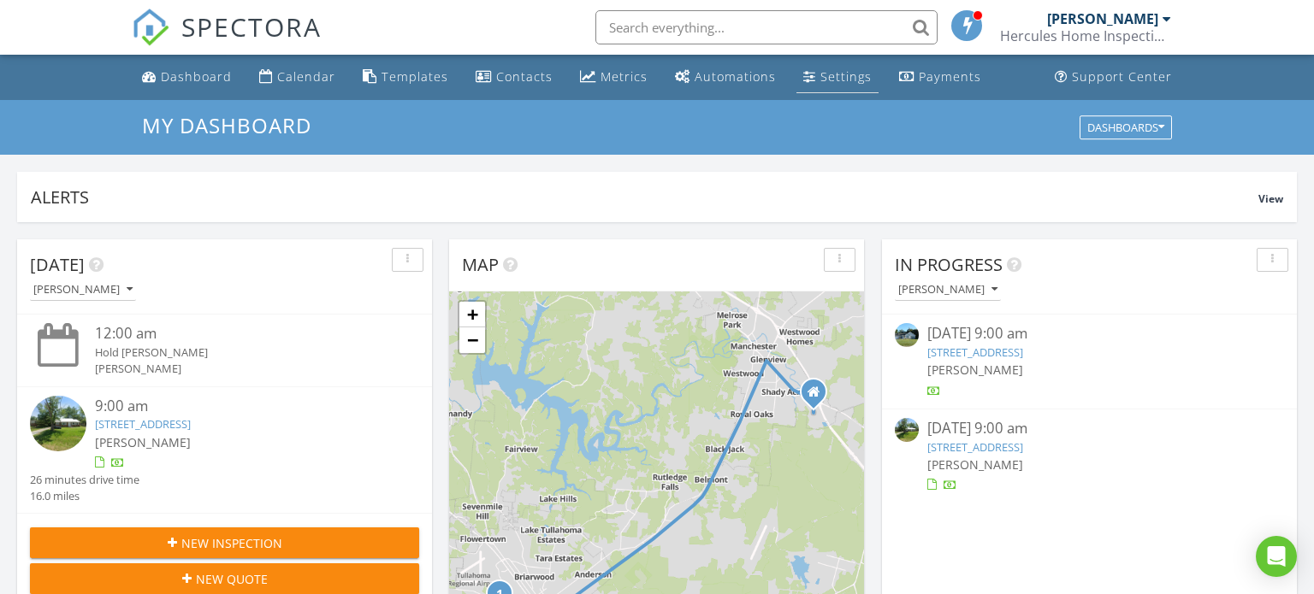
click at [838, 85] on link "Settings" at bounding box center [837, 78] width 82 height 32
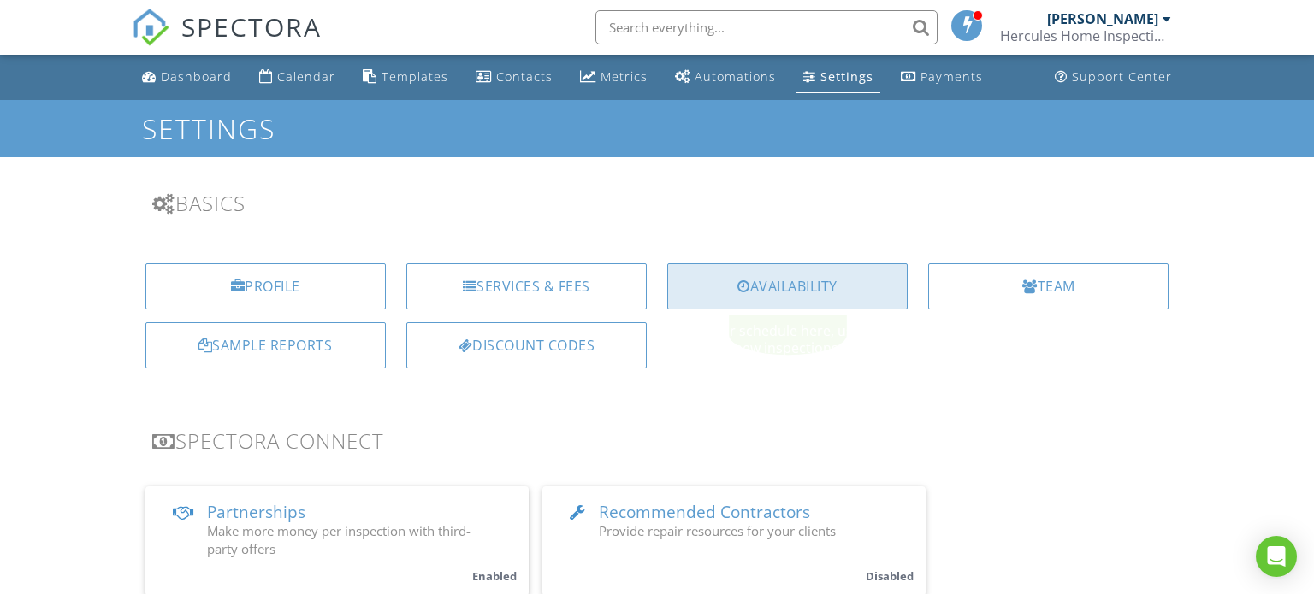
click at [795, 287] on div "Availability" at bounding box center [787, 286] width 240 height 46
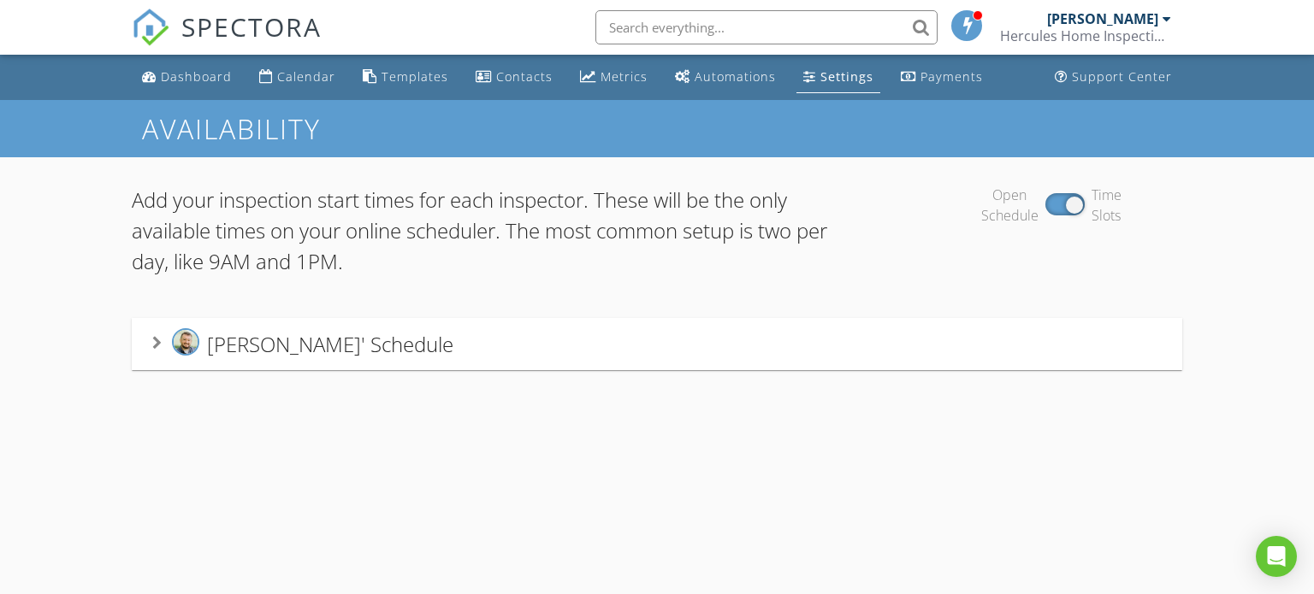
click at [717, 342] on div "[PERSON_NAME]' Schedule" at bounding box center [657, 344] width 1010 height 32
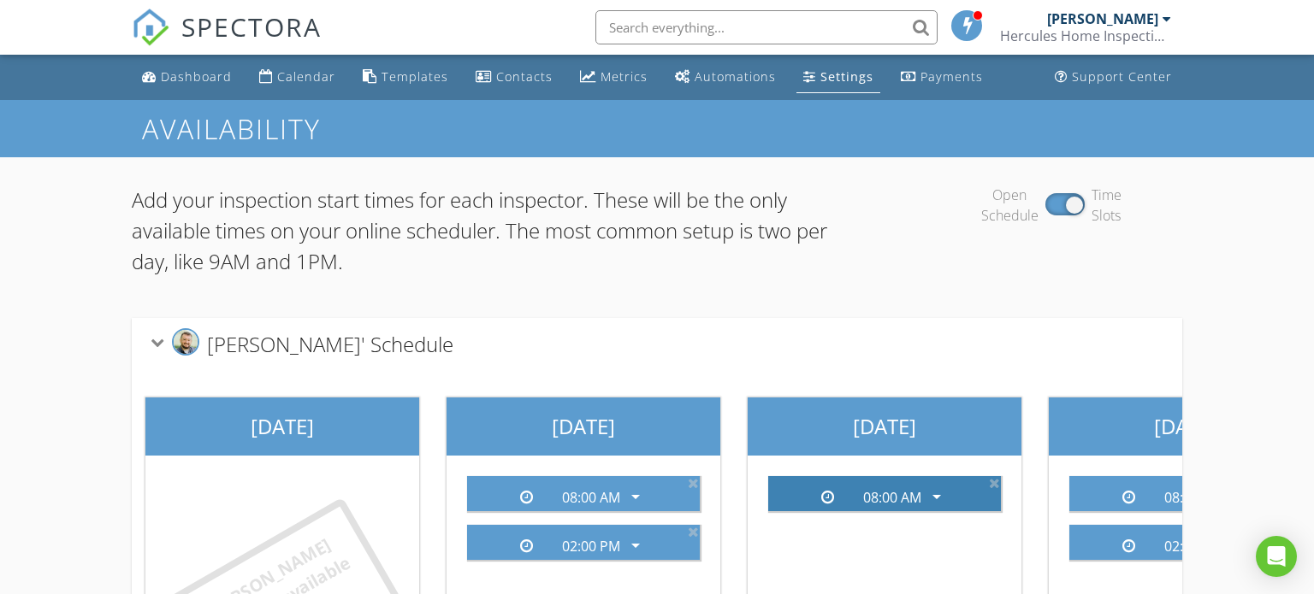
click at [914, 500] on div "08:00 AM" at bounding box center [892, 497] width 58 height 15
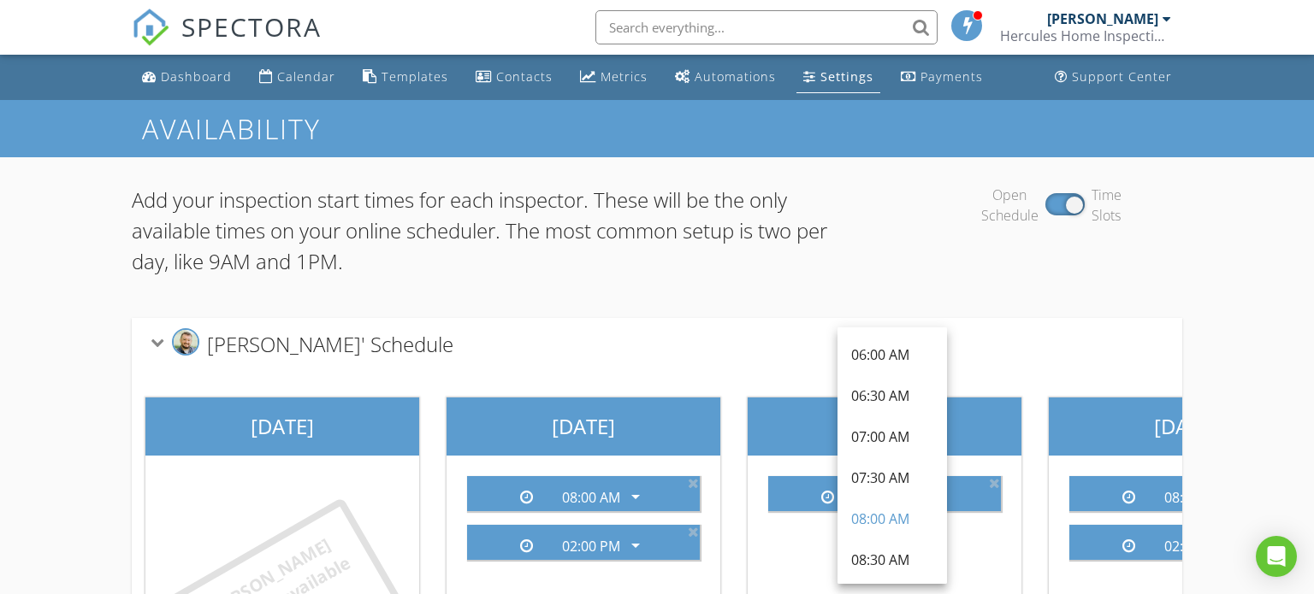
drag, startPoint x: 911, startPoint y: 552, endPoint x: 981, endPoint y: 538, distance: 71.5
click at [981, 538] on div "06:00 AM 06:30 AM 07:00 AM 07:30 AM 08:30 AM 09:00 AM 09:30 AM 10:00 AM 10:30 A…" at bounding box center [657, 476] width 1314 height 753
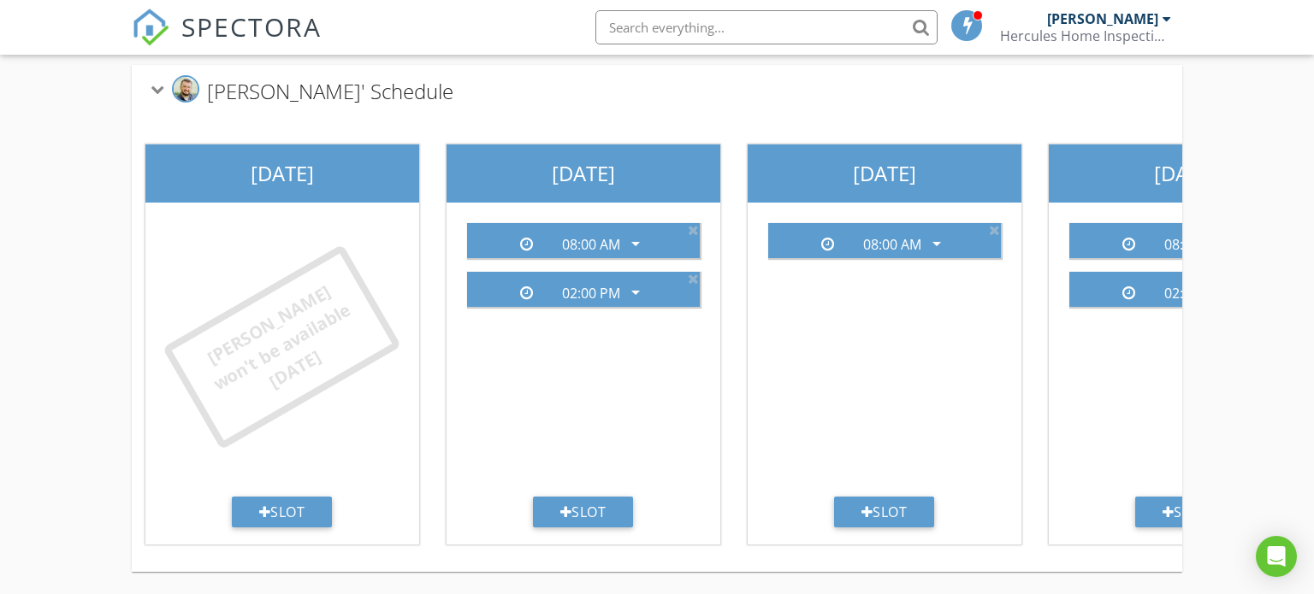
scroll to position [257, 0]
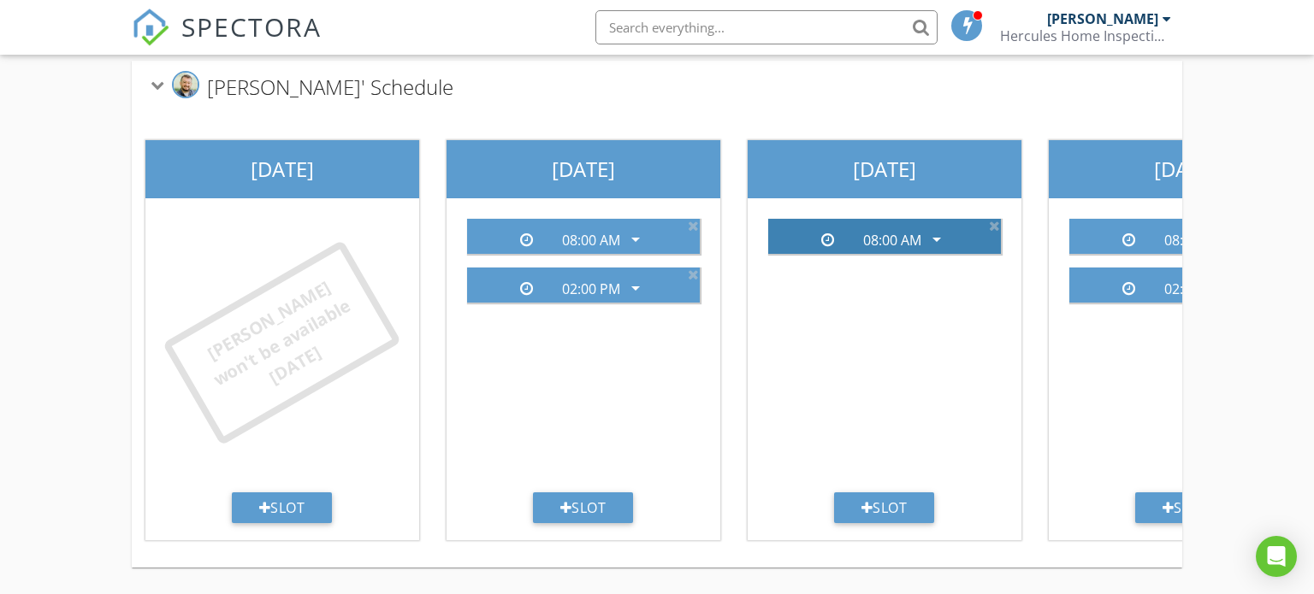
click at [937, 242] on icon "arrow_drop_down" at bounding box center [936, 239] width 21 height 21
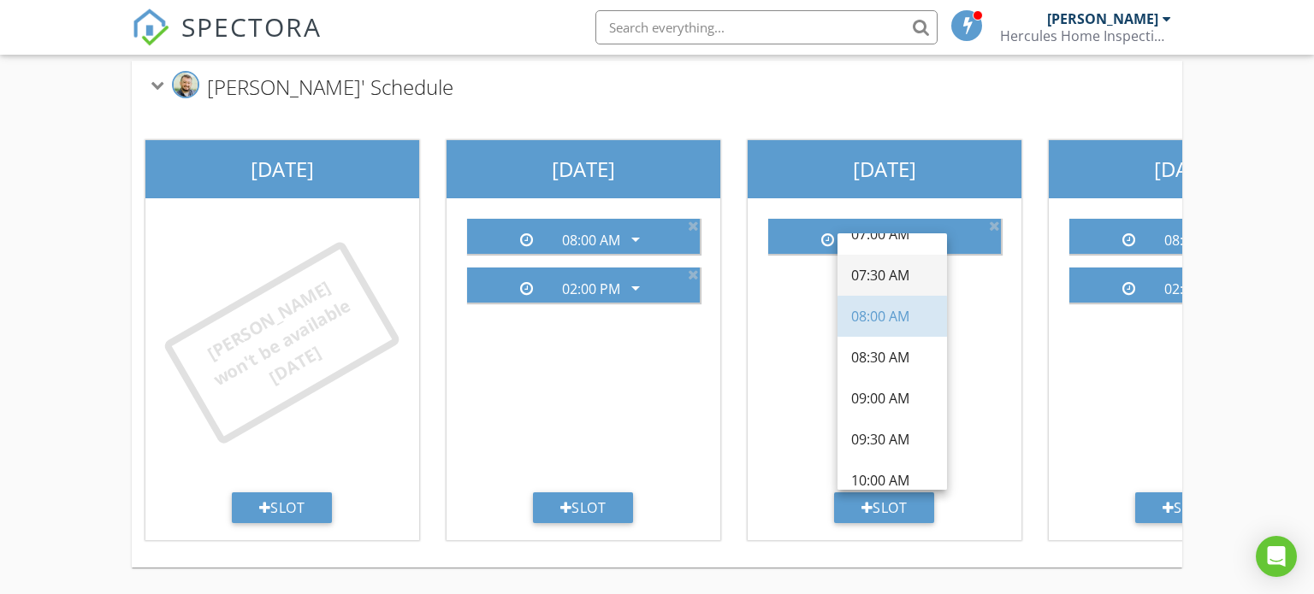
scroll to position [120, 0]
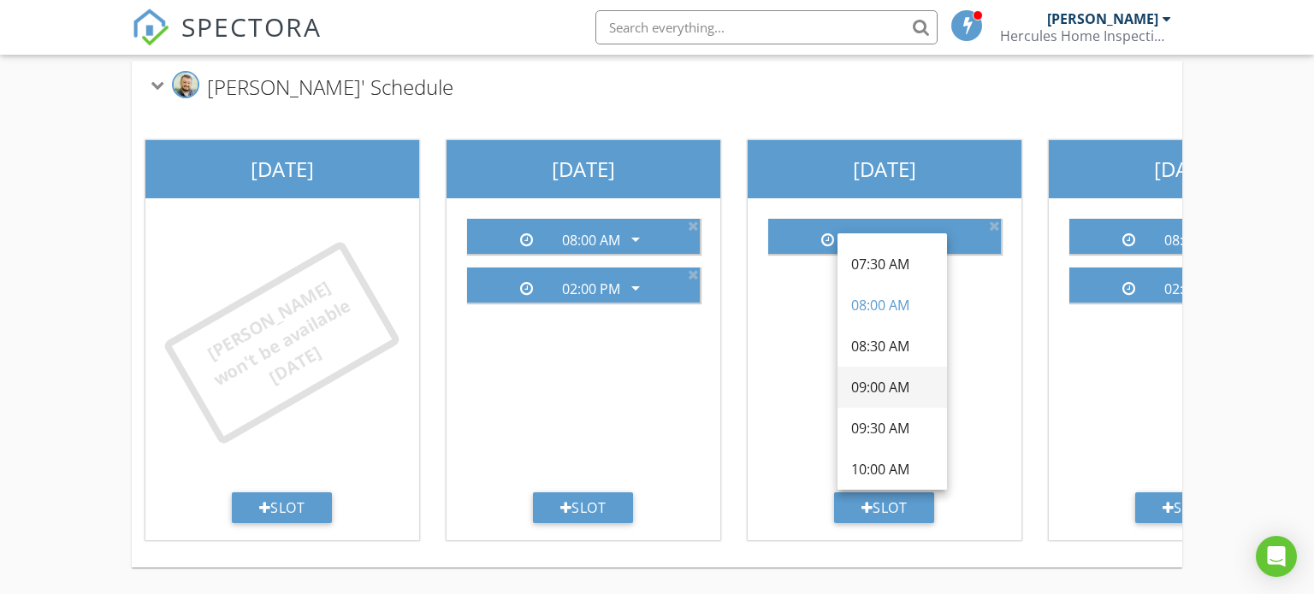
click at [893, 383] on div "09:00 AM" at bounding box center [892, 387] width 82 height 21
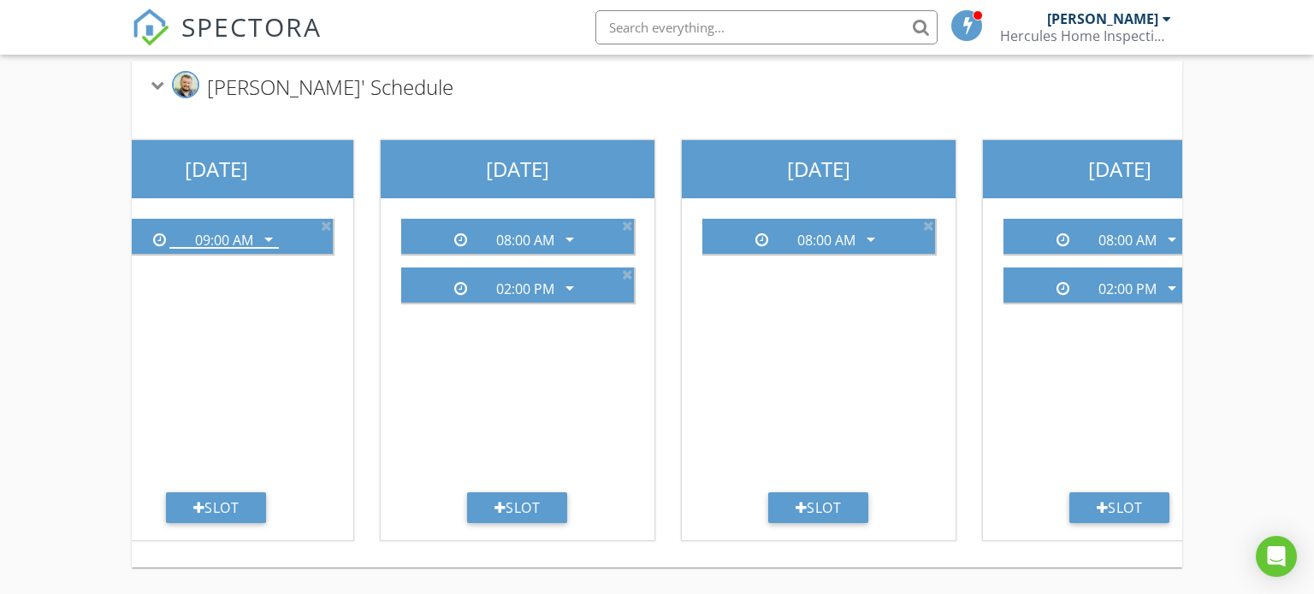
scroll to position [0, 669]
click at [793, 241] on div "08:00 AM" at bounding box center [825, 240] width 109 height 15
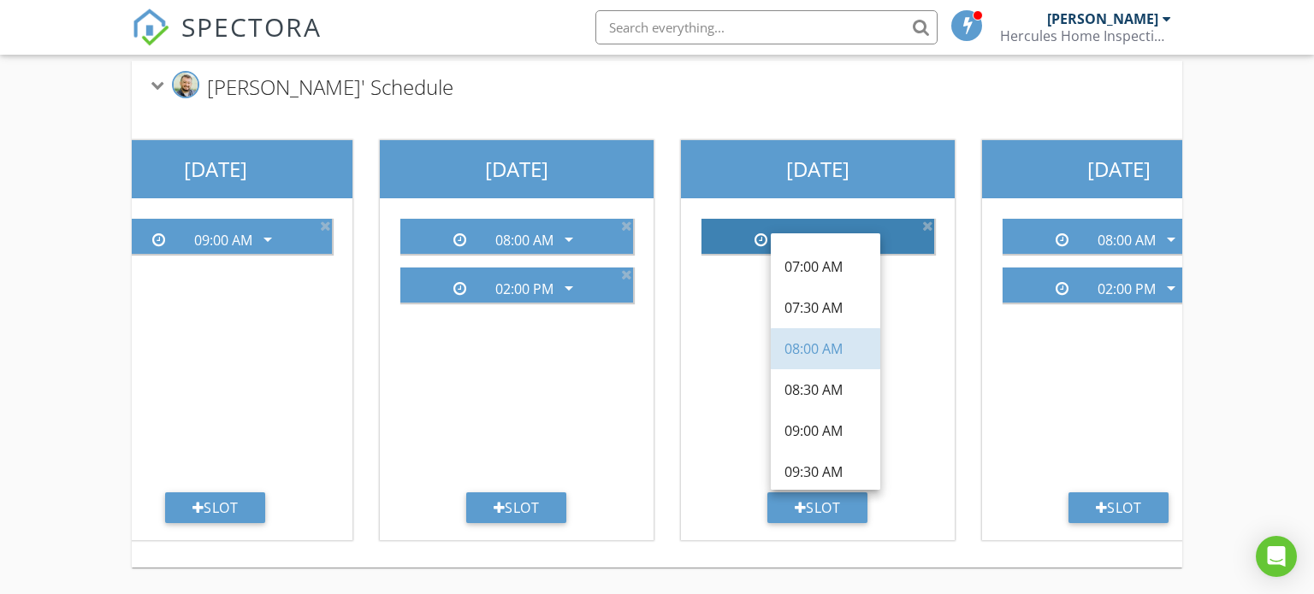
scroll to position [136, 0]
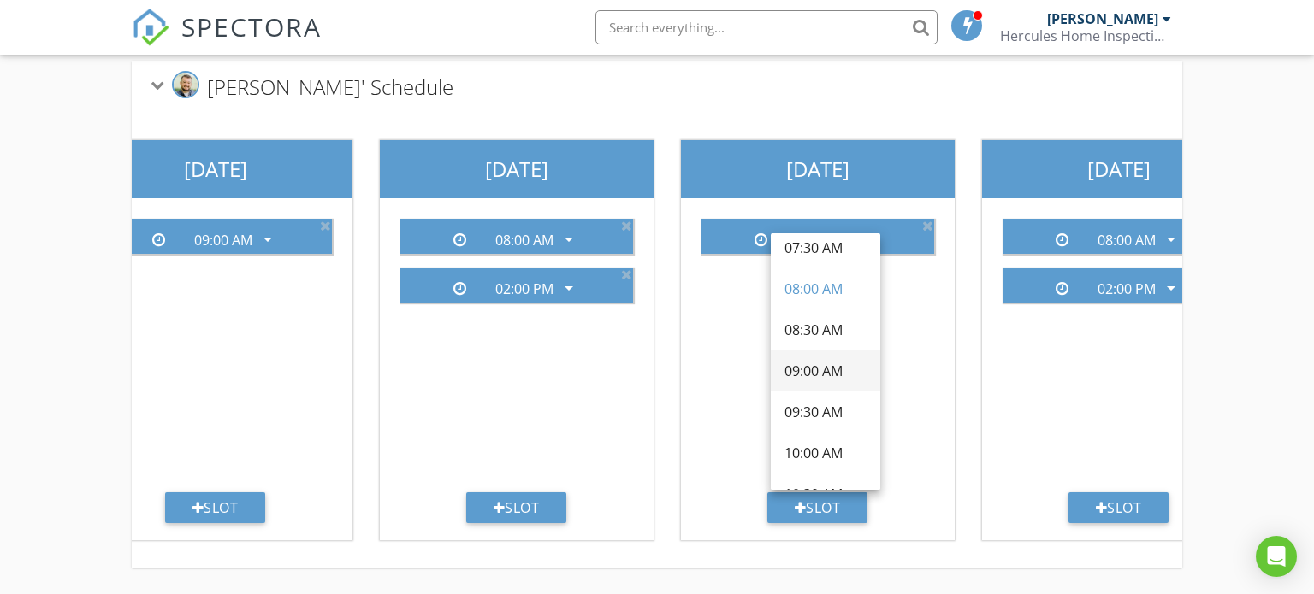
click at [801, 375] on div "09:00 AM" at bounding box center [825, 371] width 82 height 21
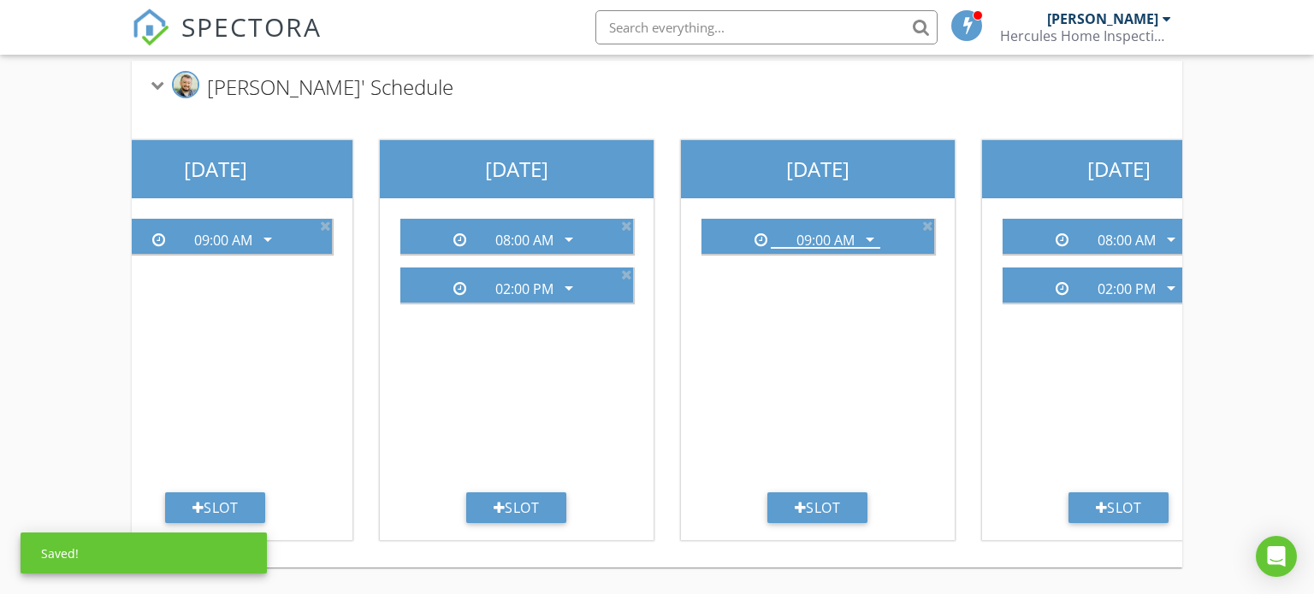
click at [1211, 403] on div "Add your inspection start times for each inspector. These will be the only avai…" at bounding box center [657, 247] width 1314 height 695
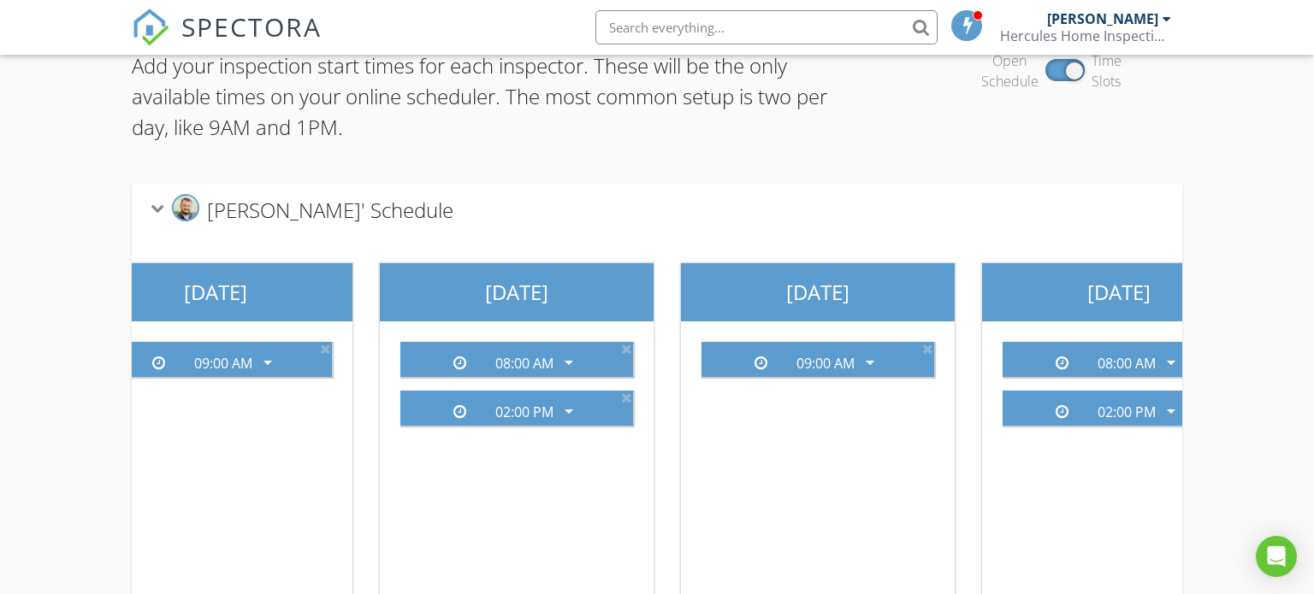
scroll to position [0, 0]
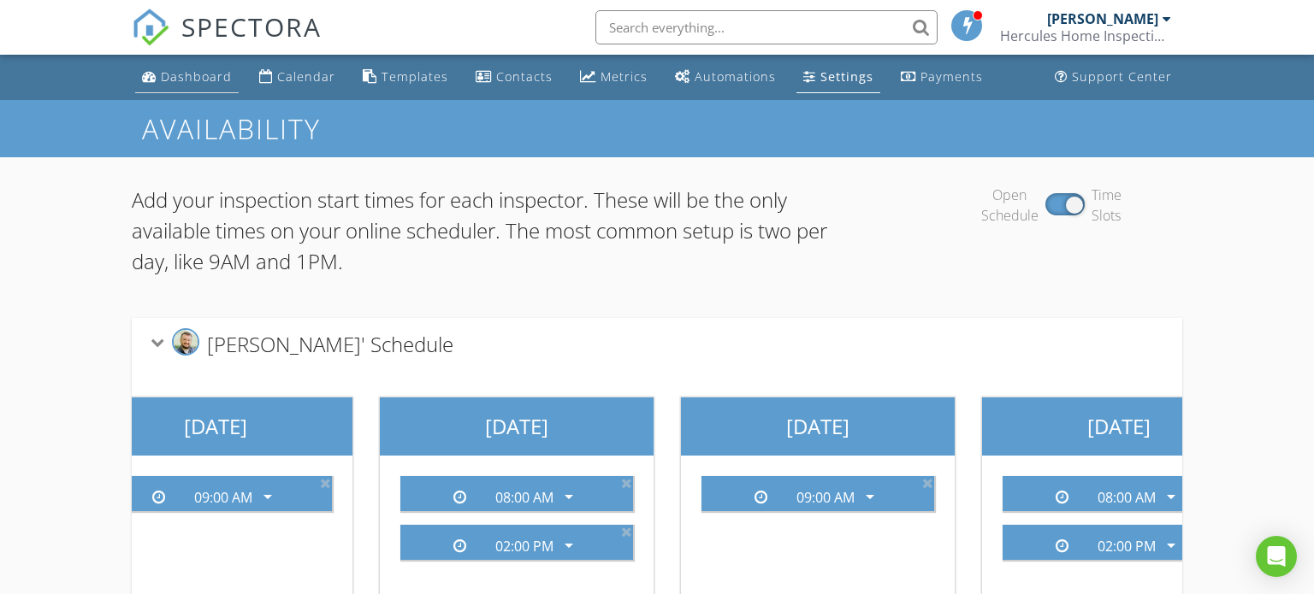
click at [192, 77] on div "Dashboard" at bounding box center [196, 76] width 71 height 16
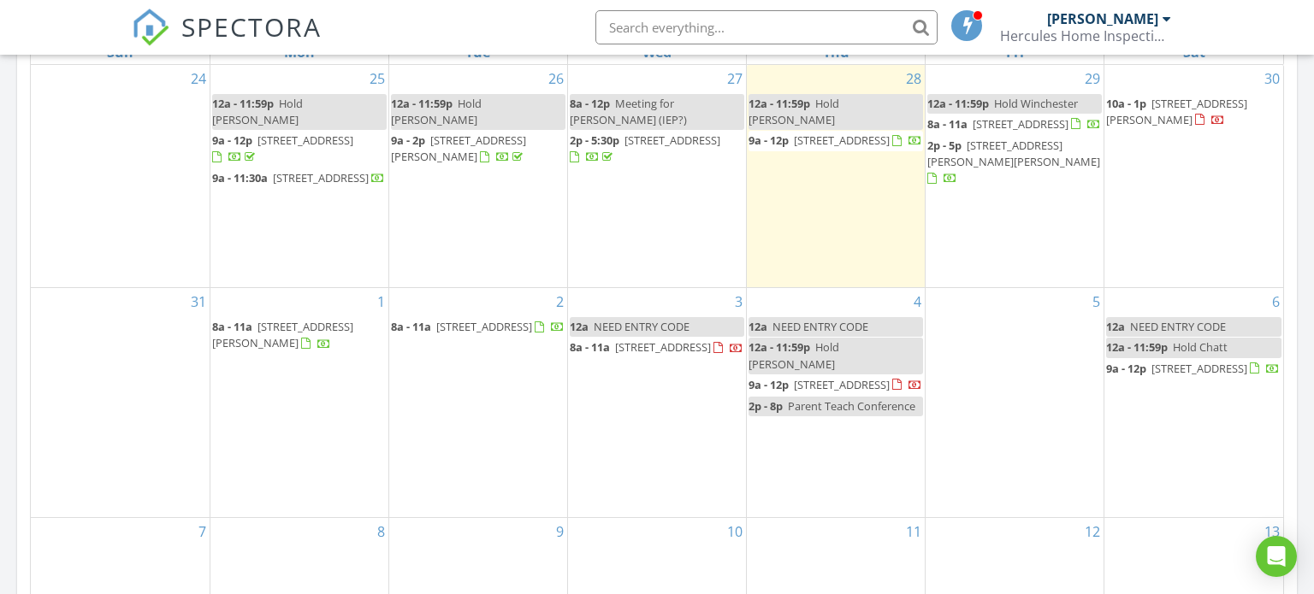
scroll to position [835, 0]
